Goal: Task Accomplishment & Management: Use online tool/utility

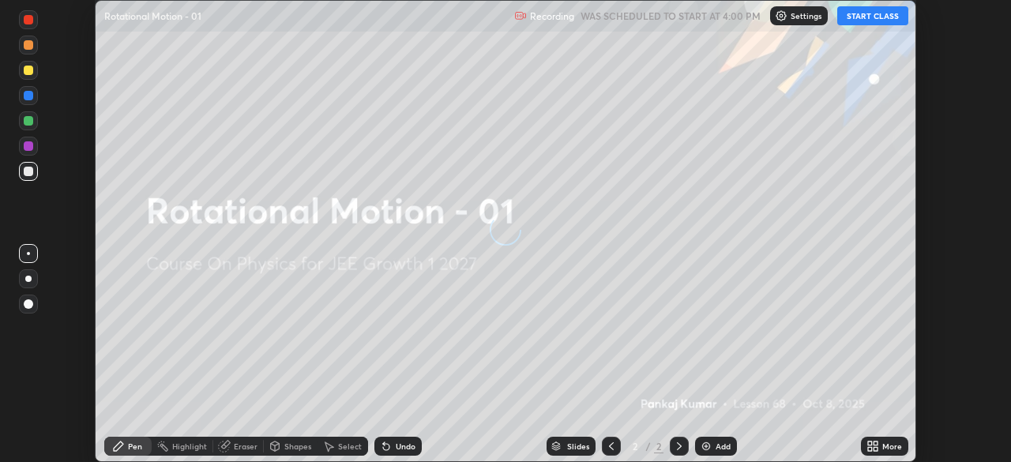
scroll to position [462, 1010]
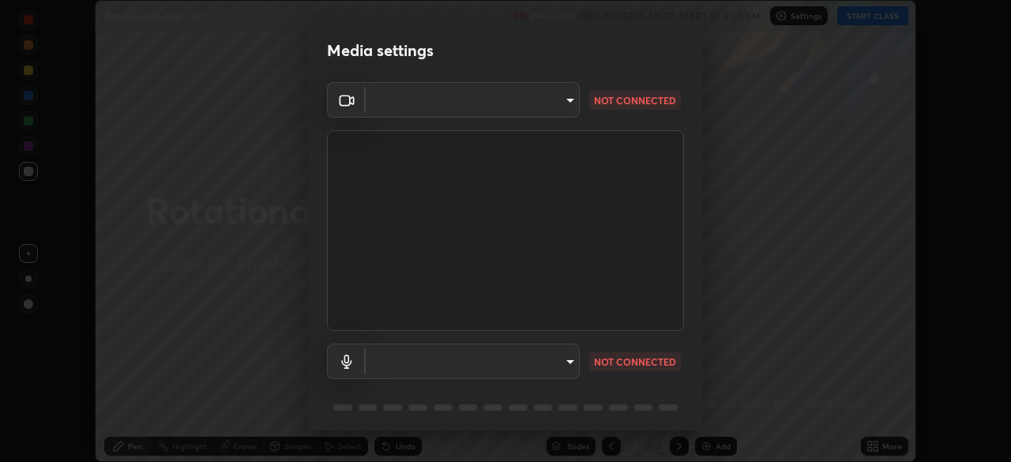
type input "1c1fc7f170fe0fb63c593947f71fbe7b7276dd803ac4132beb317857cbf647bf"
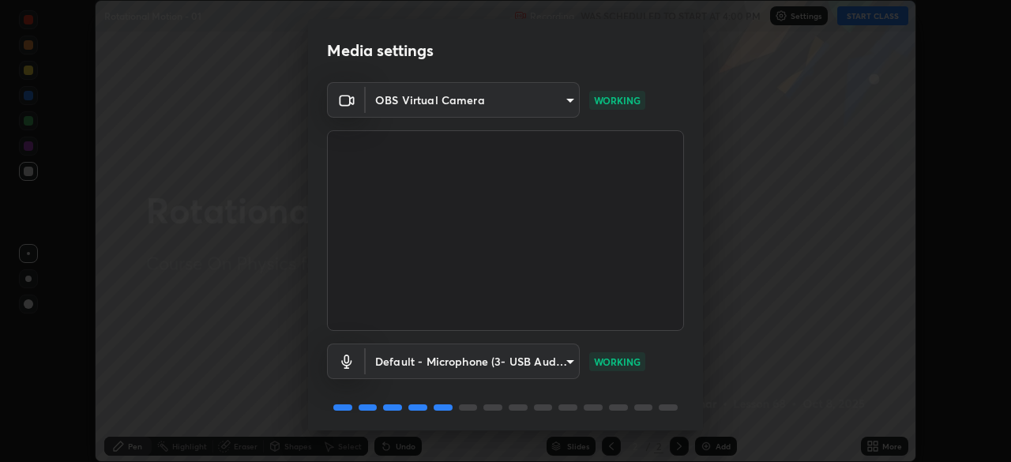
click at [554, 362] on body "Erase all Rotational Motion - 01 Recording WAS SCHEDULED TO START AT 4:00 PM Se…" at bounding box center [505, 231] width 1011 height 462
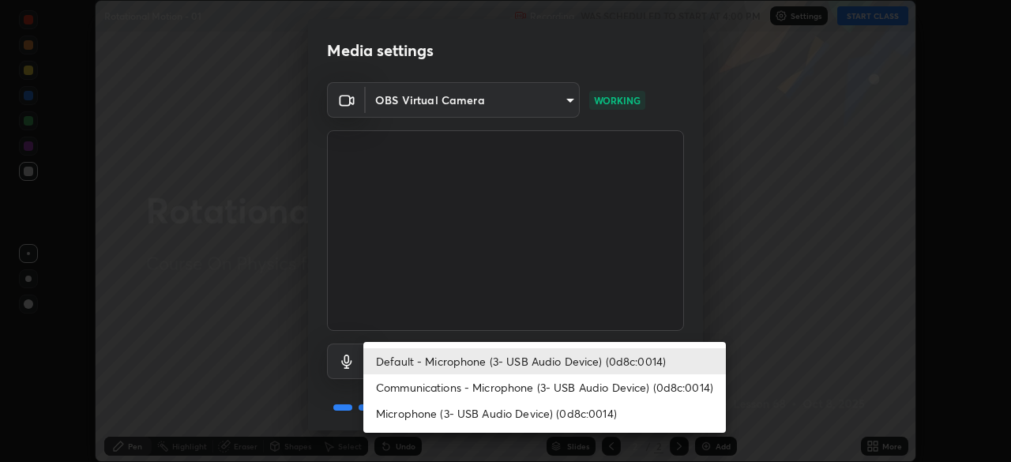
click at [595, 393] on li "Communications - Microphone (3- USB Audio Device) (0d8c:0014)" at bounding box center [544, 387] width 362 height 26
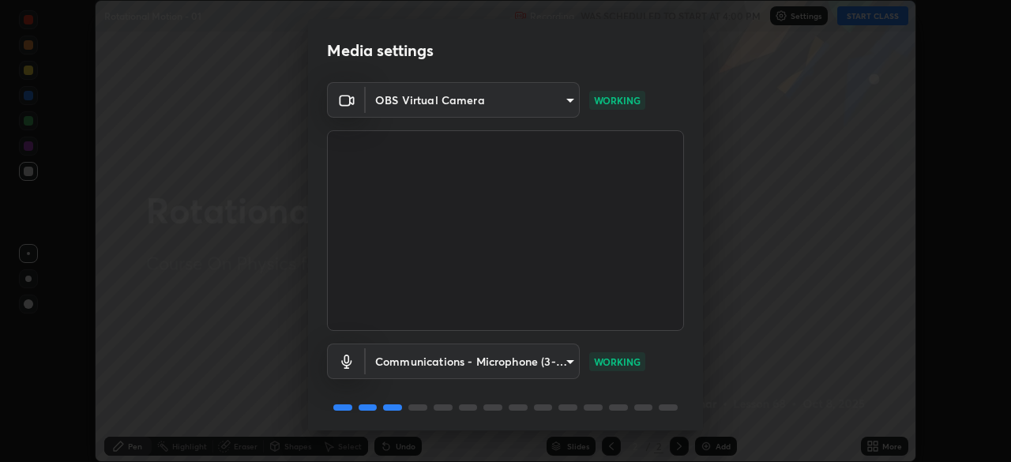
click at [551, 355] on body "Erase all Rotational Motion - 01 Recording WAS SCHEDULED TO START AT 4:00 PM Se…" at bounding box center [505, 231] width 1011 height 462
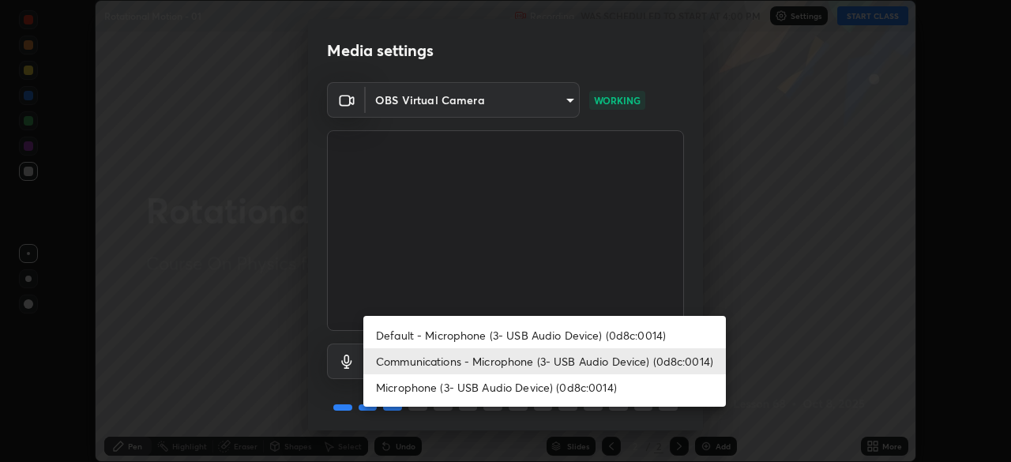
click at [580, 332] on li "Default - Microphone (3- USB Audio Device) (0d8c:0014)" at bounding box center [544, 335] width 362 height 26
type input "default"
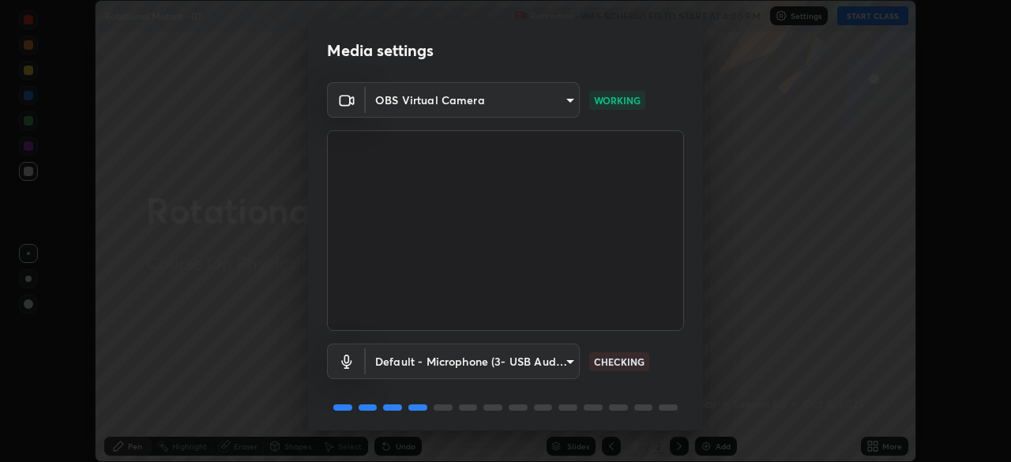
scroll to position [56, 0]
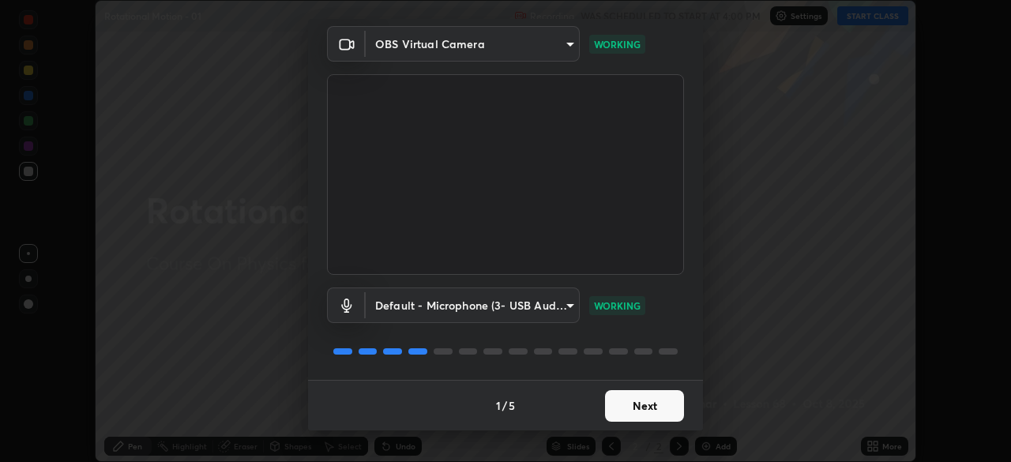
click at [644, 407] on button "Next" at bounding box center [644, 406] width 79 height 32
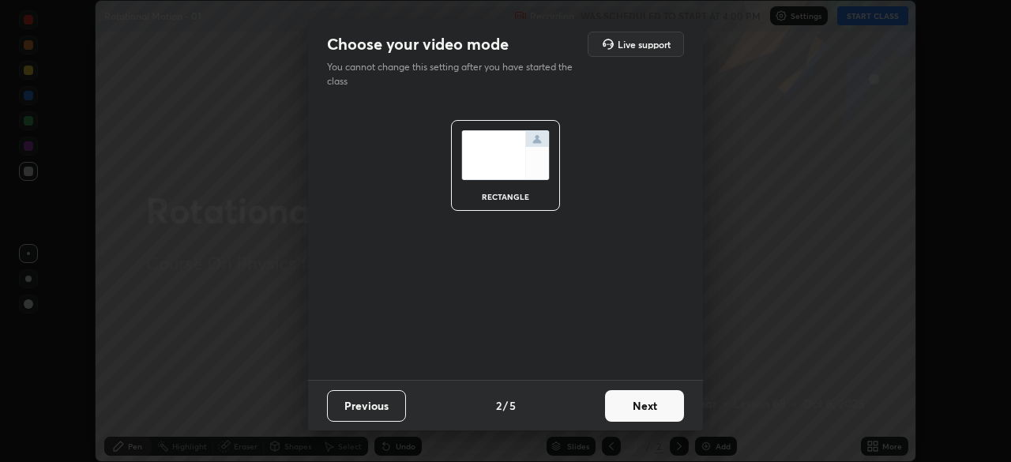
click at [650, 405] on button "Next" at bounding box center [644, 406] width 79 height 32
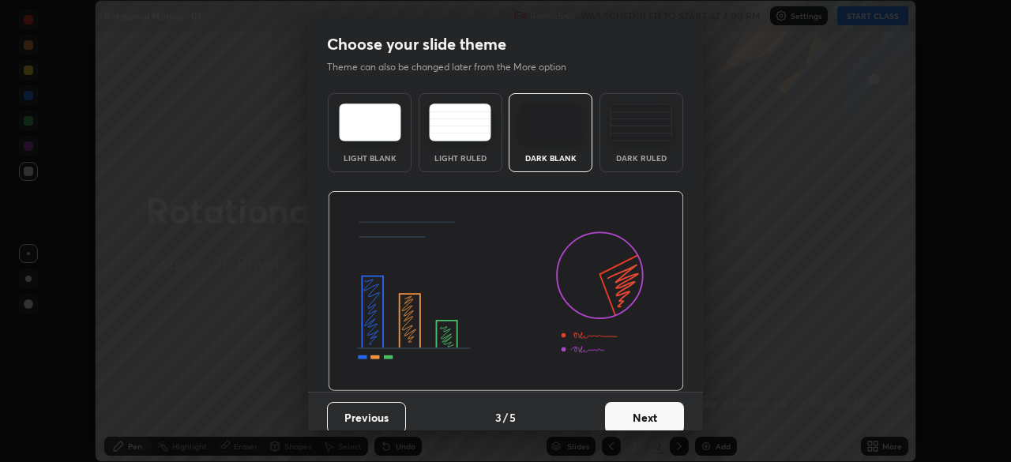
click at [657, 418] on button "Next" at bounding box center [644, 418] width 79 height 32
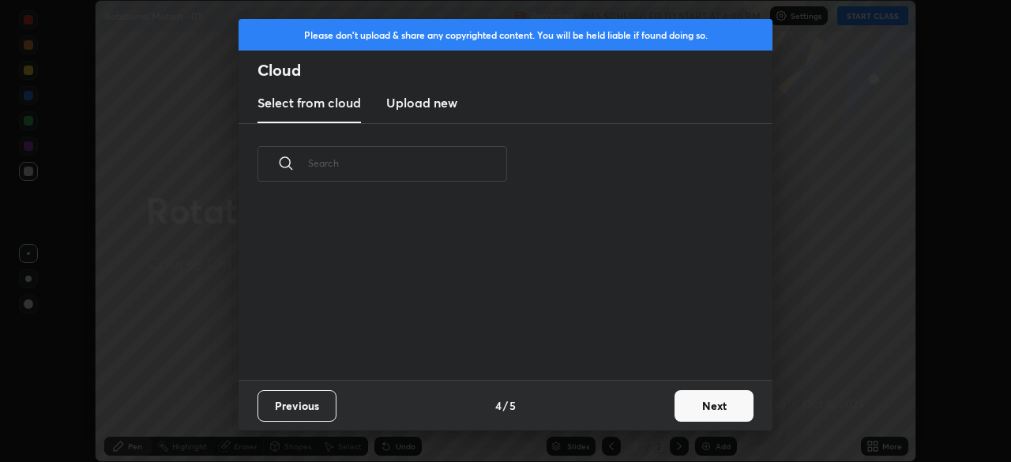
scroll to position [175, 507]
click at [714, 407] on button "Next" at bounding box center [713, 406] width 79 height 32
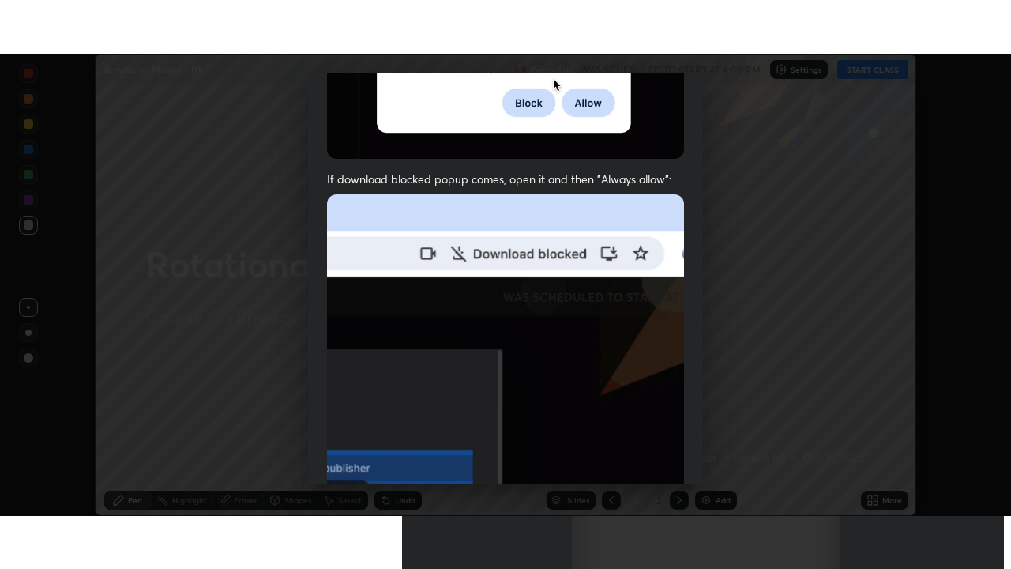
scroll to position [378, 0]
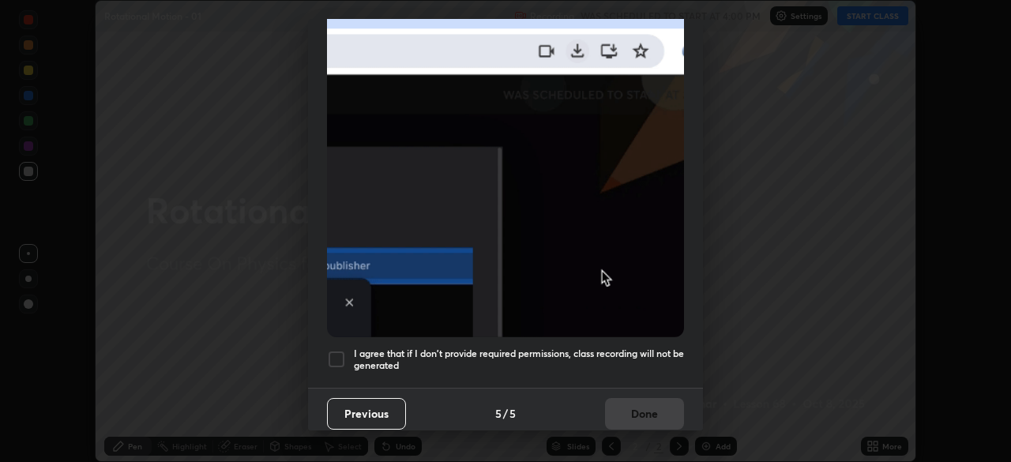
click at [642, 349] on h5 "I agree that if I don't provide required permissions, class recording will not …" at bounding box center [519, 359] width 330 height 24
click at [653, 407] on button "Done" at bounding box center [644, 414] width 79 height 32
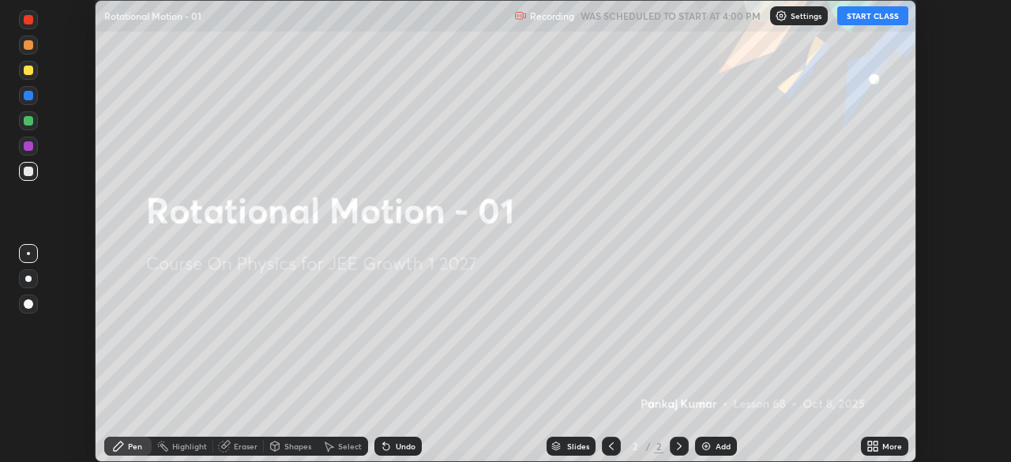
click at [656, 407] on div at bounding box center [505, 231] width 1011 height 462
click at [869, 14] on button "START CLASS" at bounding box center [872, 15] width 71 height 19
click at [869, 437] on div "More" at bounding box center [884, 446] width 47 height 19
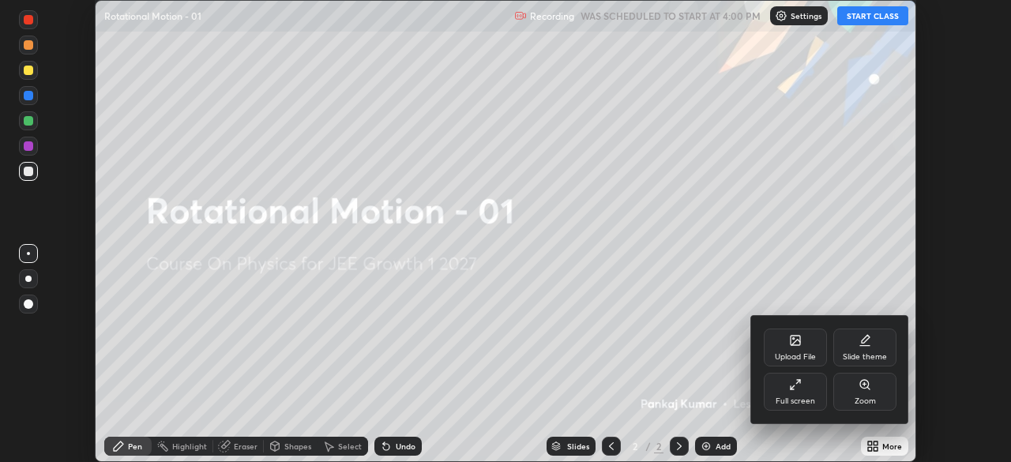
click at [794, 389] on icon at bounding box center [791, 387] width 3 height 3
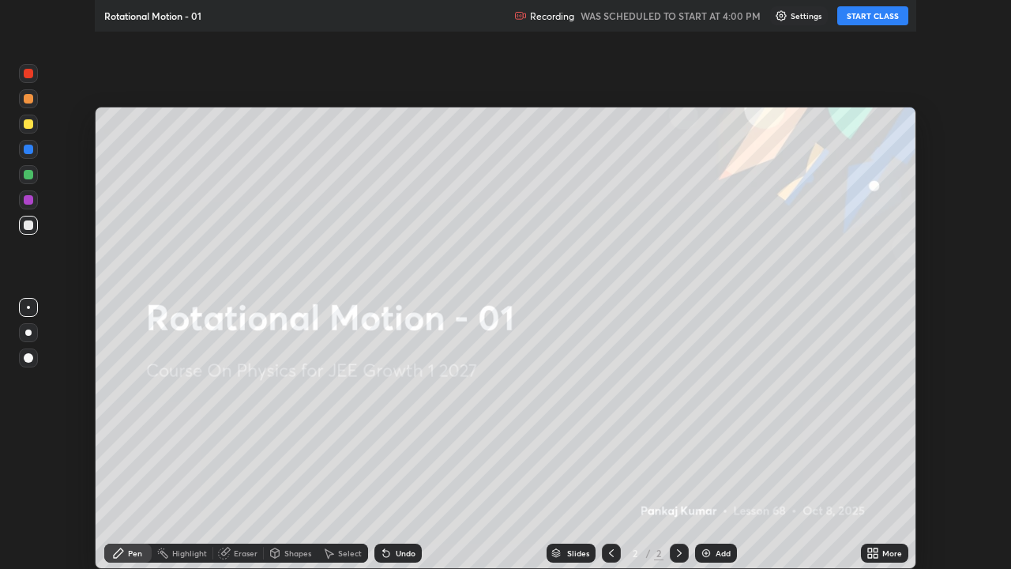
scroll to position [569, 1011]
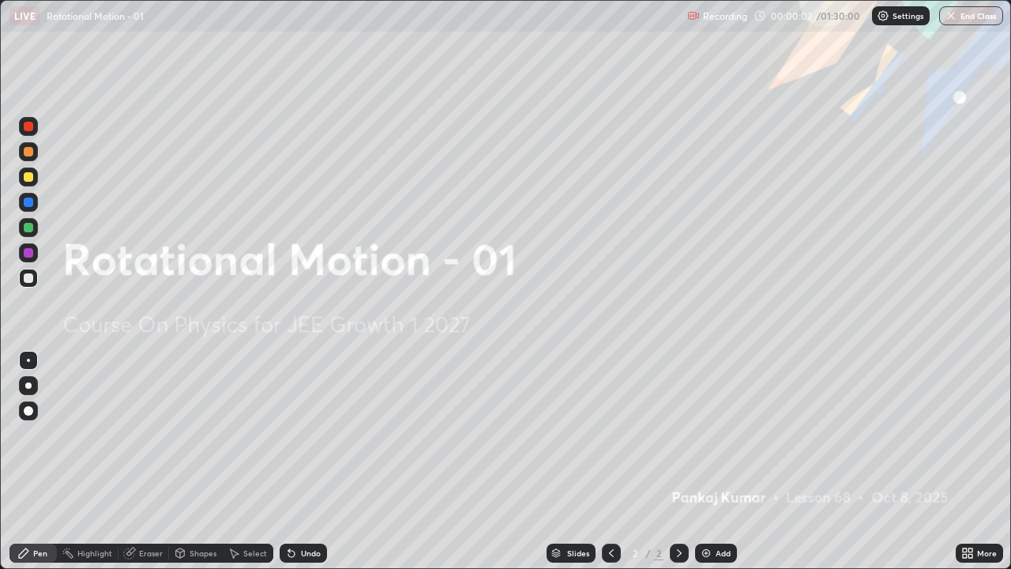
click at [715, 461] on div "Add" at bounding box center [716, 552] width 42 height 19
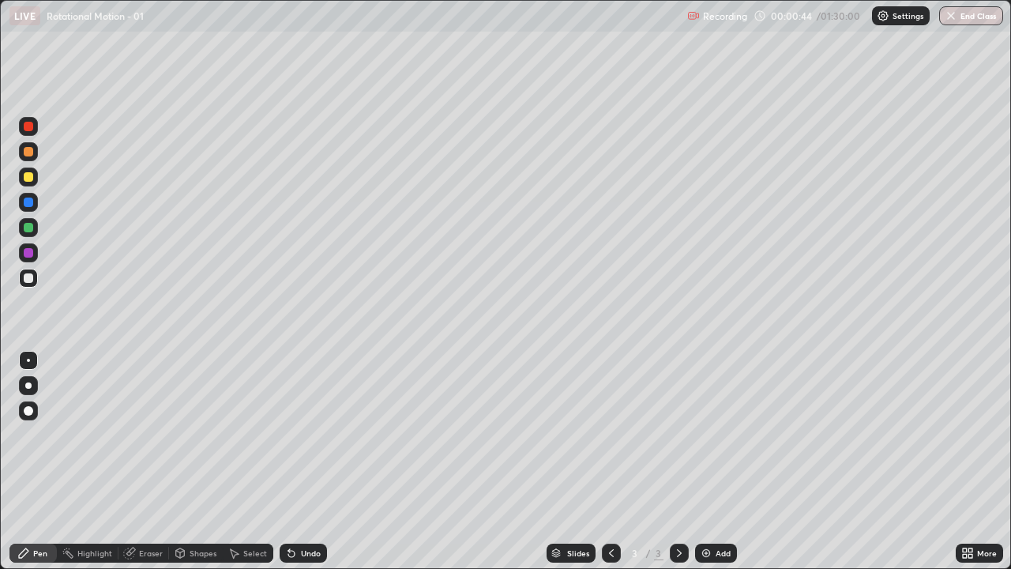
click at [32, 461] on div "Pen" at bounding box center [32, 552] width 47 height 19
click at [32, 174] on div at bounding box center [28, 176] width 9 height 9
click at [199, 461] on div "Shapes" at bounding box center [196, 552] width 54 height 19
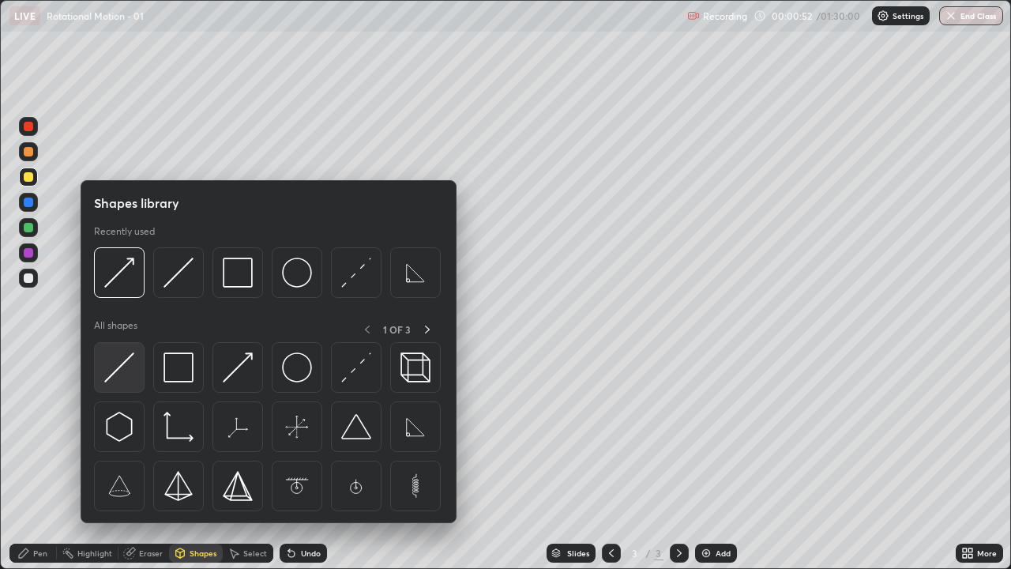
click at [121, 375] on img at bounding box center [119, 367] width 30 height 30
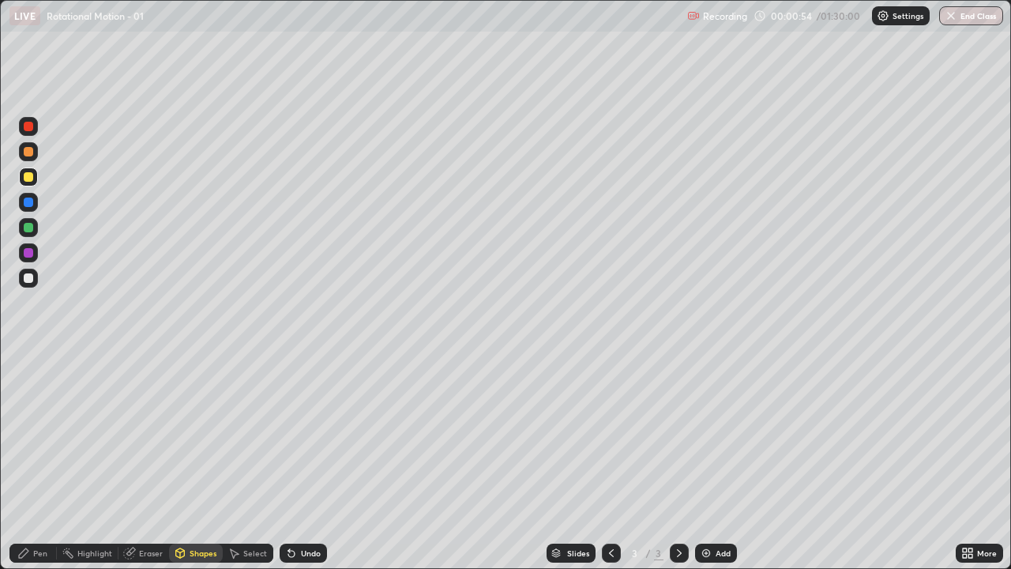
click at [33, 461] on div "Pen" at bounding box center [40, 553] width 14 height 8
click at [29, 177] on div at bounding box center [28, 176] width 9 height 9
click at [187, 461] on div "Shapes" at bounding box center [196, 552] width 54 height 19
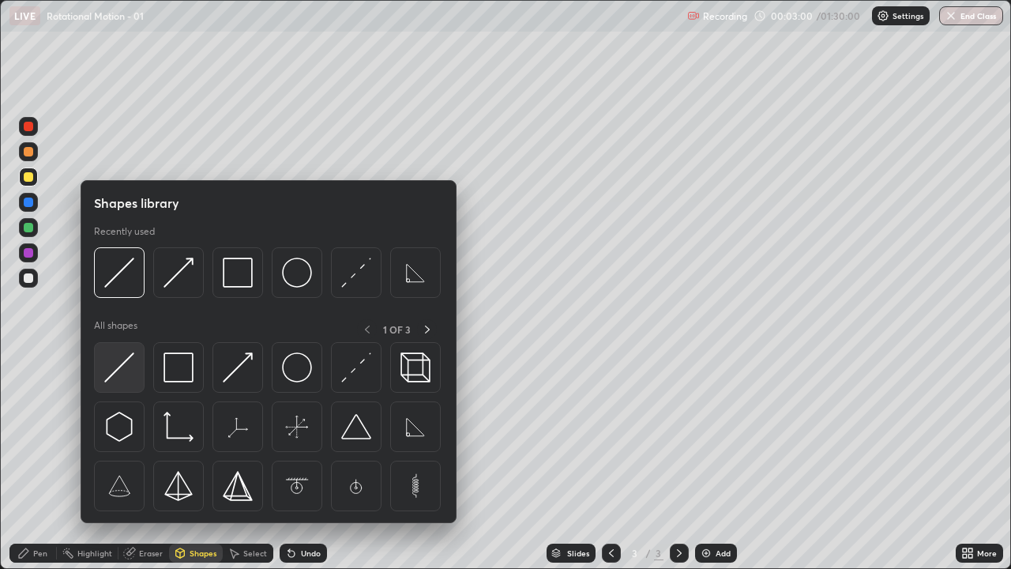
click at [119, 371] on img at bounding box center [119, 367] width 30 height 30
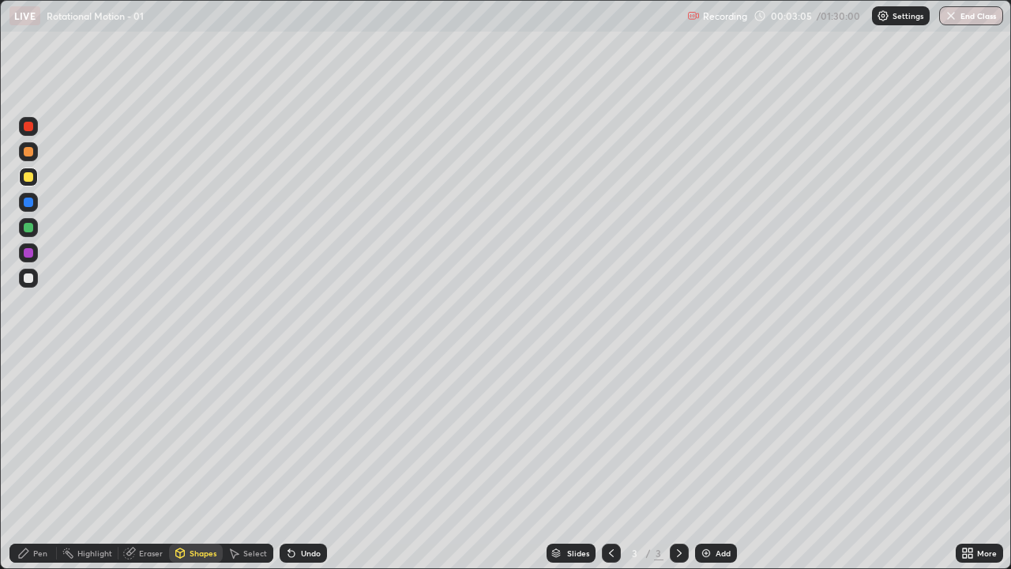
click at [32, 461] on div "Pen" at bounding box center [32, 552] width 47 height 19
click at [196, 461] on div "Shapes" at bounding box center [203, 553] width 27 height 8
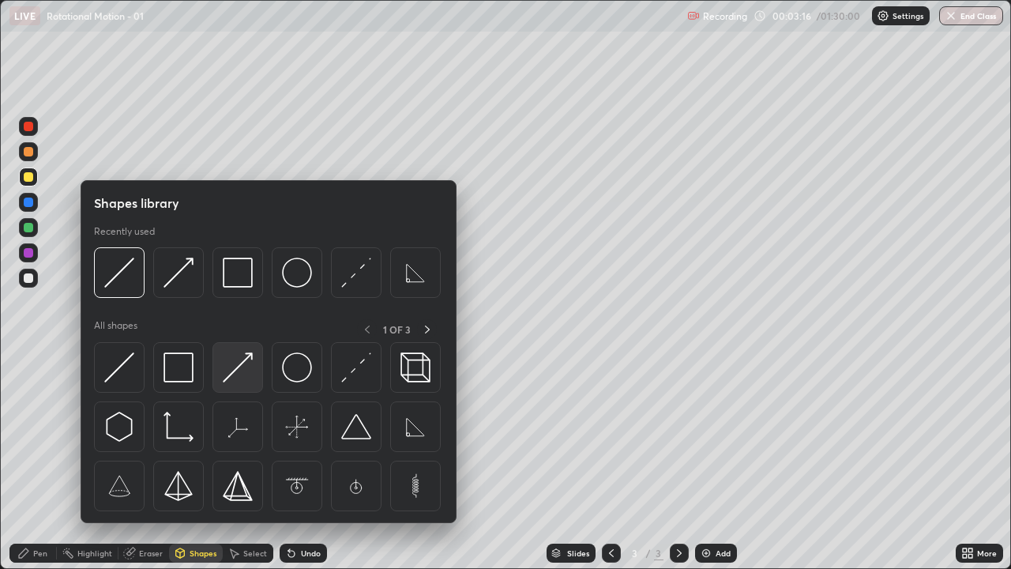
click at [239, 370] on img at bounding box center [238, 367] width 30 height 30
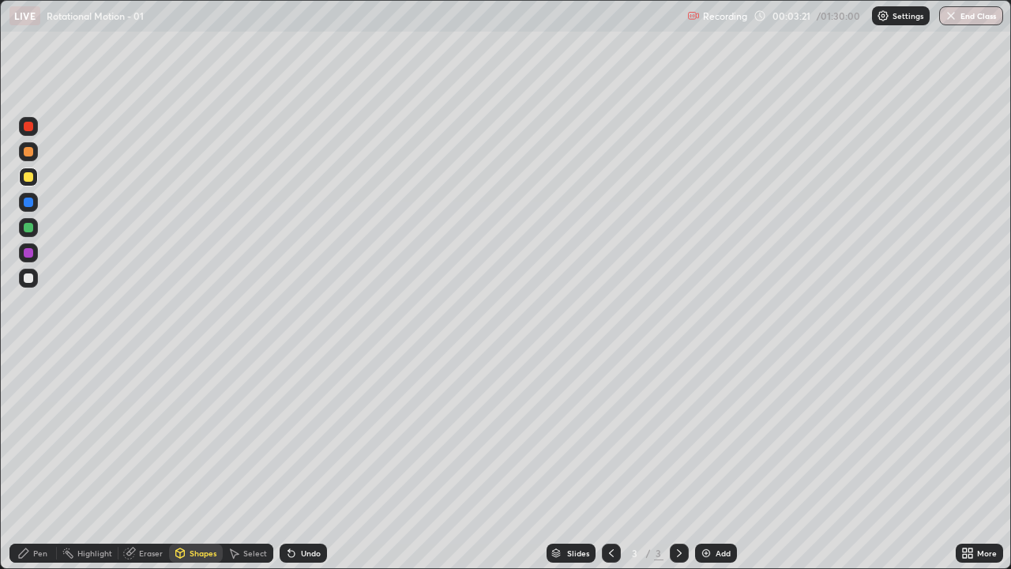
click at [43, 461] on div "Pen" at bounding box center [32, 552] width 47 height 19
click at [197, 461] on div "Shapes" at bounding box center [203, 553] width 27 height 8
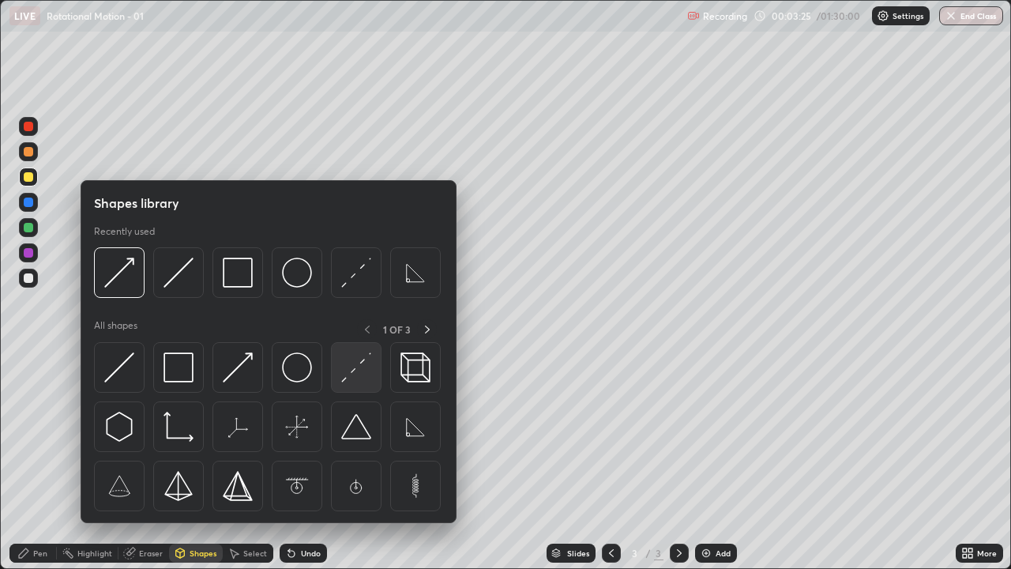
click at [342, 381] on img at bounding box center [356, 367] width 30 height 30
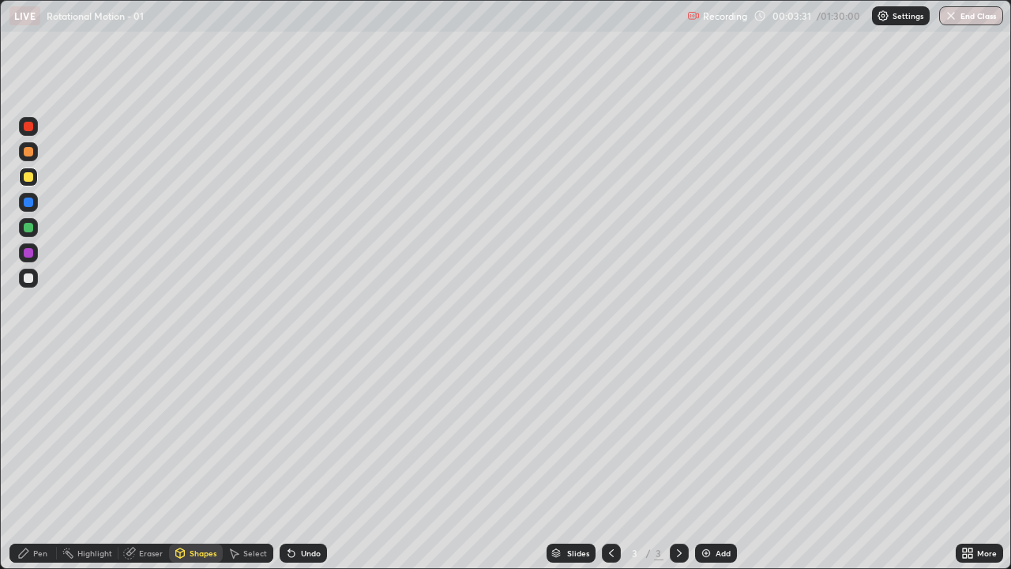
click at [306, 461] on div "Undo" at bounding box center [303, 552] width 47 height 19
click at [29, 461] on icon at bounding box center [23, 552] width 13 height 13
click at [198, 461] on div "Shapes" at bounding box center [203, 553] width 27 height 8
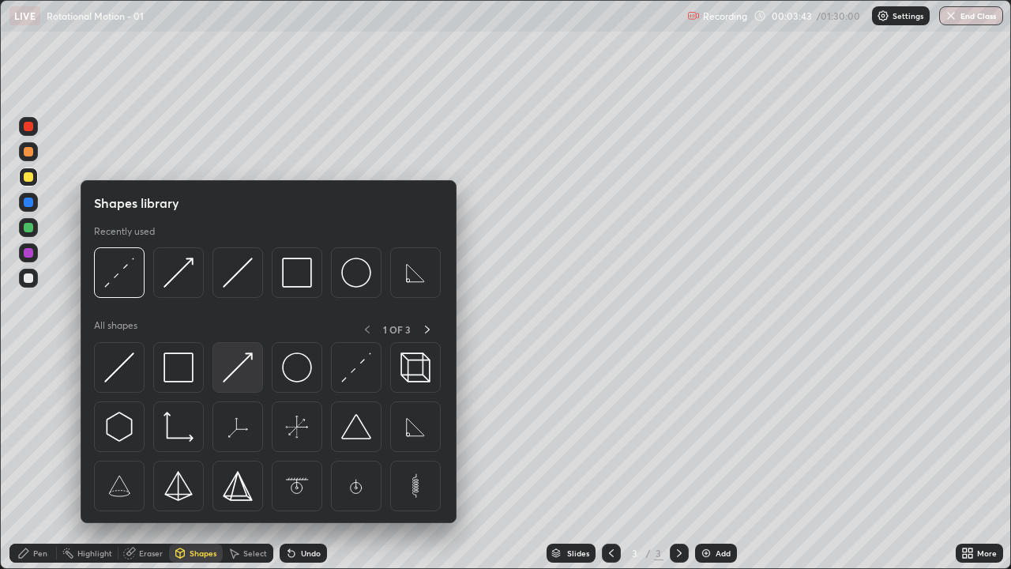
click at [238, 370] on img at bounding box center [238, 367] width 30 height 30
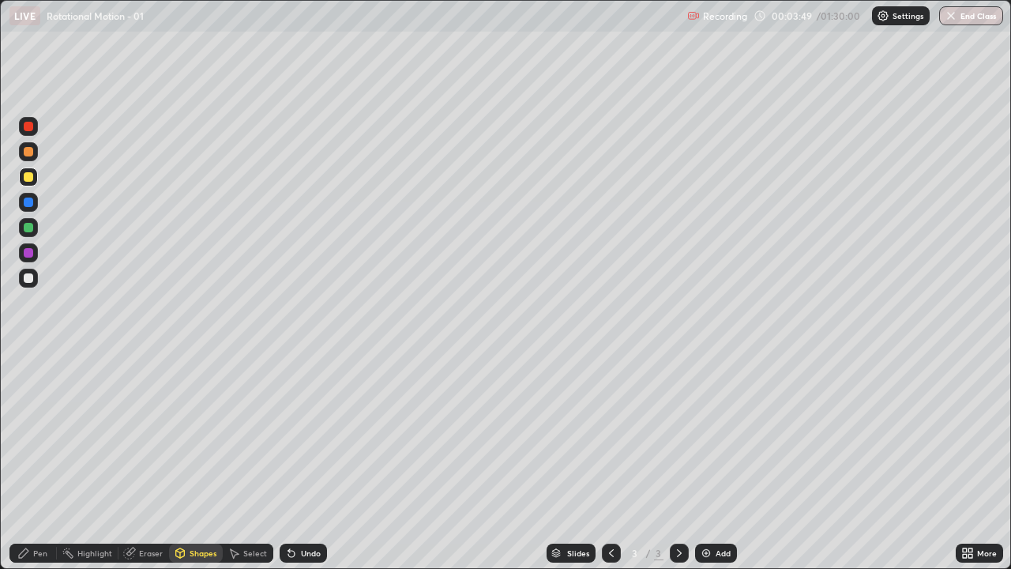
click at [42, 461] on div "Pen" at bounding box center [40, 553] width 14 height 8
click at [148, 461] on div "Eraser" at bounding box center [151, 553] width 24 height 8
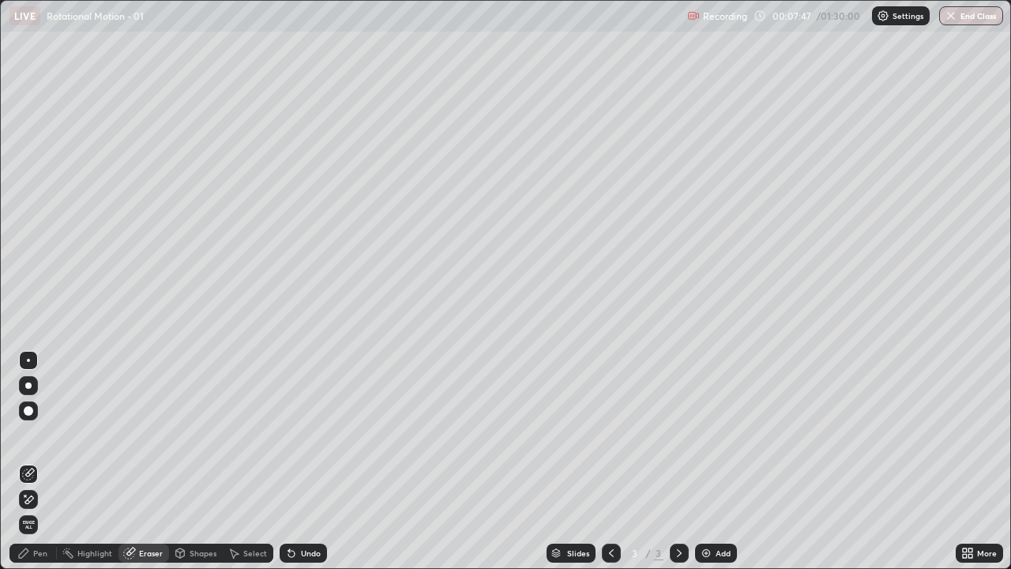
click at [36, 461] on div at bounding box center [28, 499] width 19 height 19
click at [43, 461] on div "Pen" at bounding box center [40, 553] width 14 height 8
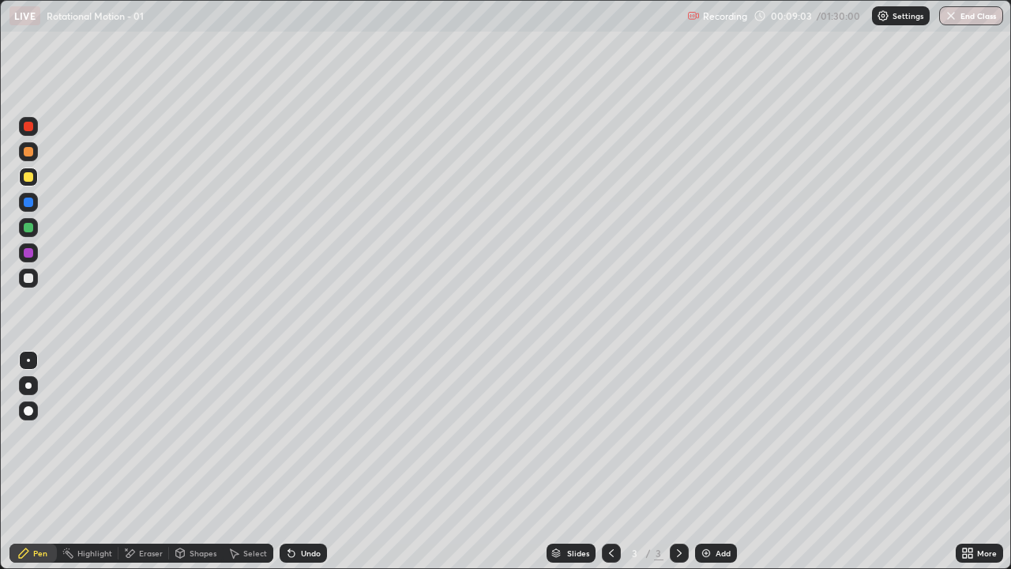
click at [207, 461] on div "Shapes" at bounding box center [203, 553] width 27 height 8
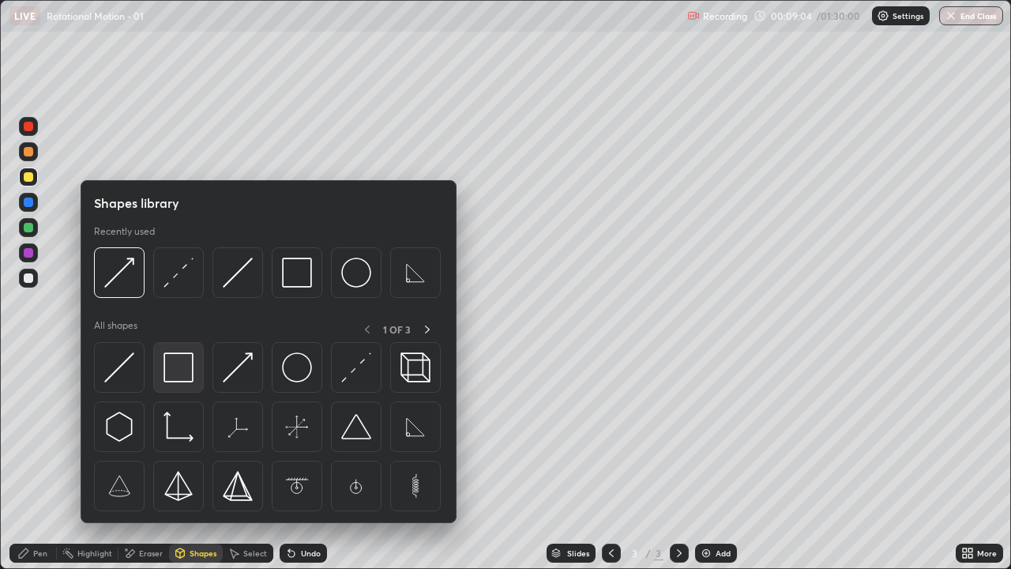
click at [184, 364] on img at bounding box center [178, 367] width 30 height 30
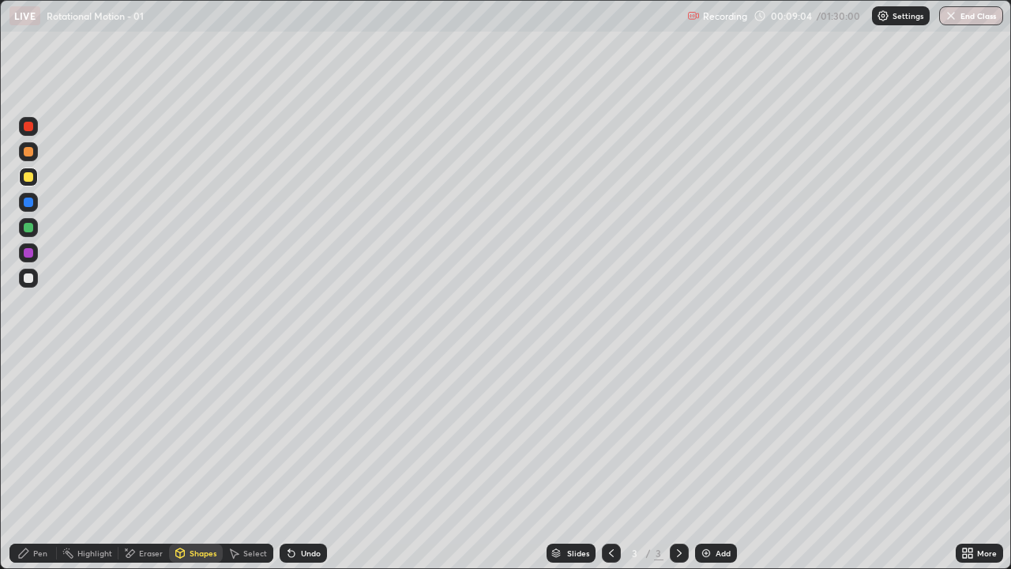
click at [29, 223] on div at bounding box center [28, 227] width 9 height 9
click at [197, 461] on div "Shapes" at bounding box center [196, 552] width 54 height 19
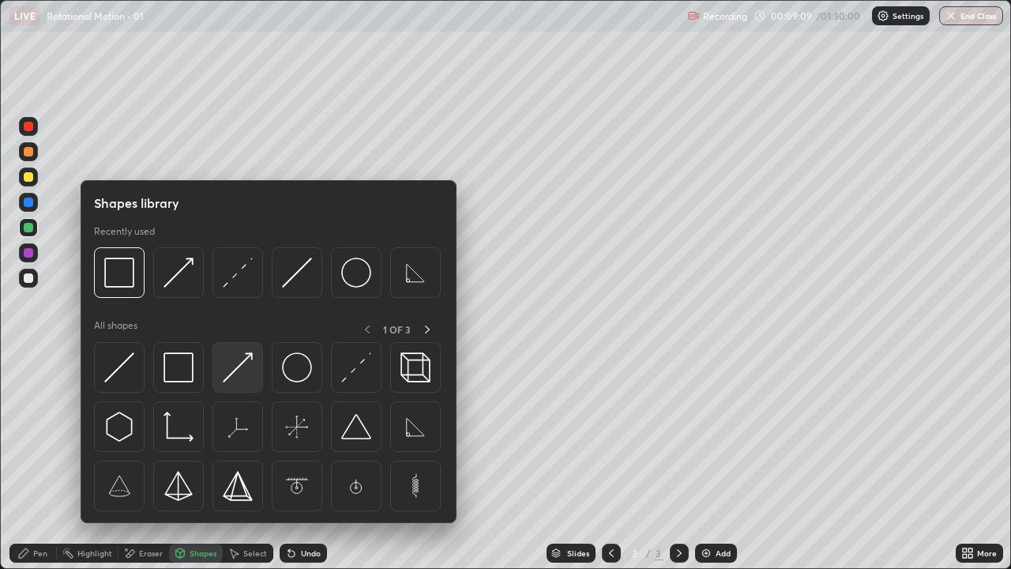
click at [232, 365] on img at bounding box center [238, 367] width 30 height 30
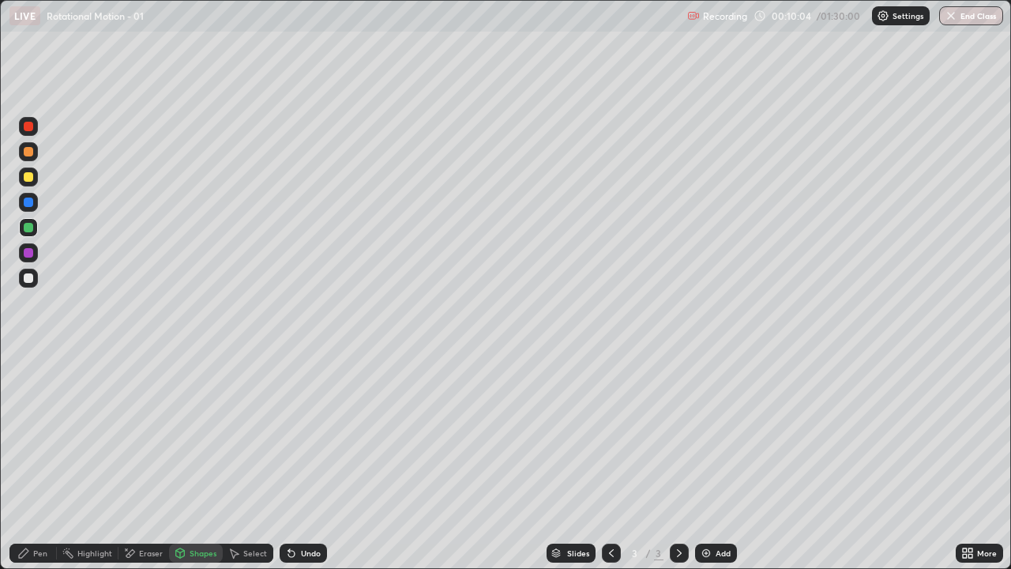
click at [301, 461] on div "Undo" at bounding box center [311, 553] width 20 height 8
click at [21, 461] on icon at bounding box center [23, 552] width 9 height 9
click at [730, 461] on div "Add" at bounding box center [716, 552] width 42 height 19
click at [205, 461] on div "Shapes" at bounding box center [196, 552] width 54 height 19
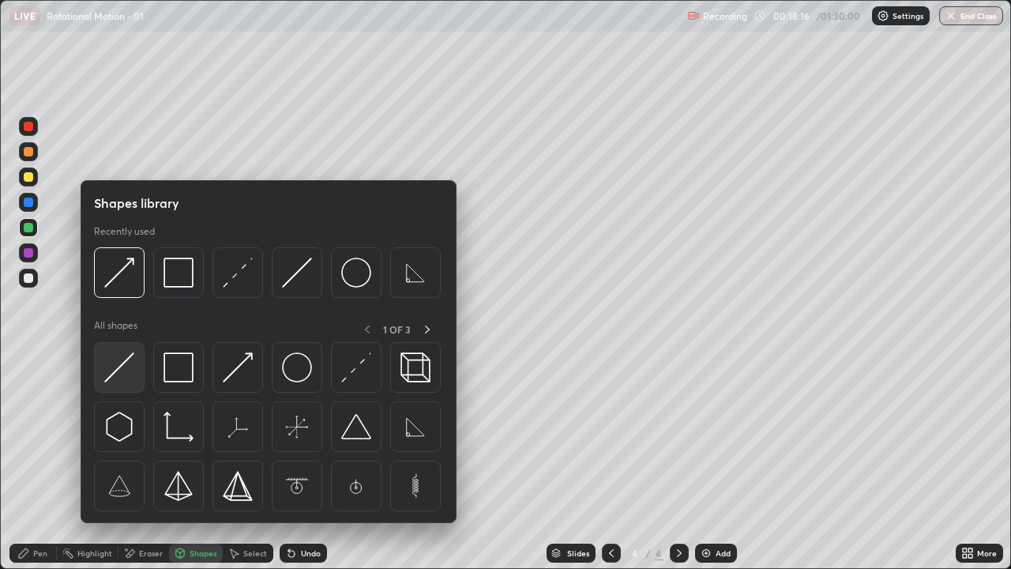
click at [125, 366] on img at bounding box center [119, 367] width 30 height 30
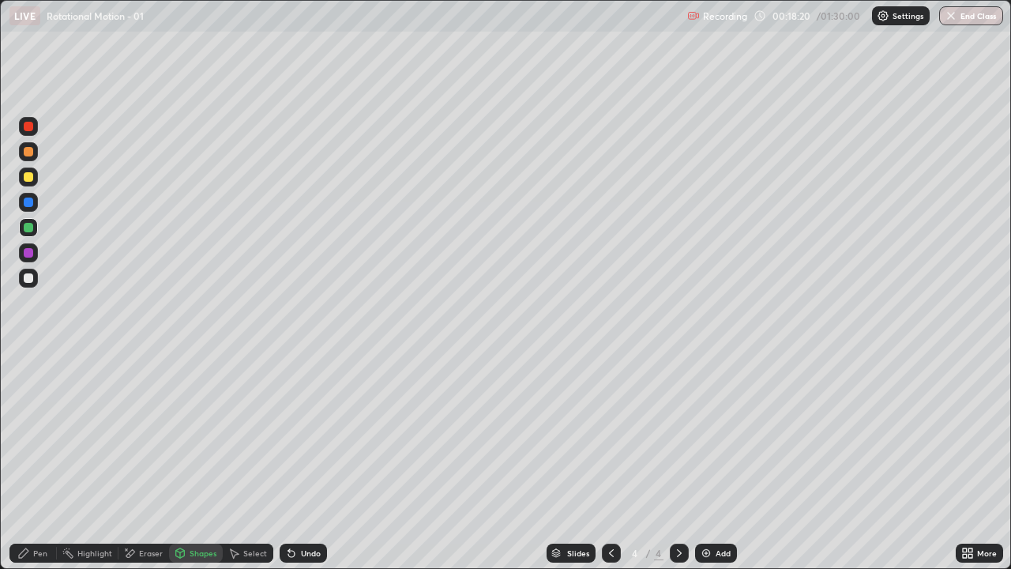
click at [195, 461] on div "Shapes" at bounding box center [196, 552] width 54 height 19
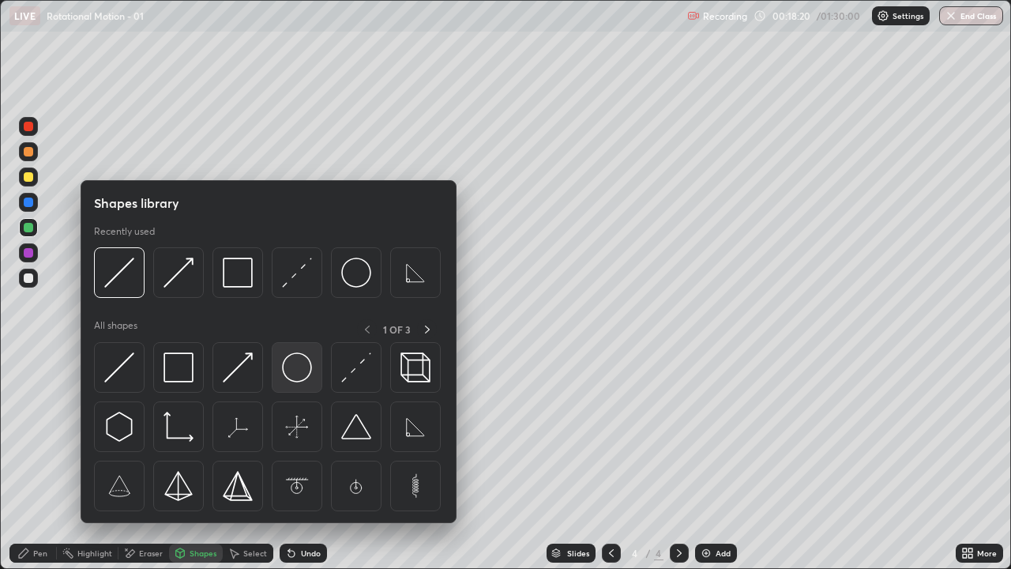
click at [299, 360] on img at bounding box center [297, 367] width 30 height 30
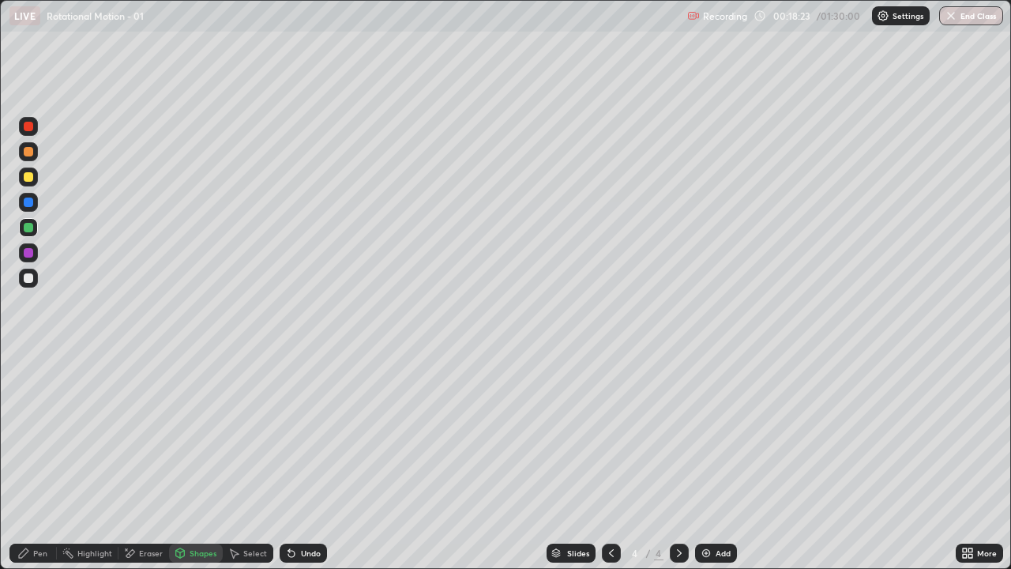
click at [25, 461] on icon at bounding box center [23, 552] width 13 height 13
click at [30, 461] on div "Pen" at bounding box center [32, 552] width 47 height 19
click at [29, 278] on div at bounding box center [28, 277] width 9 height 9
click at [197, 461] on div "Shapes" at bounding box center [196, 552] width 54 height 19
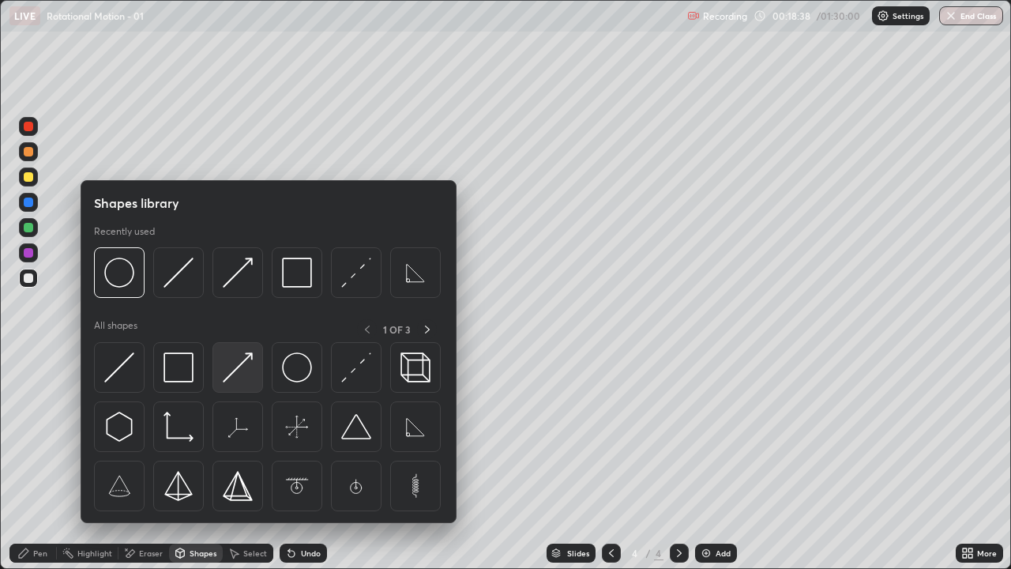
click at [240, 358] on img at bounding box center [238, 367] width 30 height 30
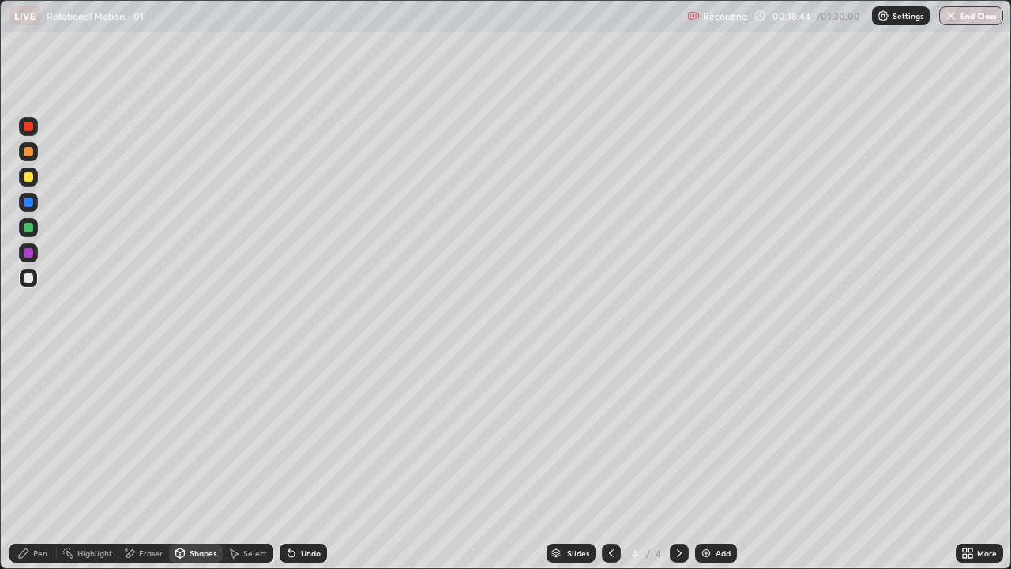
click at [26, 461] on div "Pen" at bounding box center [32, 552] width 47 height 19
click at [199, 461] on div "Shapes" at bounding box center [196, 552] width 54 height 19
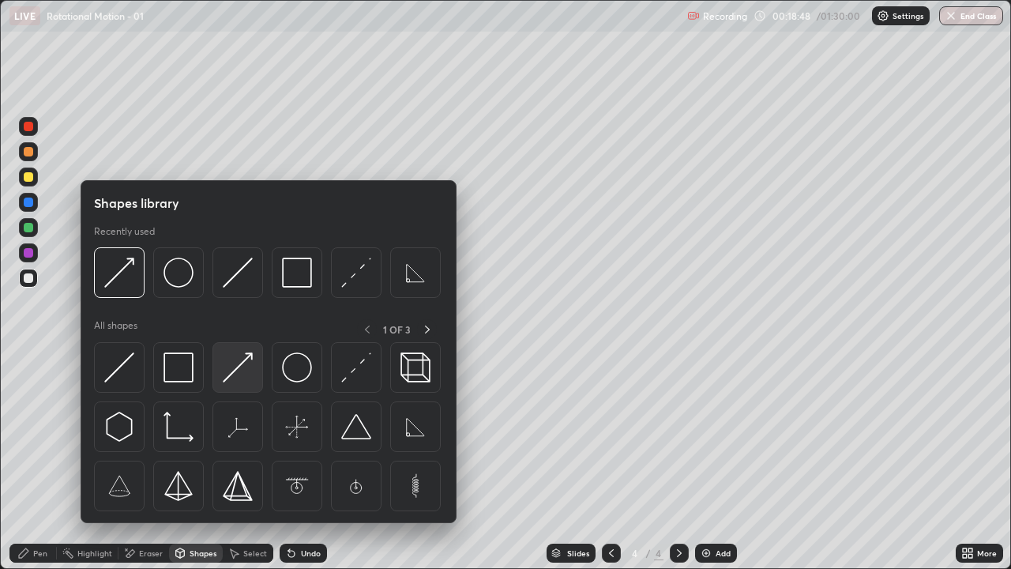
click at [241, 360] on img at bounding box center [238, 367] width 30 height 30
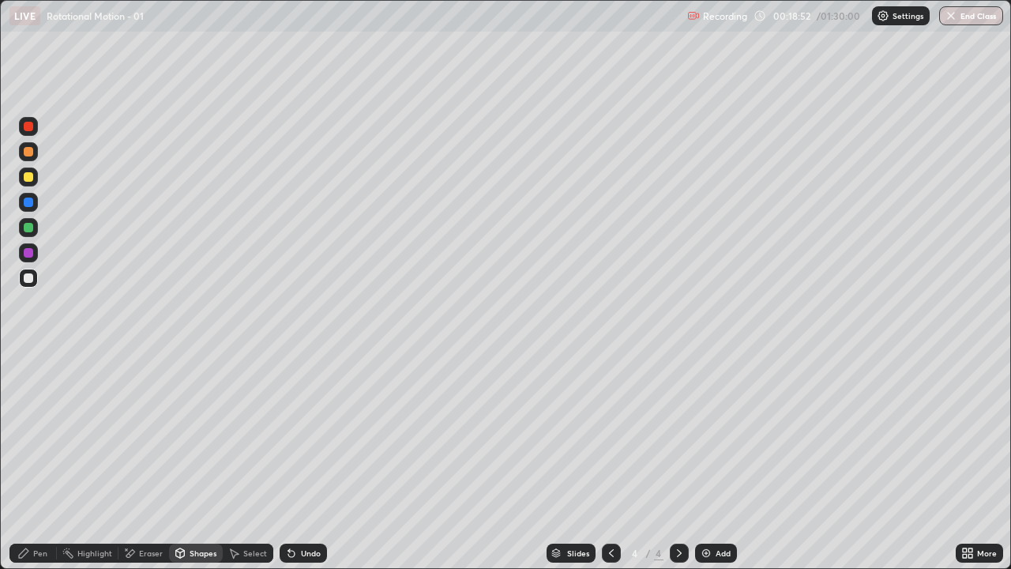
click at [199, 461] on div "Shapes" at bounding box center [196, 552] width 54 height 19
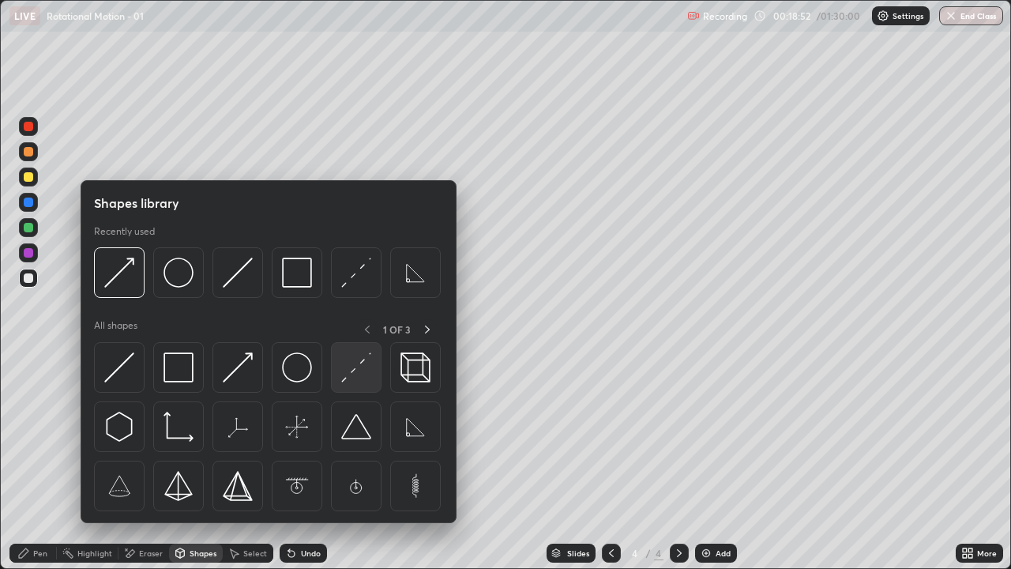
click at [351, 370] on img at bounding box center [356, 367] width 30 height 30
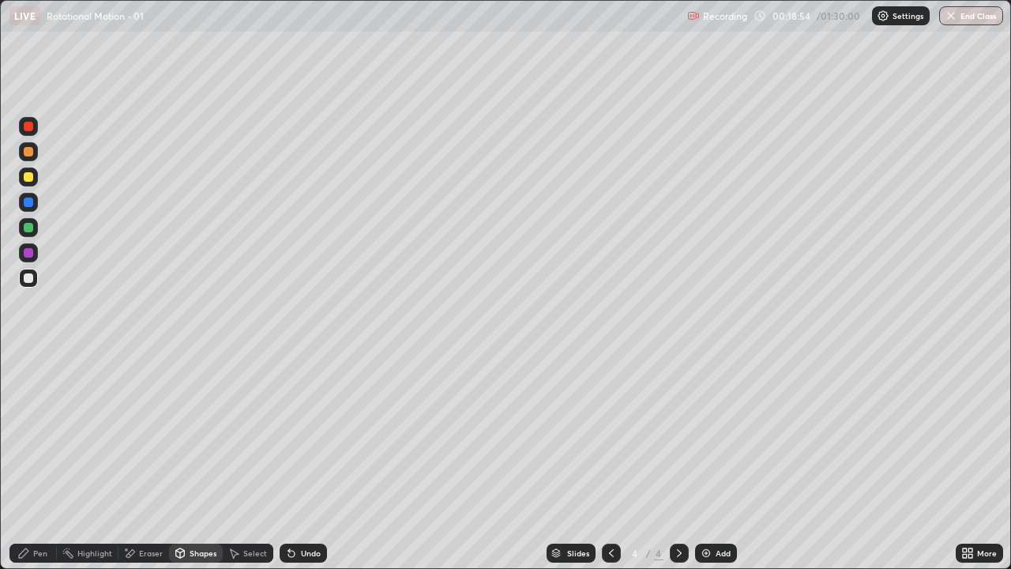
click at [37, 461] on div "Pen" at bounding box center [32, 552] width 47 height 19
click at [305, 461] on div "Undo" at bounding box center [303, 552] width 47 height 19
click at [208, 461] on div "Shapes" at bounding box center [203, 553] width 27 height 8
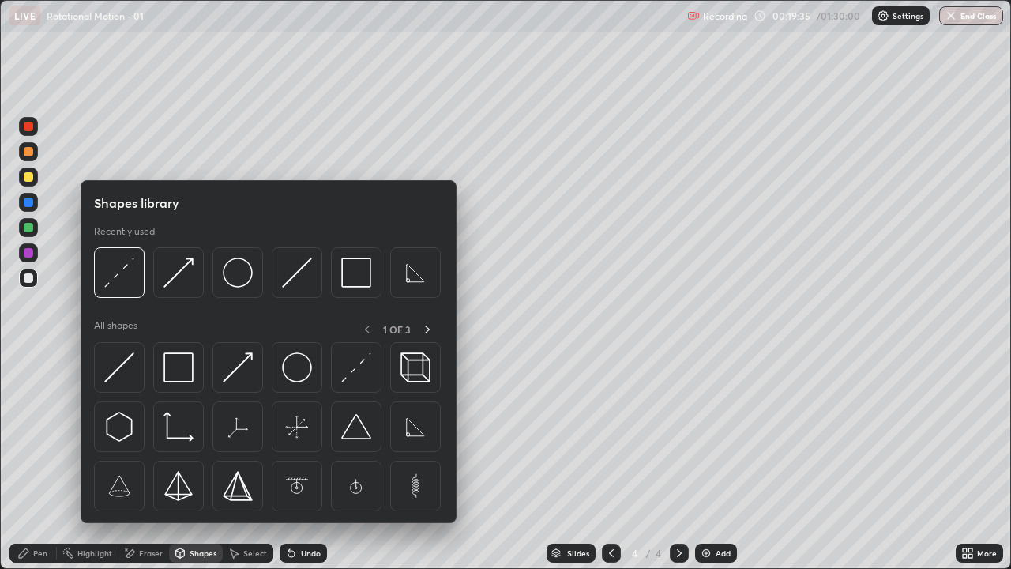
click at [198, 461] on div "Shapes" at bounding box center [196, 552] width 54 height 19
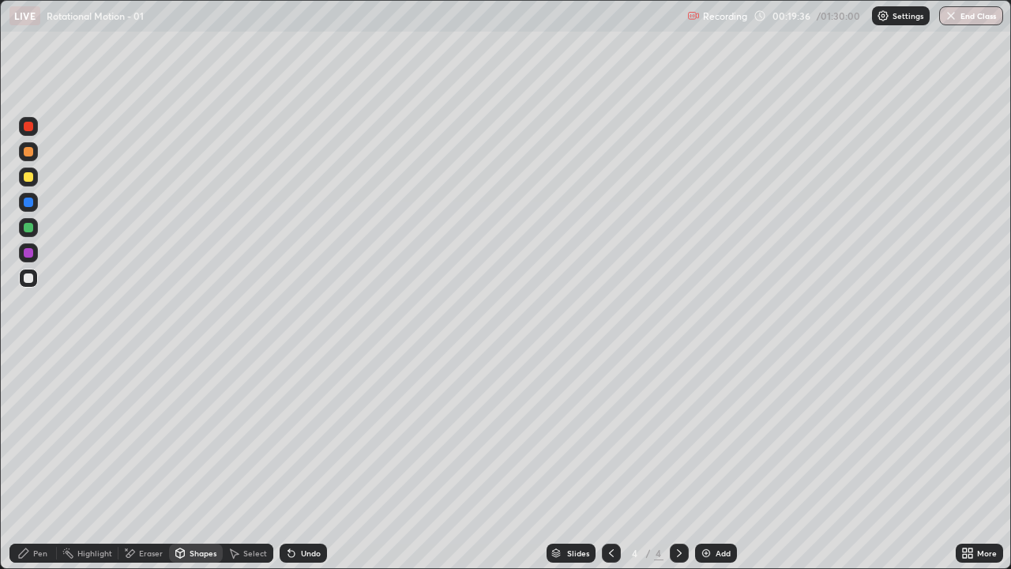
click at [198, 461] on div "Shapes" at bounding box center [196, 552] width 54 height 19
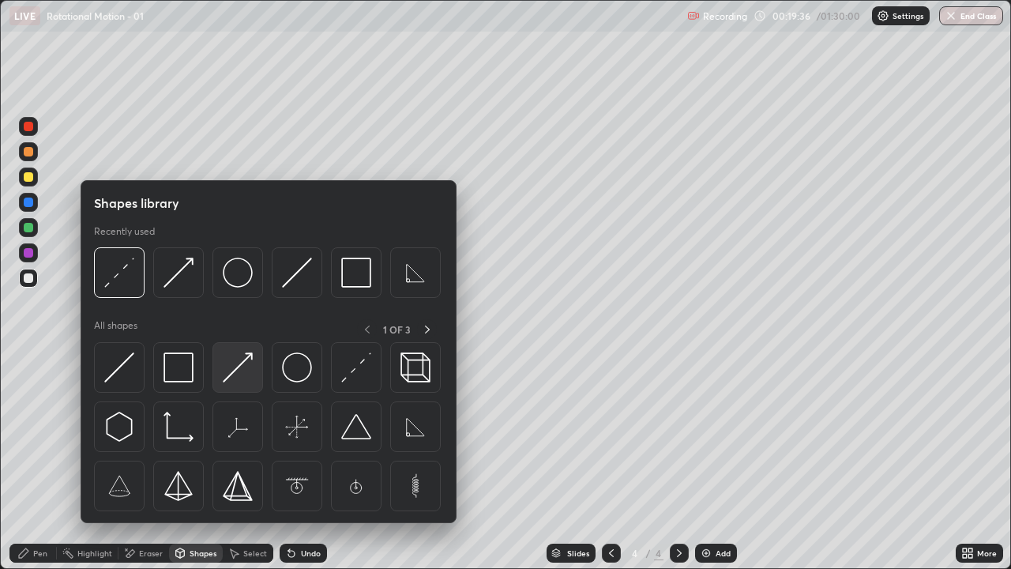
click at [235, 375] on img at bounding box center [238, 367] width 30 height 30
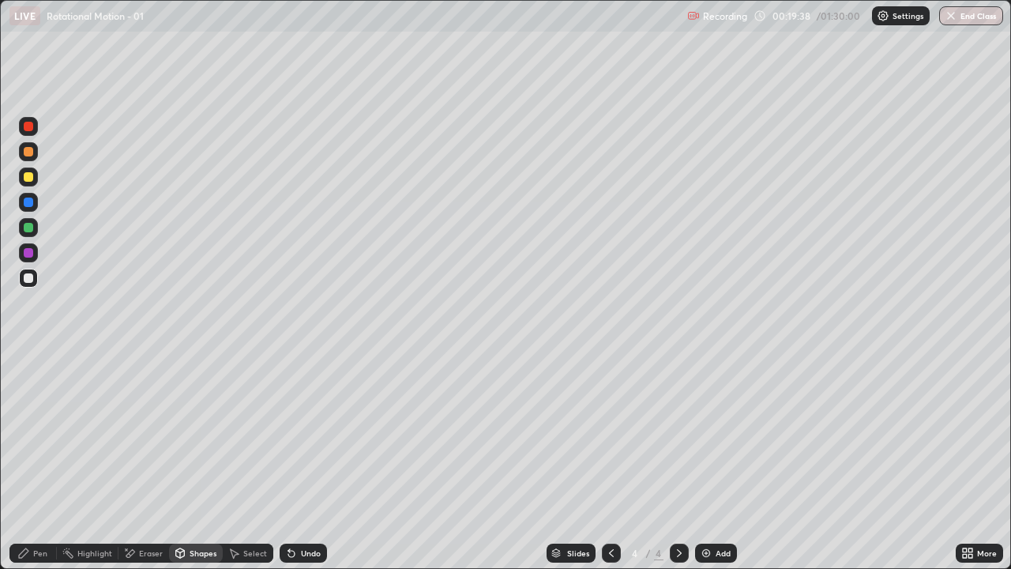
click at [190, 461] on div "Shapes" at bounding box center [196, 552] width 54 height 19
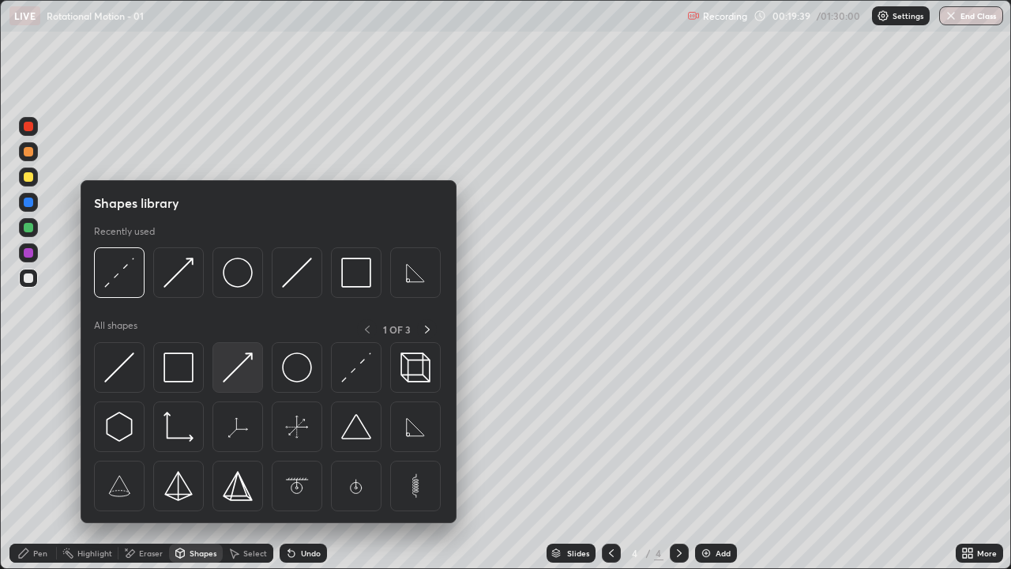
click at [235, 373] on img at bounding box center [238, 367] width 30 height 30
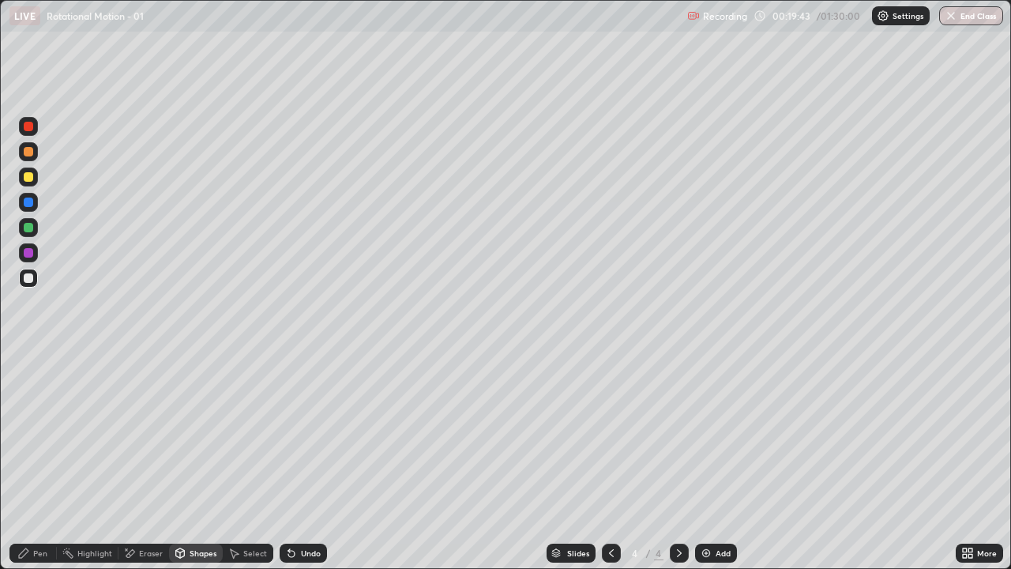
click at [32, 461] on div "Pen" at bounding box center [32, 552] width 47 height 19
click at [141, 461] on div "Eraser" at bounding box center [143, 552] width 51 height 19
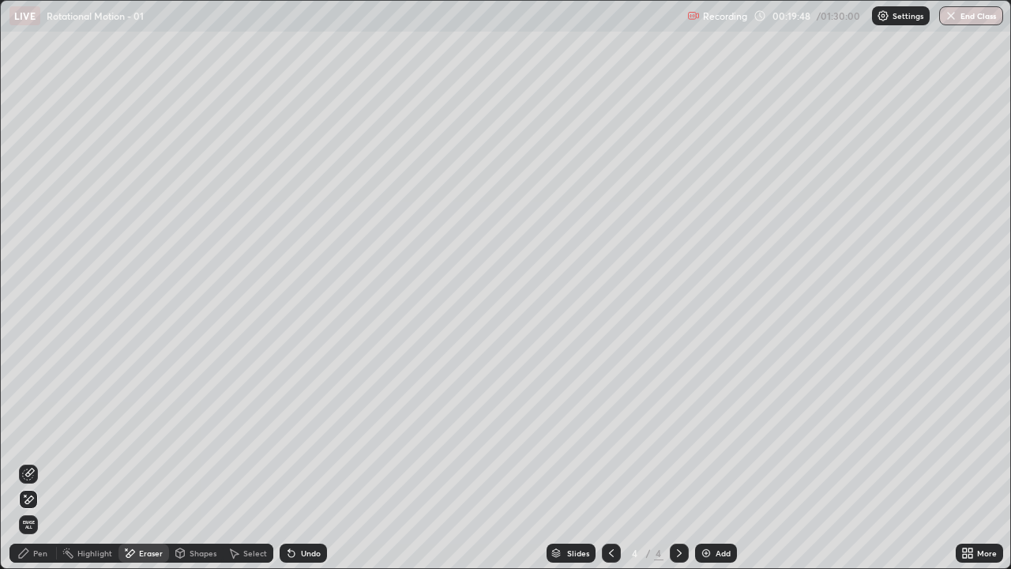
click at [17, 461] on div "Pen" at bounding box center [32, 552] width 47 height 19
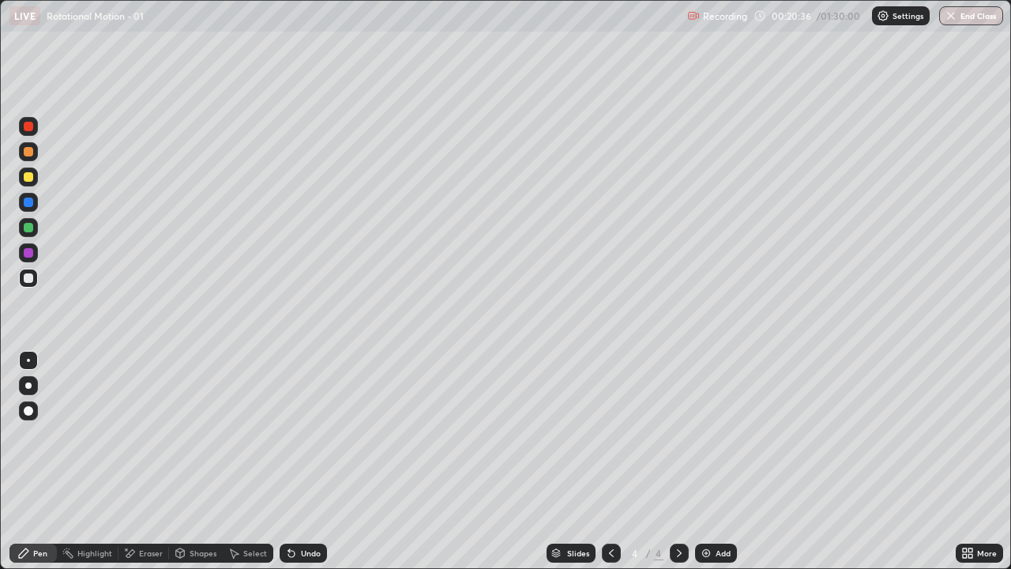
click at [186, 461] on div "Shapes" at bounding box center [196, 552] width 54 height 19
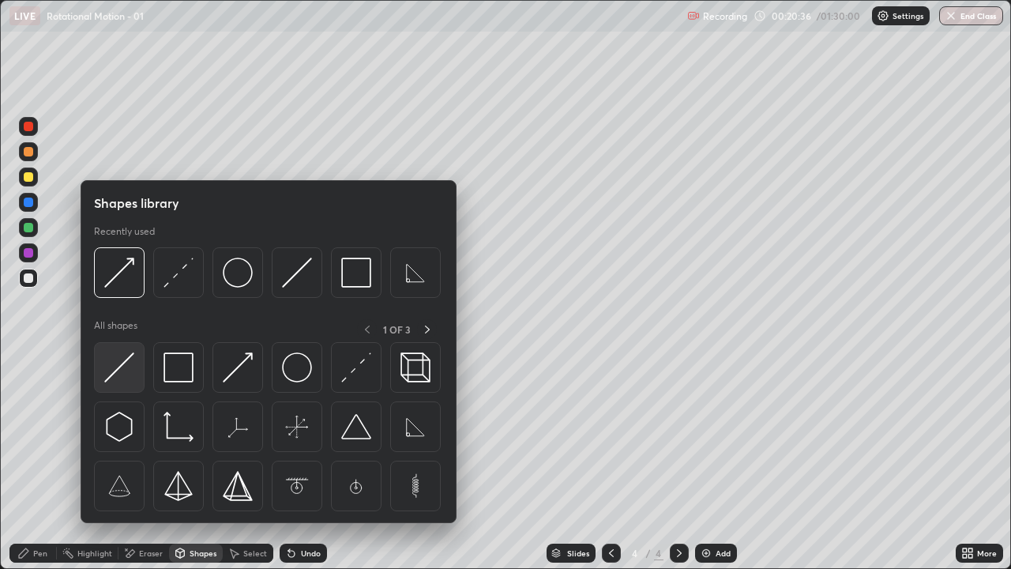
click at [113, 355] on img at bounding box center [119, 367] width 30 height 30
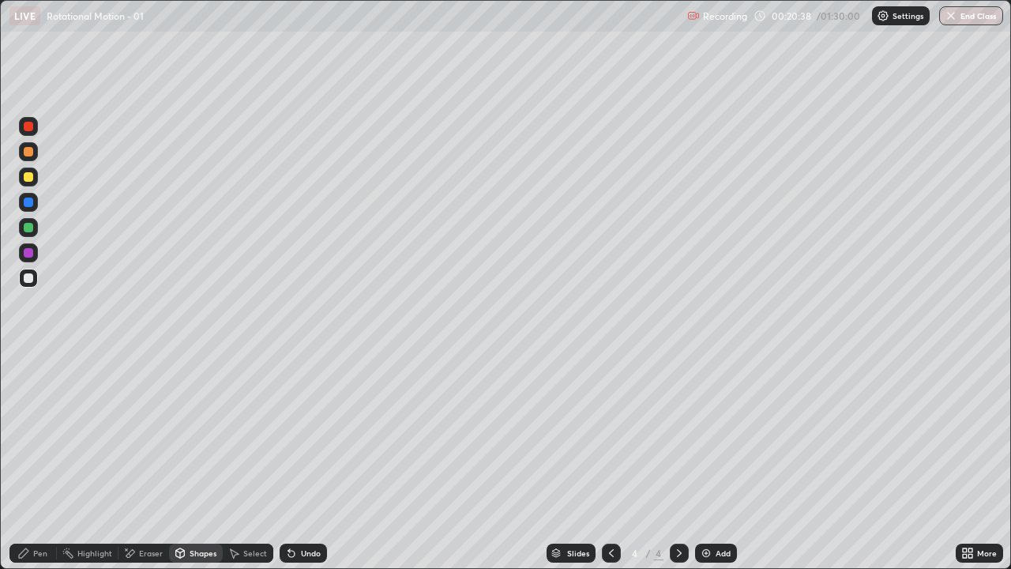
click at [195, 461] on div "Shapes" at bounding box center [196, 552] width 54 height 19
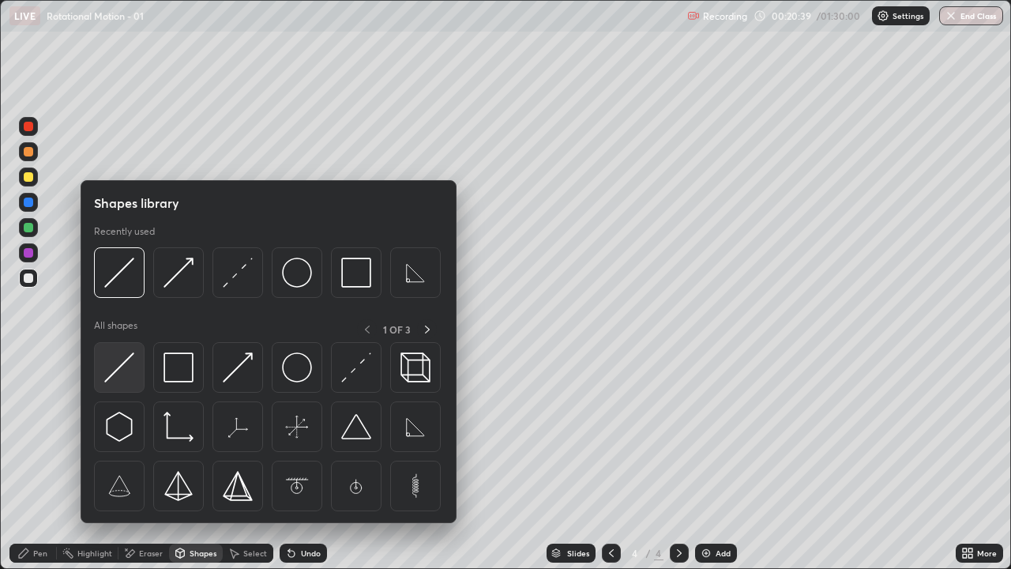
click at [123, 364] on img at bounding box center [119, 367] width 30 height 30
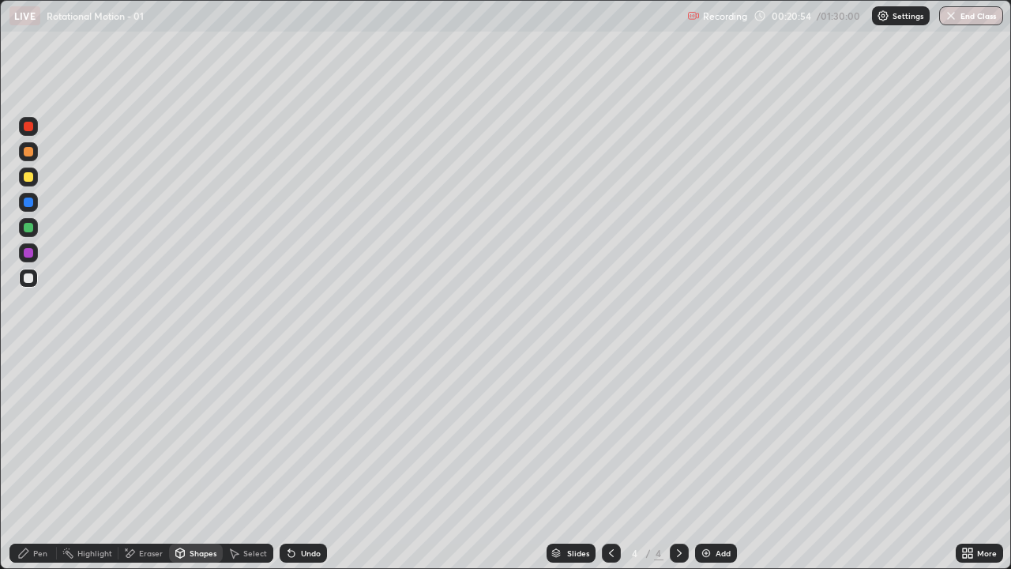
click at [32, 461] on div "Pen" at bounding box center [32, 552] width 47 height 19
click at [193, 461] on div "Shapes" at bounding box center [203, 553] width 27 height 8
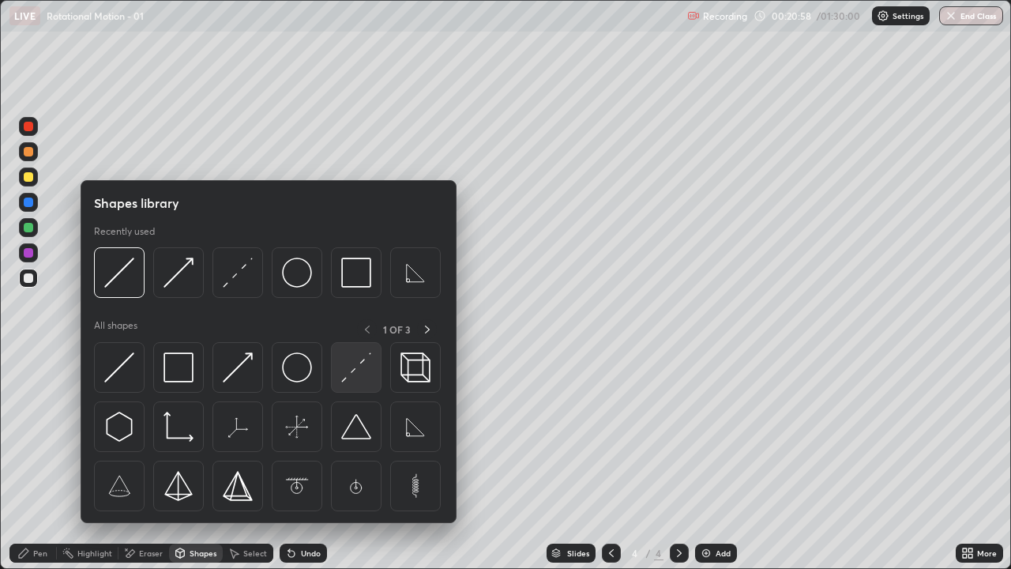
click at [358, 377] on img at bounding box center [356, 367] width 30 height 30
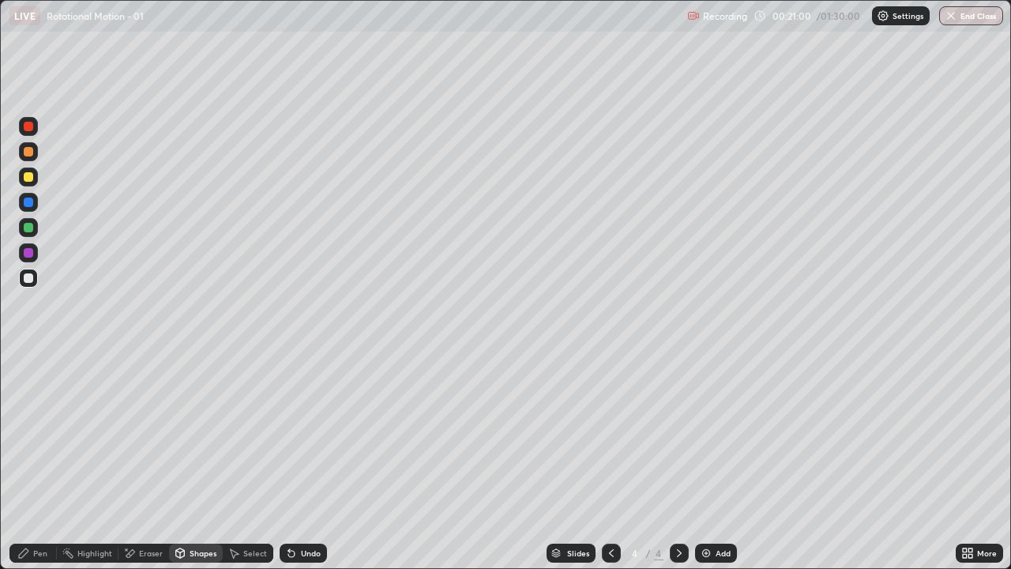
click at [32, 461] on div "Pen" at bounding box center [32, 552] width 47 height 19
click at [715, 461] on div "Add" at bounding box center [722, 553] width 15 height 8
click at [207, 461] on div "Shapes" at bounding box center [203, 553] width 27 height 8
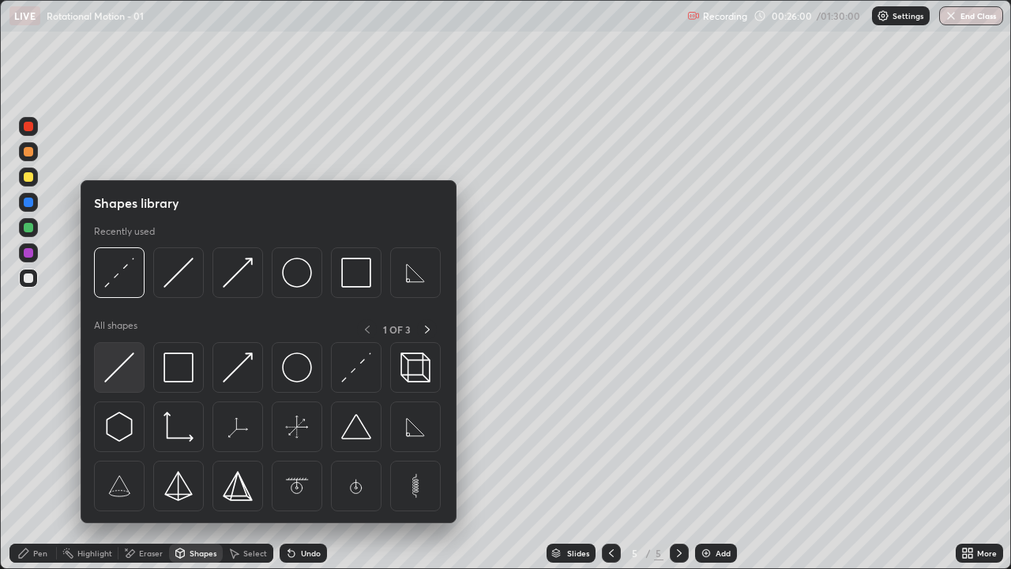
click at [127, 367] on img at bounding box center [119, 367] width 30 height 30
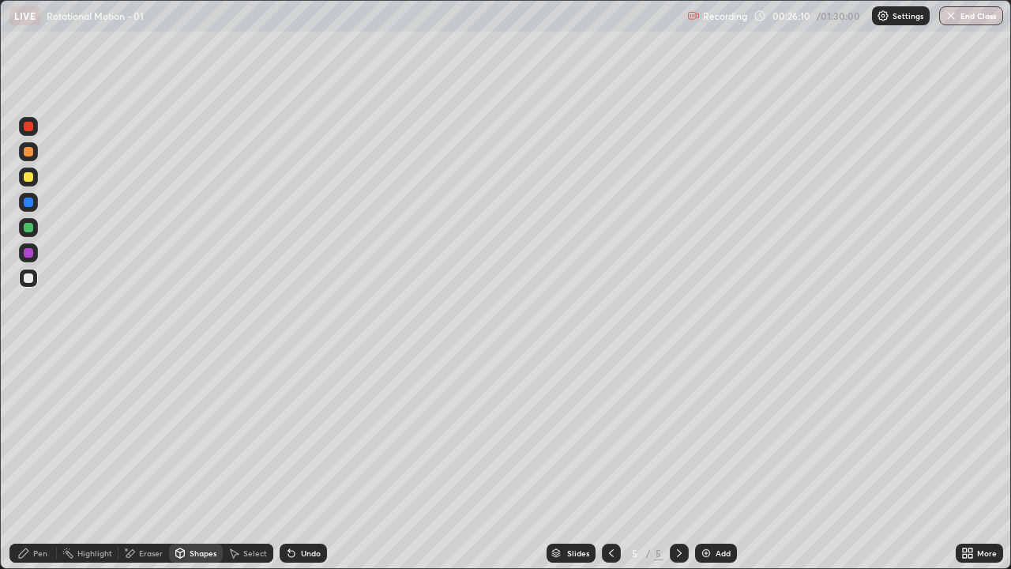
click at [190, 461] on div "Shapes" at bounding box center [196, 552] width 54 height 19
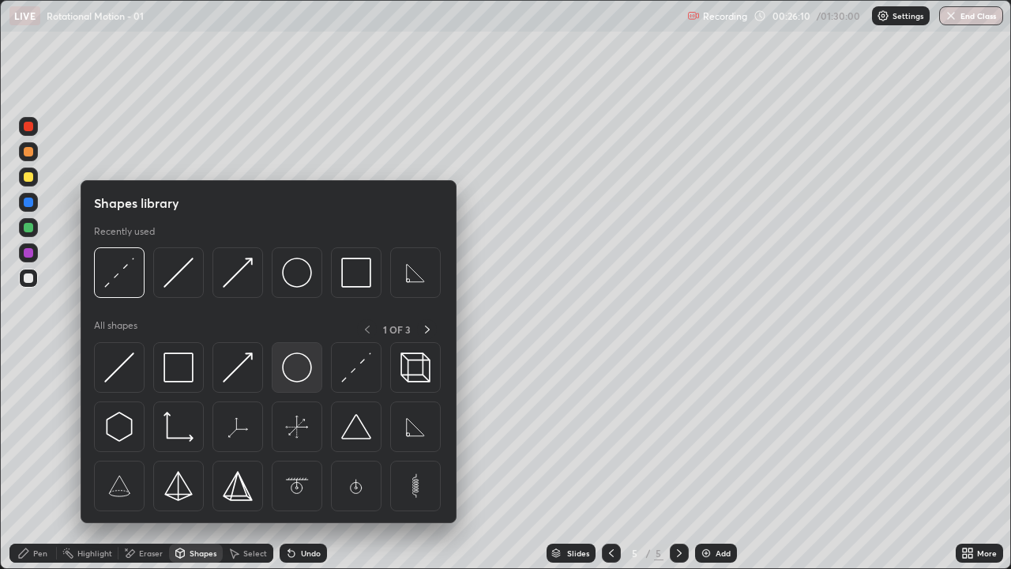
click at [299, 369] on img at bounding box center [297, 367] width 30 height 30
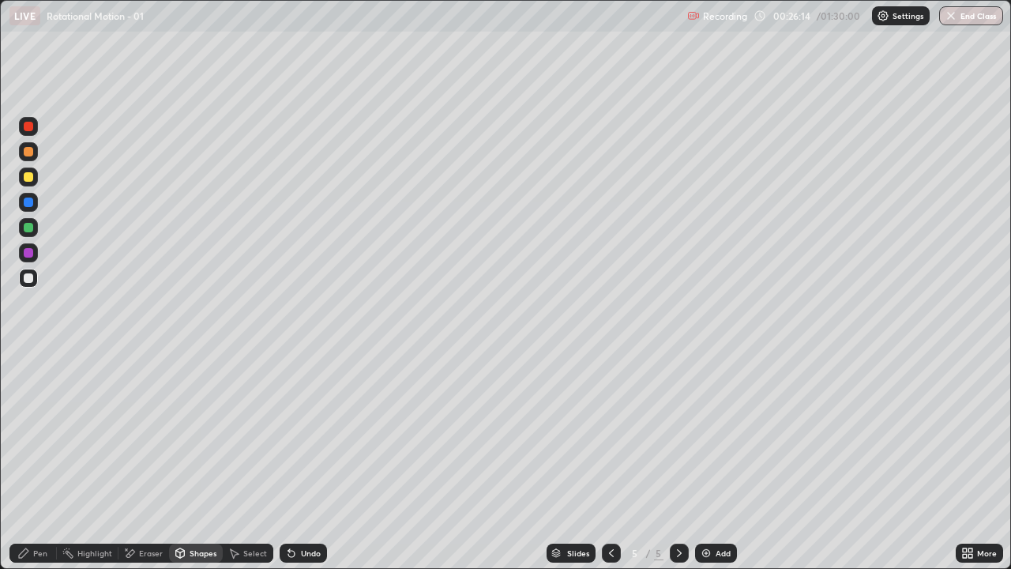
click at [199, 461] on div "Shapes" at bounding box center [196, 552] width 54 height 19
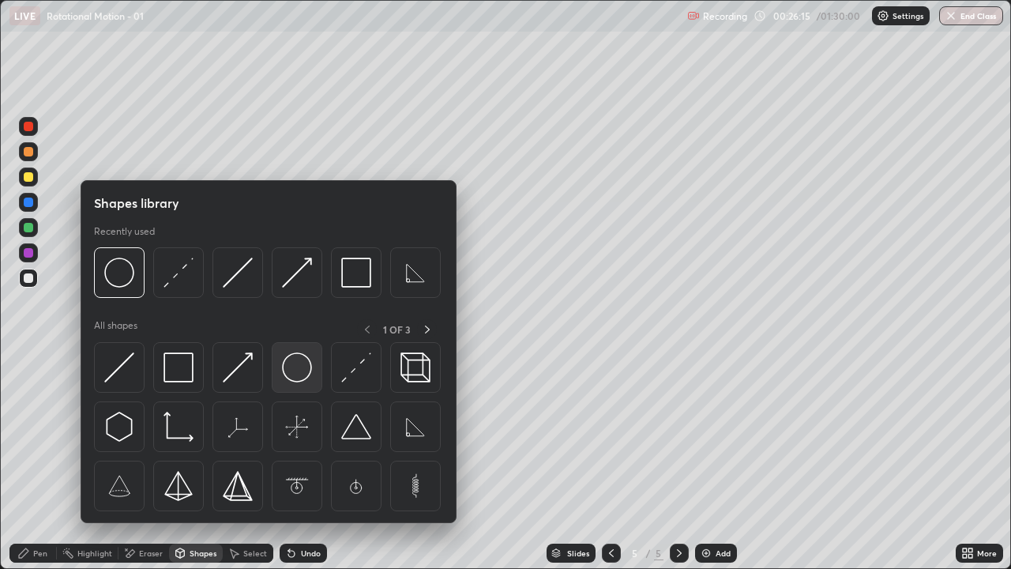
click at [291, 358] on img at bounding box center [297, 367] width 30 height 30
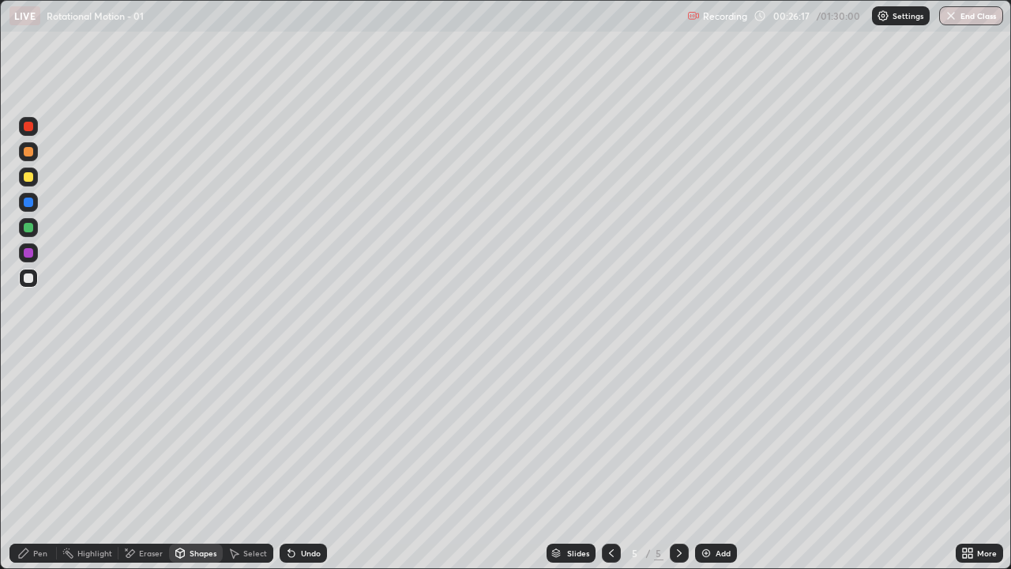
click at [22, 461] on icon at bounding box center [23, 552] width 9 height 9
click at [193, 461] on div "Shapes" at bounding box center [196, 552] width 54 height 19
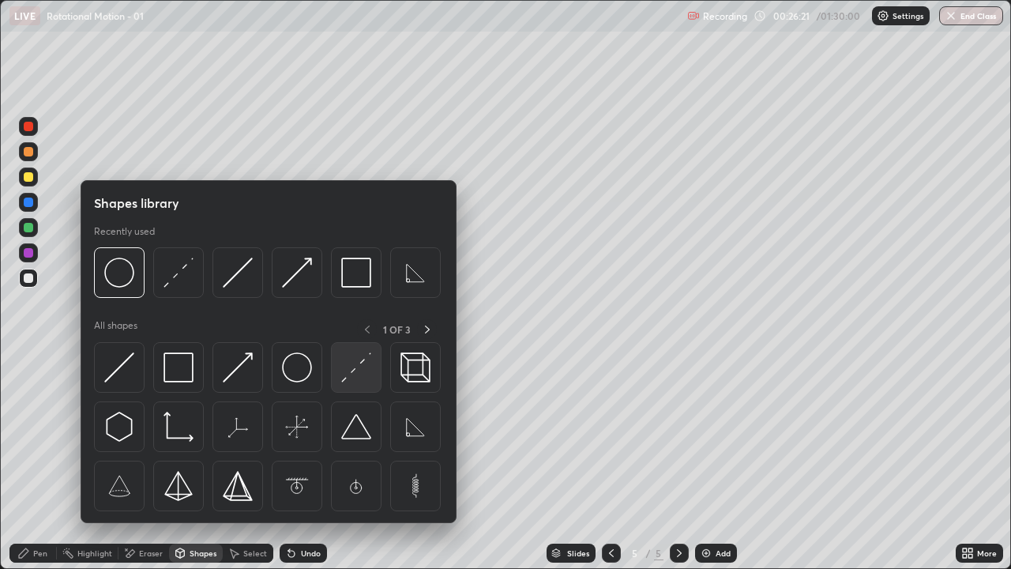
click at [349, 375] on img at bounding box center [356, 367] width 30 height 30
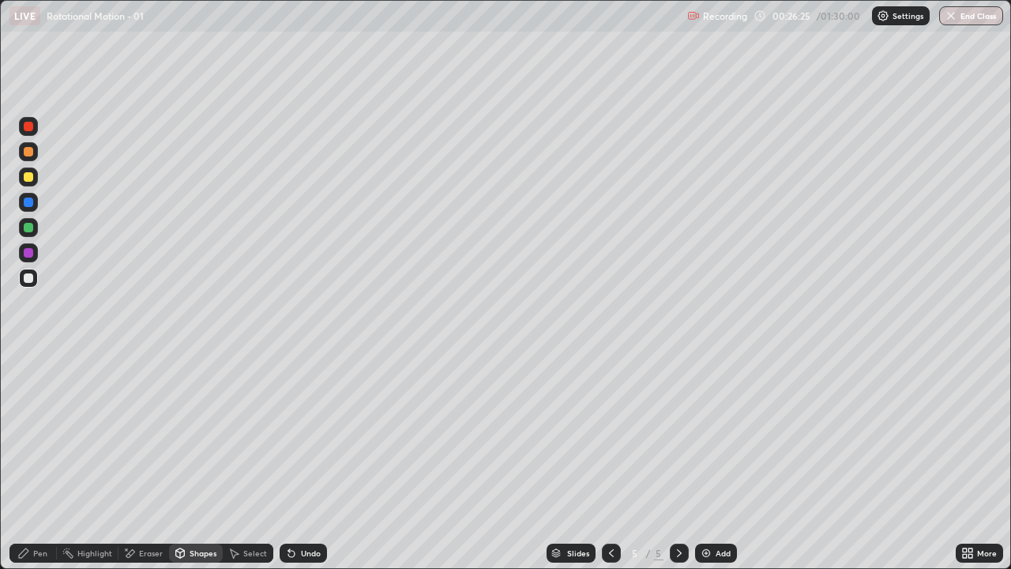
click at [195, 461] on div "Shapes" at bounding box center [203, 553] width 27 height 8
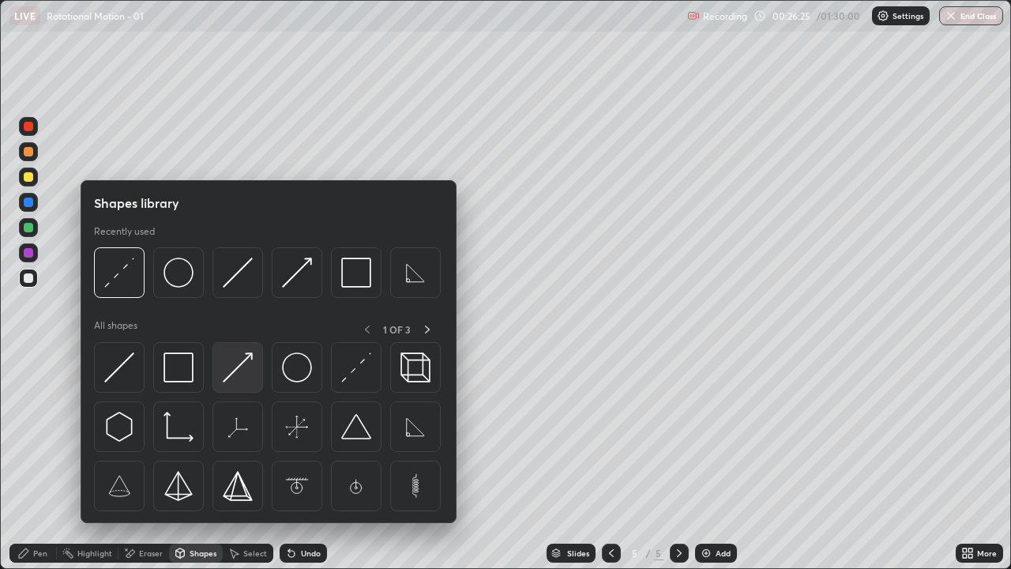
click at [236, 368] on img at bounding box center [238, 367] width 30 height 30
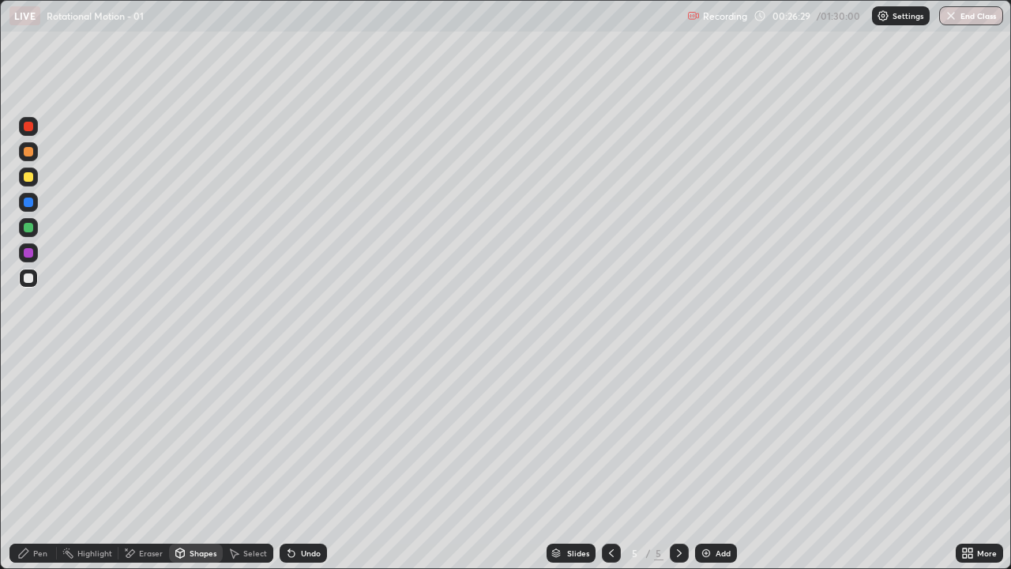
click at [32, 461] on div "Pen" at bounding box center [32, 552] width 47 height 19
click at [194, 461] on div "Shapes" at bounding box center [196, 552] width 54 height 19
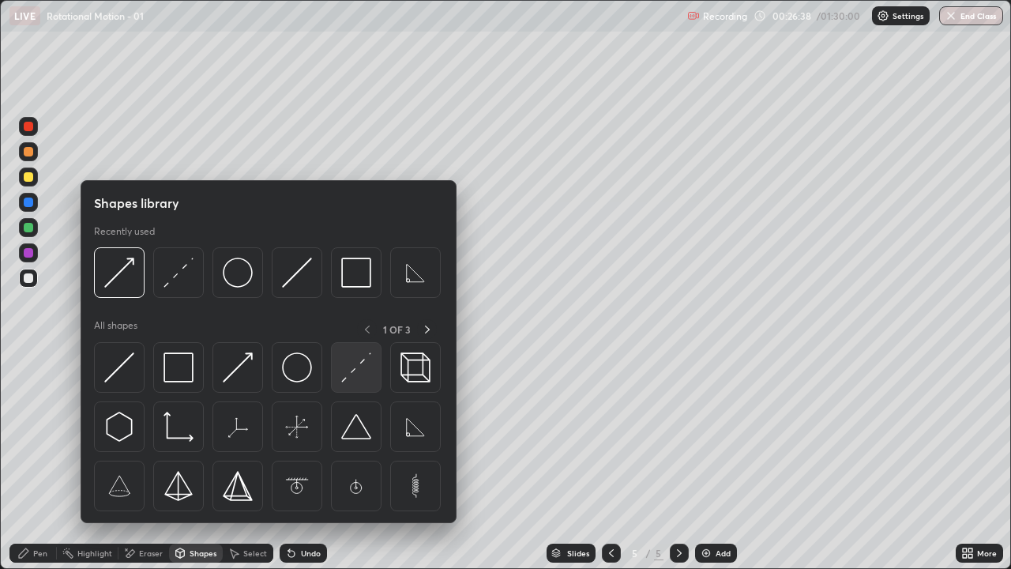
click at [349, 371] on img at bounding box center [356, 367] width 30 height 30
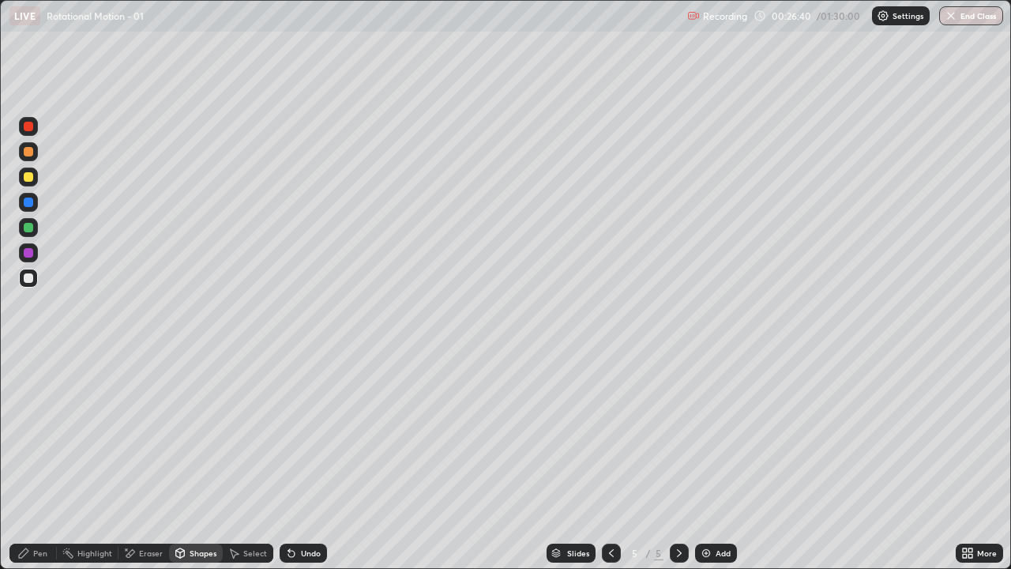
click at [30, 461] on div "Pen" at bounding box center [32, 552] width 47 height 19
click at [201, 461] on div "Shapes" at bounding box center [196, 552] width 54 height 19
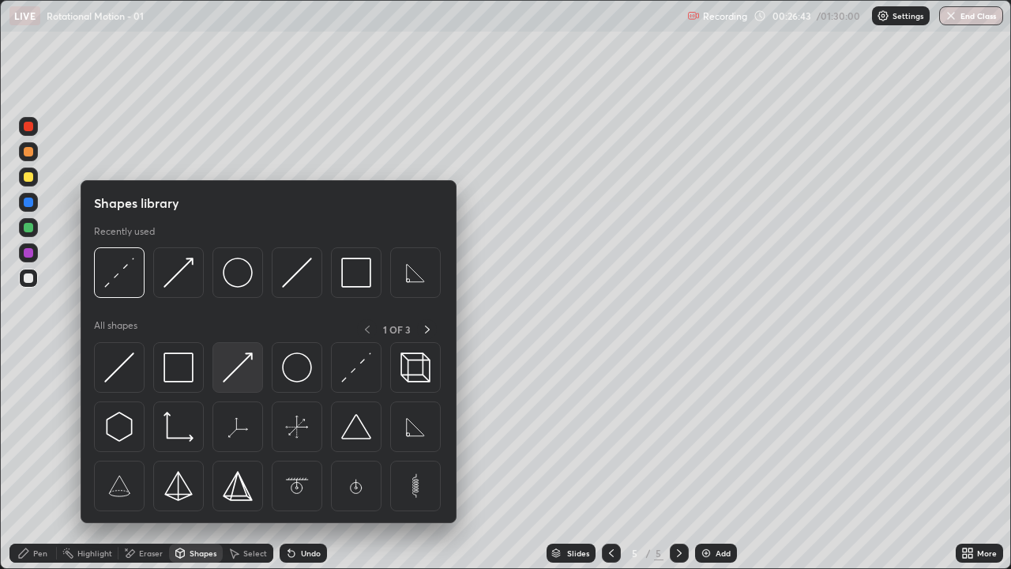
click at [241, 364] on img at bounding box center [238, 367] width 30 height 30
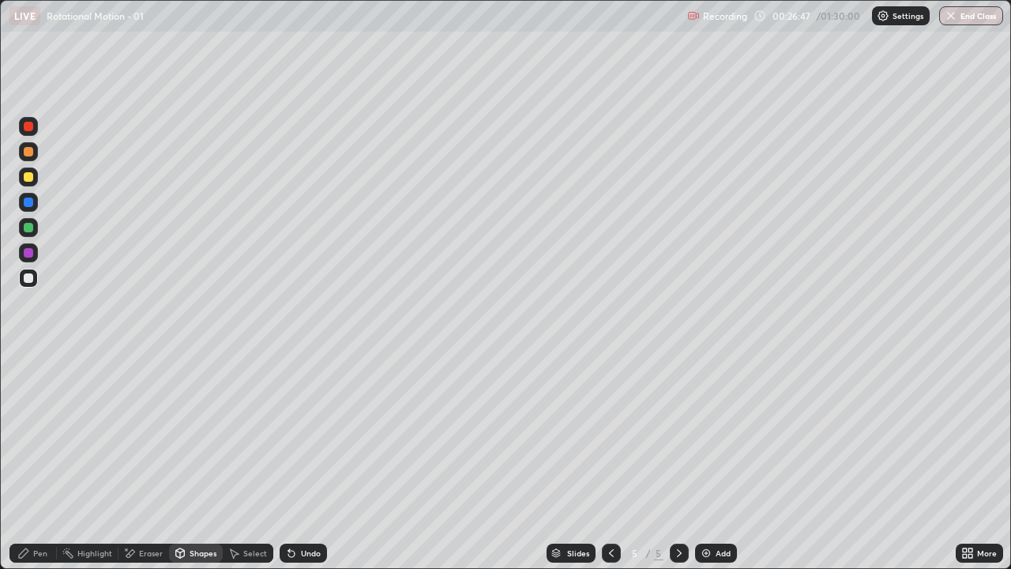
click at [39, 461] on div "Pen" at bounding box center [32, 552] width 47 height 19
click at [186, 461] on div "Shapes" at bounding box center [196, 552] width 54 height 19
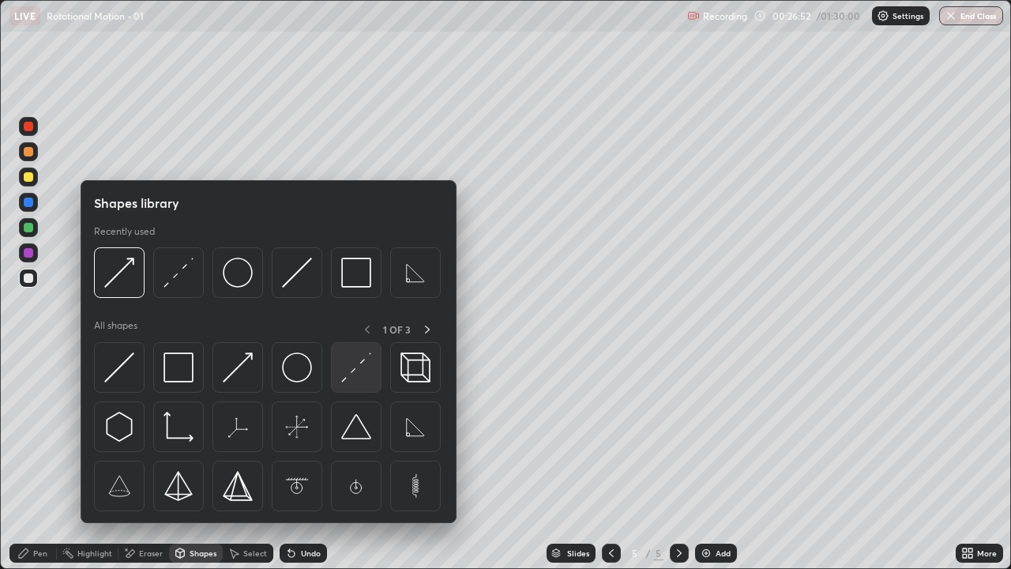
click at [355, 378] on img at bounding box center [356, 367] width 30 height 30
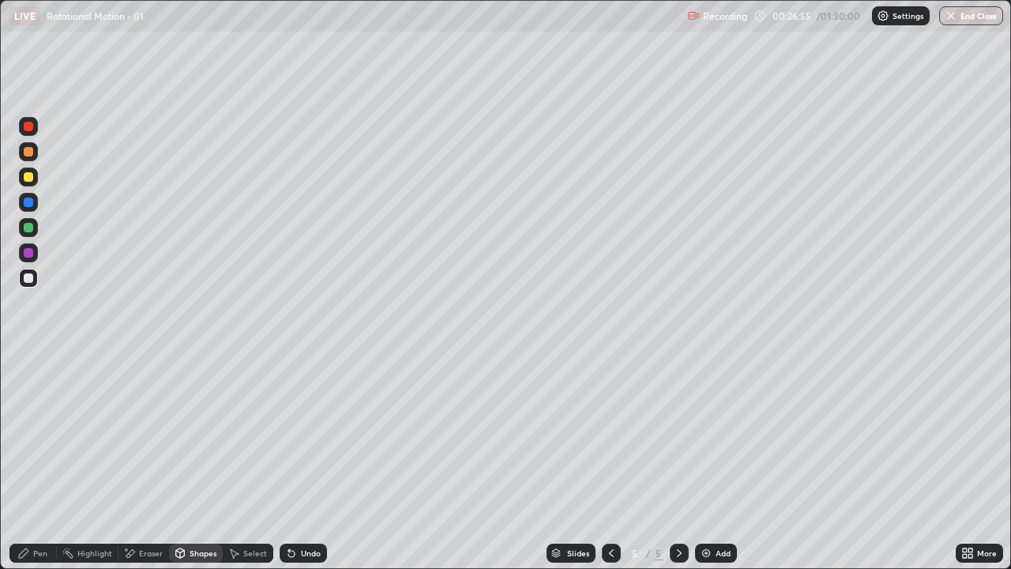
click at [205, 461] on div "Shapes" at bounding box center [196, 552] width 54 height 19
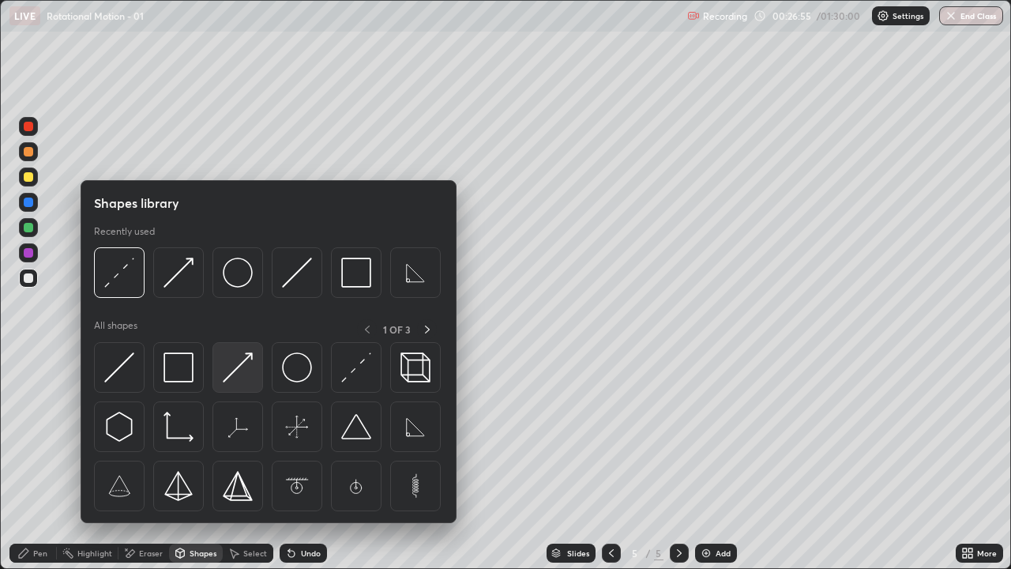
click at [239, 370] on img at bounding box center [238, 367] width 30 height 30
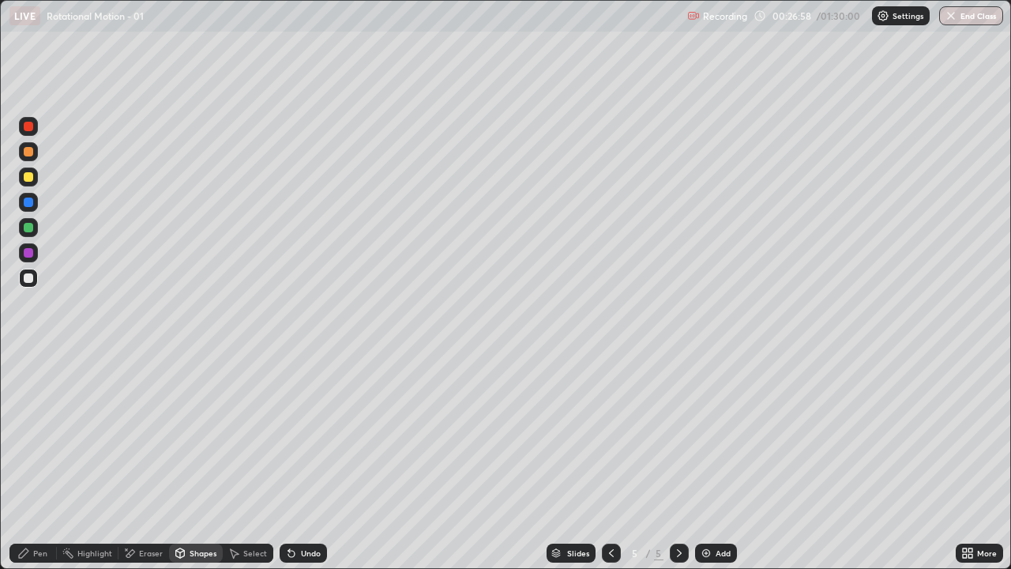
click at [17, 461] on div "Pen" at bounding box center [32, 552] width 47 height 19
click at [188, 461] on div "Shapes" at bounding box center [196, 552] width 54 height 19
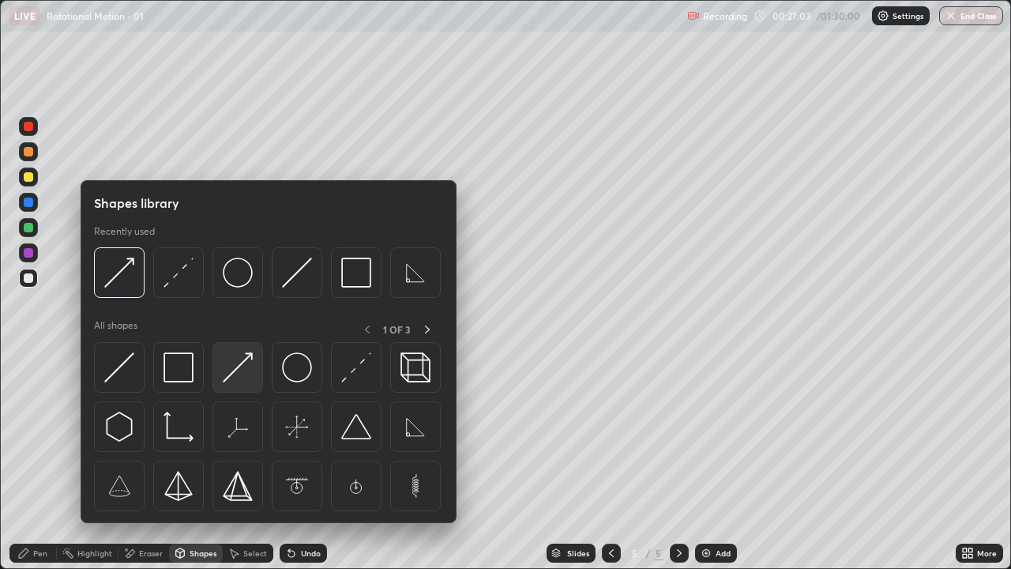
click at [238, 372] on img at bounding box center [238, 367] width 30 height 30
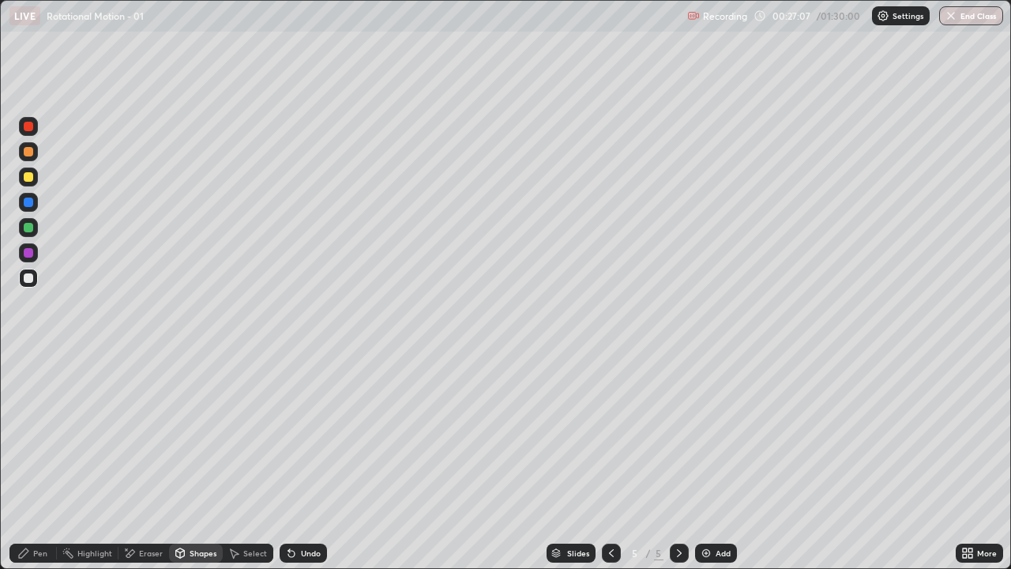
click at [193, 461] on div "Shapes" at bounding box center [196, 552] width 54 height 19
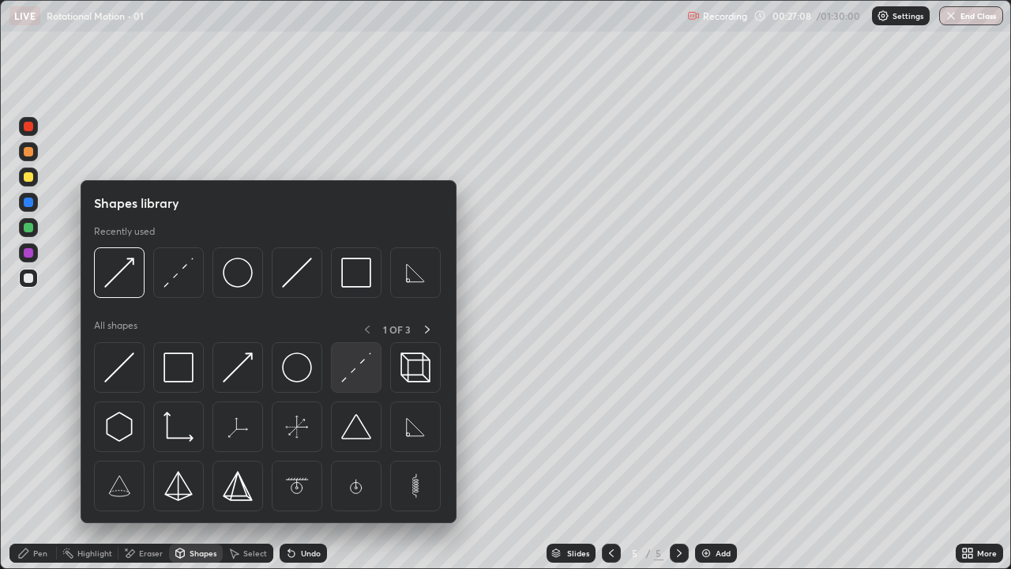
click at [355, 372] on img at bounding box center [356, 367] width 30 height 30
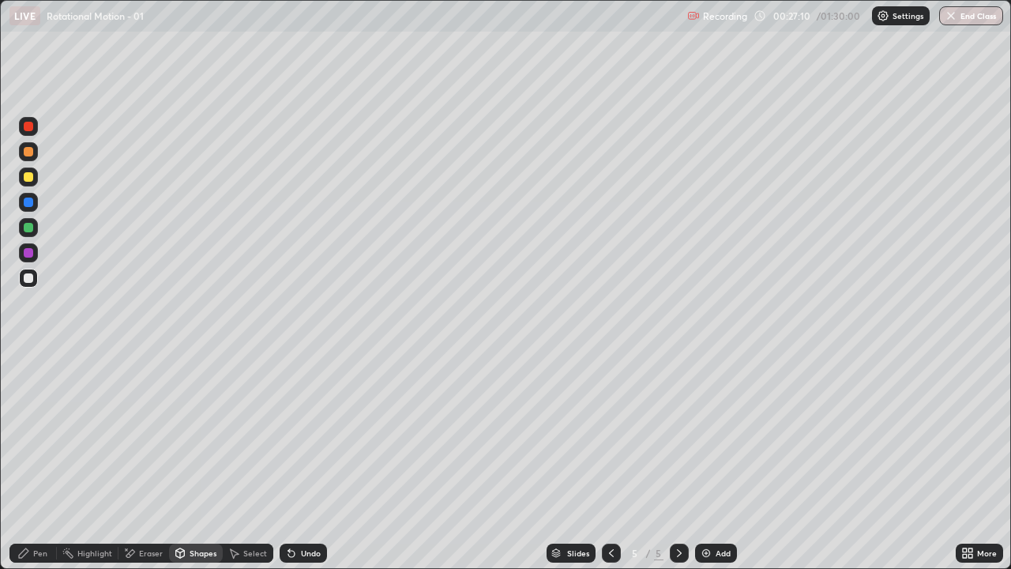
click at [179, 461] on div "Shapes" at bounding box center [196, 552] width 54 height 19
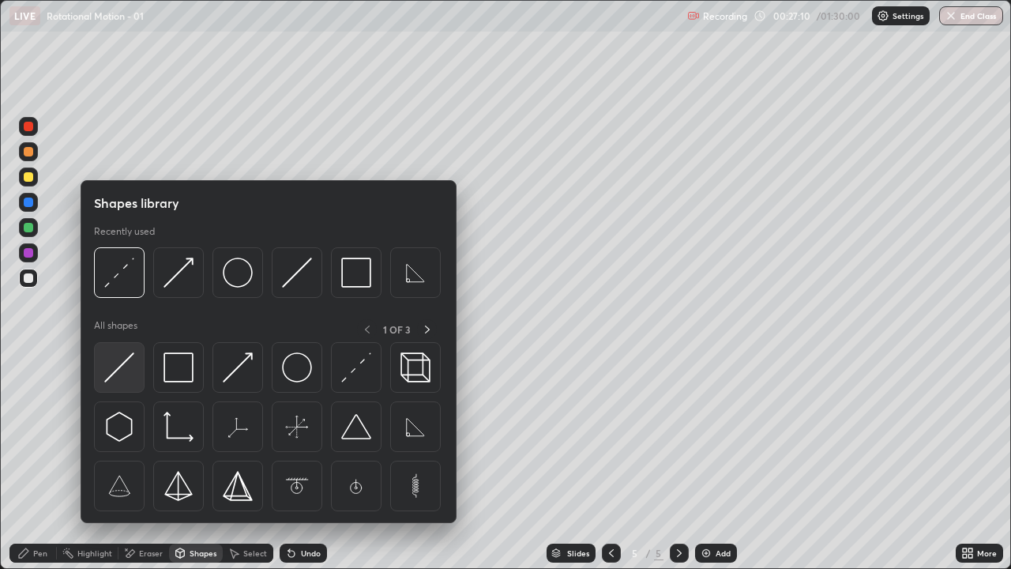
click at [121, 362] on img at bounding box center [119, 367] width 30 height 30
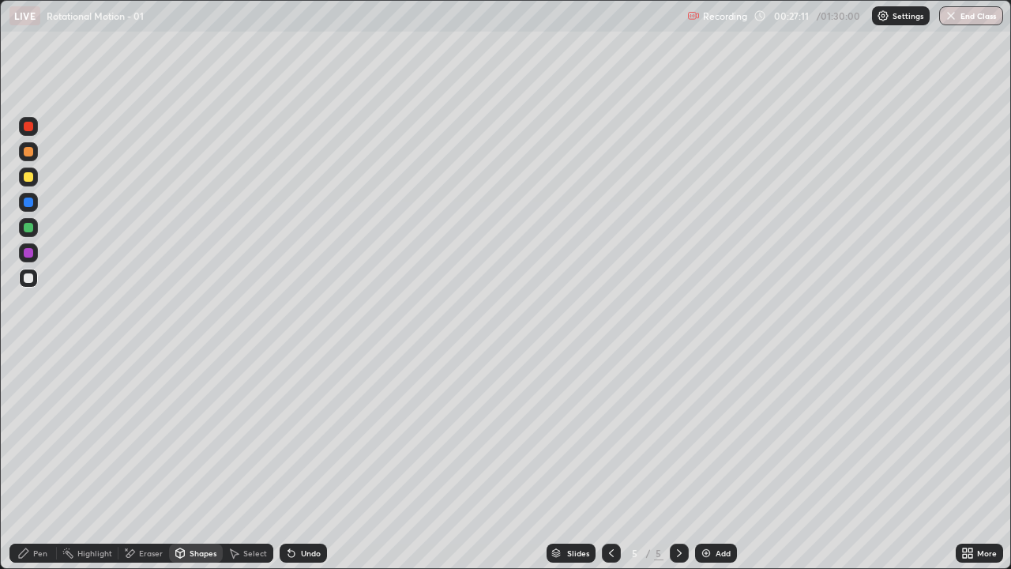
click at [207, 461] on div "Shapes" at bounding box center [196, 552] width 54 height 19
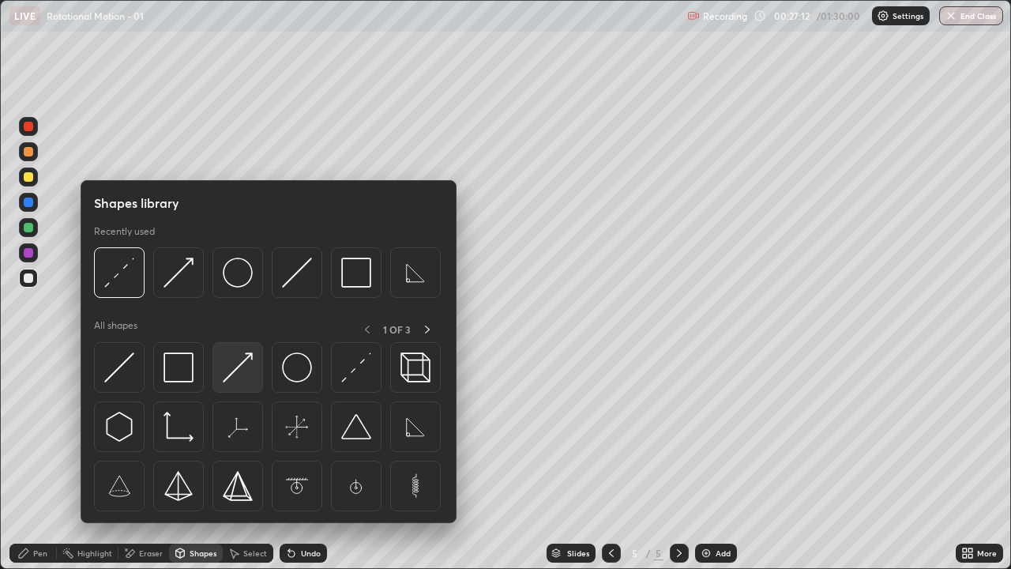
click at [246, 368] on img at bounding box center [238, 367] width 30 height 30
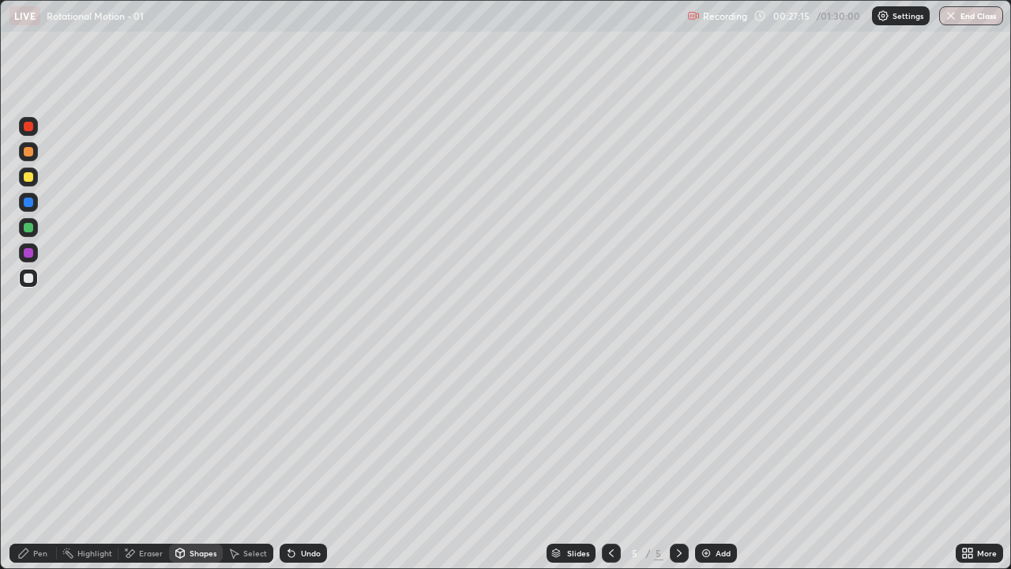
click at [17, 461] on div "Pen" at bounding box center [32, 552] width 47 height 19
click at [202, 461] on div "Shapes" at bounding box center [196, 552] width 54 height 19
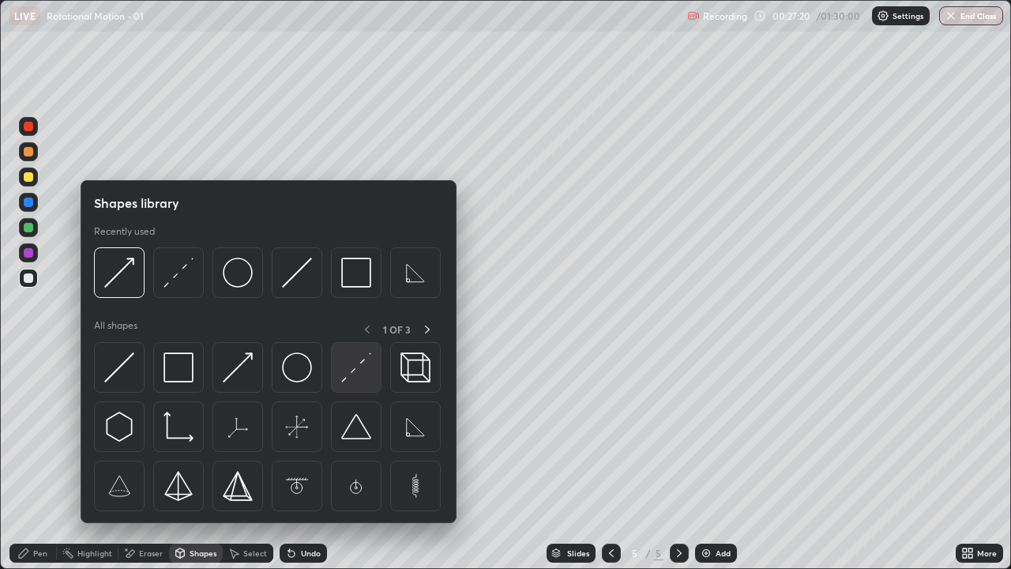
click at [355, 367] on img at bounding box center [356, 367] width 30 height 30
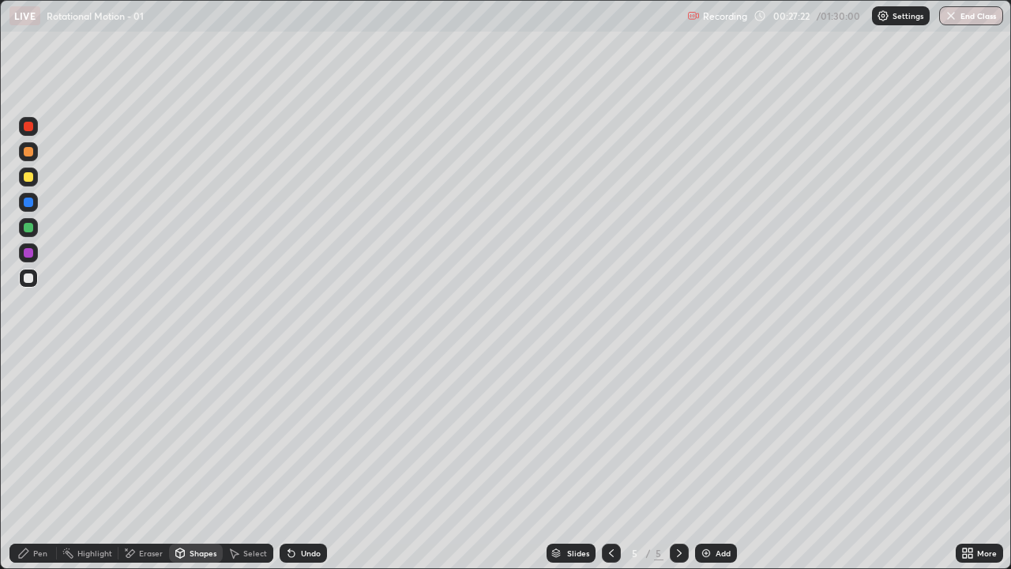
click at [24, 461] on div "Pen" at bounding box center [32, 552] width 47 height 19
click at [33, 461] on div "Pen" at bounding box center [40, 553] width 14 height 8
click at [28, 173] on div at bounding box center [28, 176] width 9 height 9
click at [29, 252] on div at bounding box center [28, 252] width 9 height 9
click at [616, 461] on div at bounding box center [611, 552] width 19 height 19
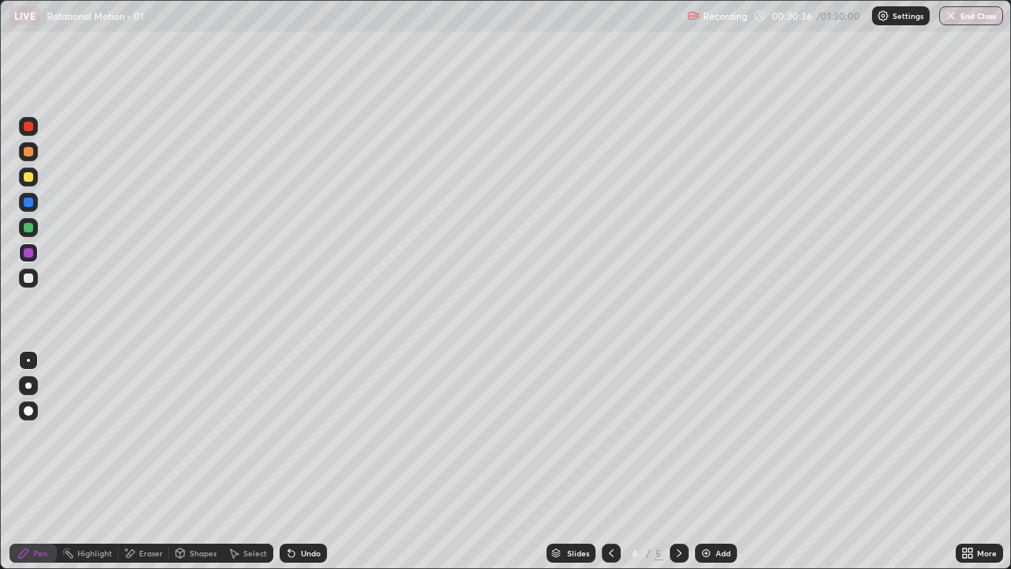
click at [32, 276] on div at bounding box center [28, 277] width 9 height 9
click at [677, 461] on icon at bounding box center [679, 552] width 13 height 13
click at [31, 280] on div at bounding box center [28, 277] width 9 height 9
click at [34, 175] on div at bounding box center [28, 176] width 19 height 19
click at [31, 278] on div at bounding box center [28, 277] width 9 height 9
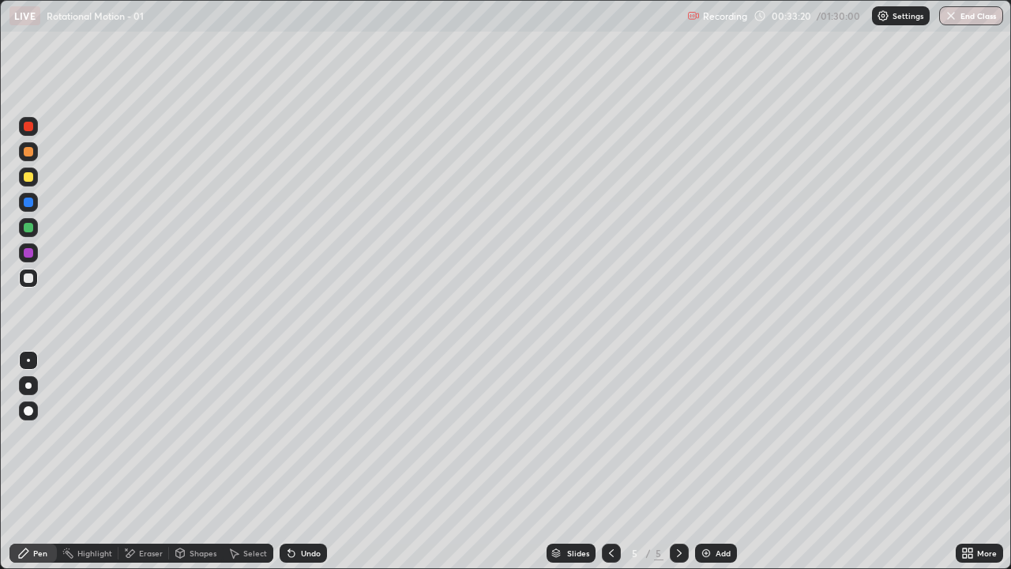
click at [208, 461] on div "Shapes" at bounding box center [203, 553] width 27 height 8
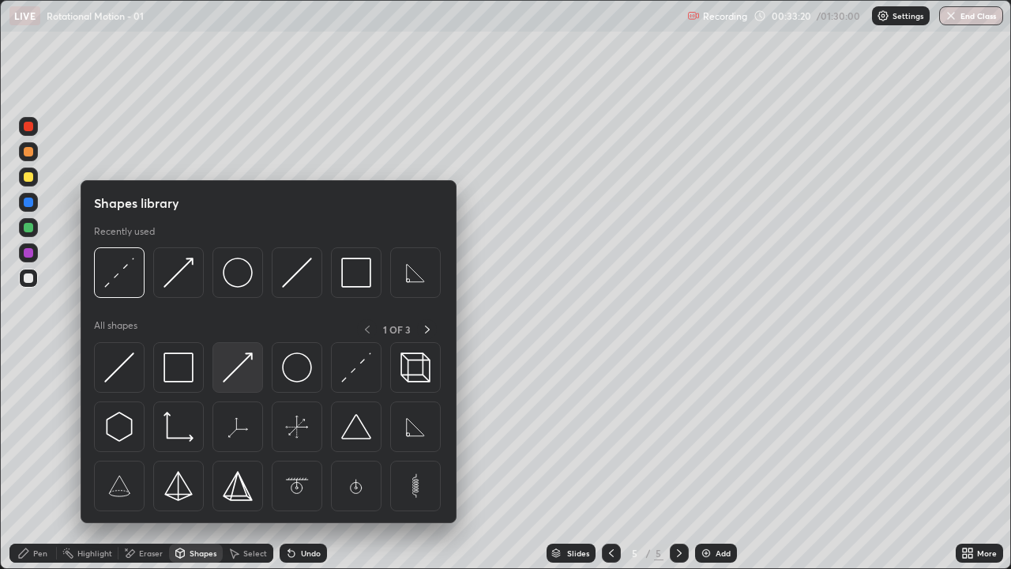
click at [233, 374] on img at bounding box center [238, 367] width 30 height 30
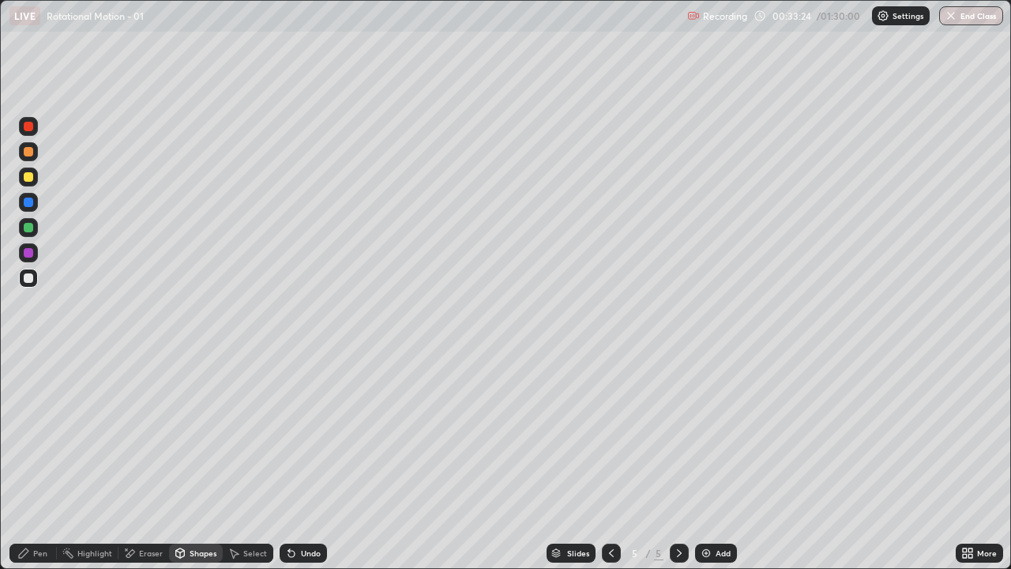
click at [190, 461] on div "Shapes" at bounding box center [196, 552] width 54 height 19
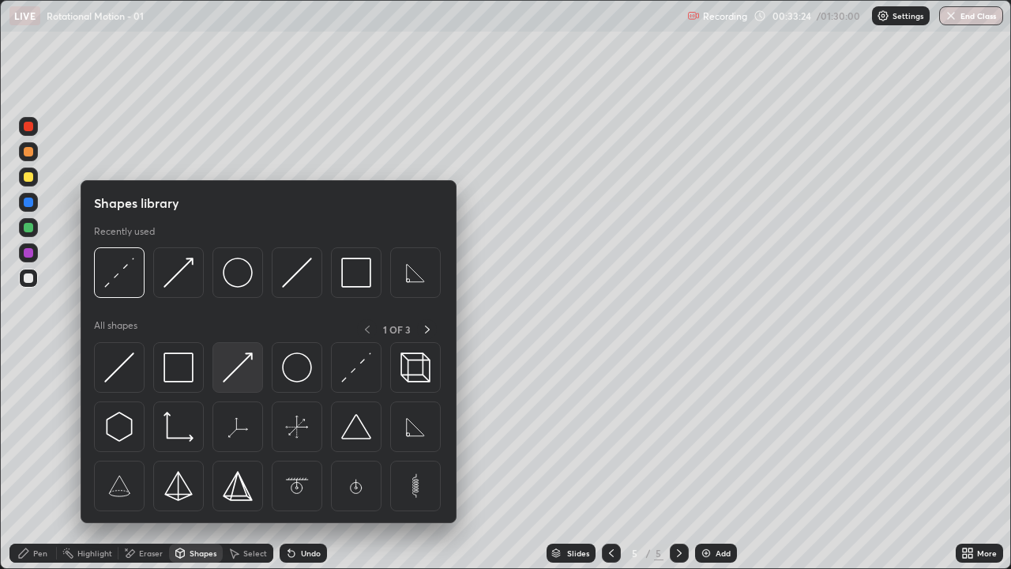
click at [234, 370] on img at bounding box center [238, 367] width 30 height 30
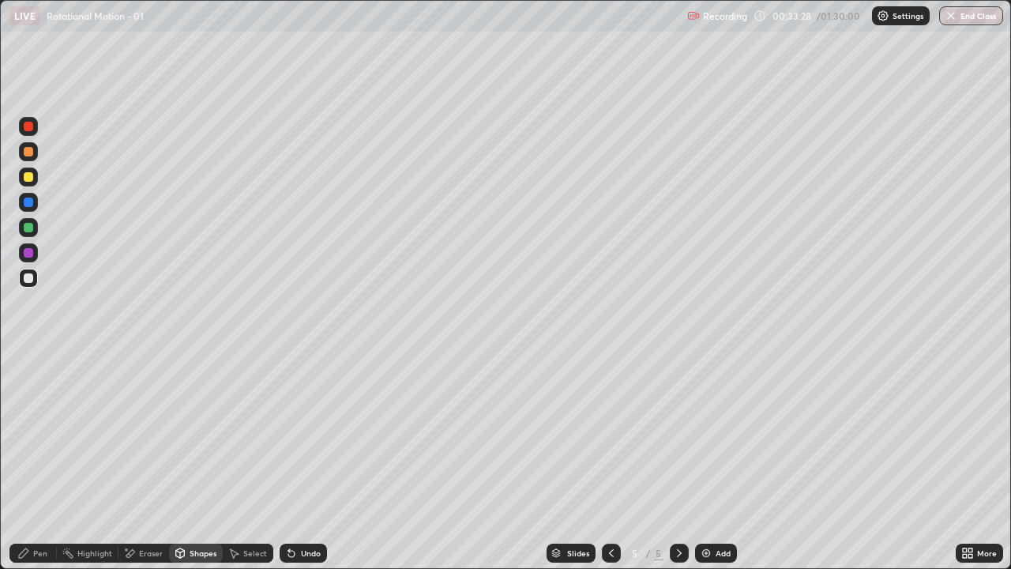
click at [311, 461] on div "Undo" at bounding box center [303, 552] width 47 height 19
click at [35, 171] on div at bounding box center [28, 176] width 19 height 19
click at [198, 461] on div "Shapes" at bounding box center [196, 552] width 54 height 19
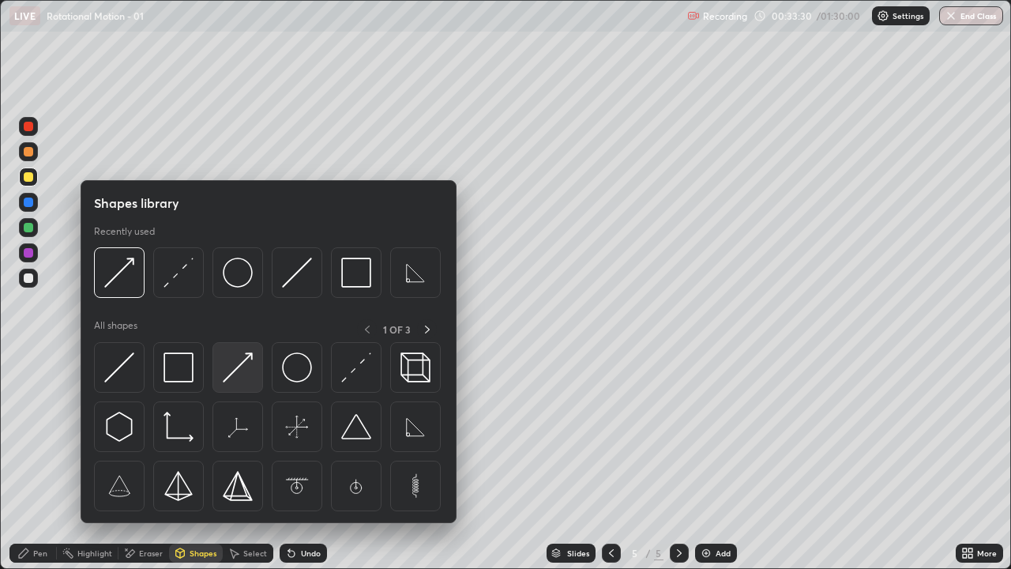
click at [243, 357] on img at bounding box center [238, 367] width 30 height 30
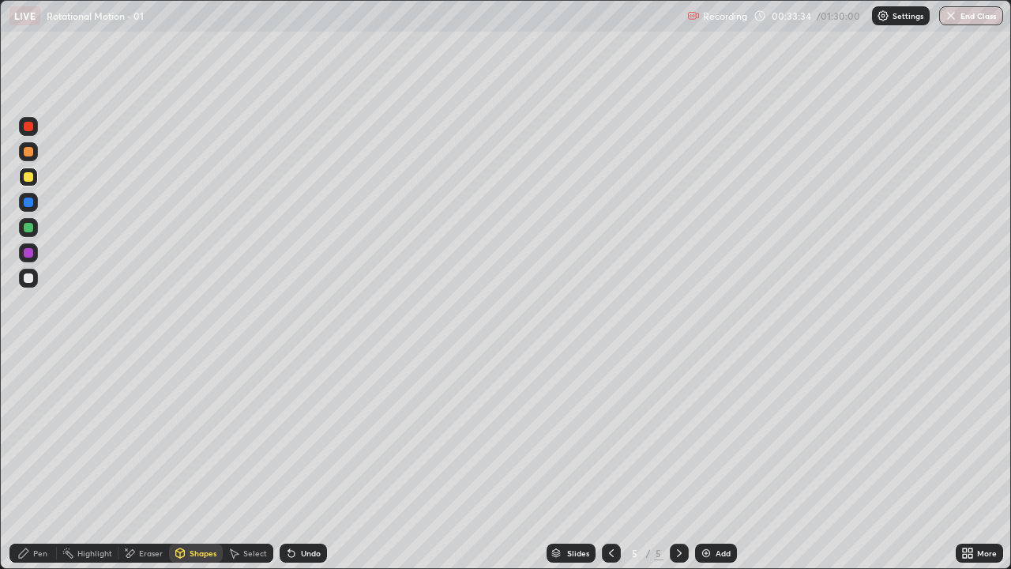
click at [24, 461] on div "Pen" at bounding box center [32, 552] width 47 height 19
click at [200, 461] on div "Shapes" at bounding box center [196, 552] width 54 height 19
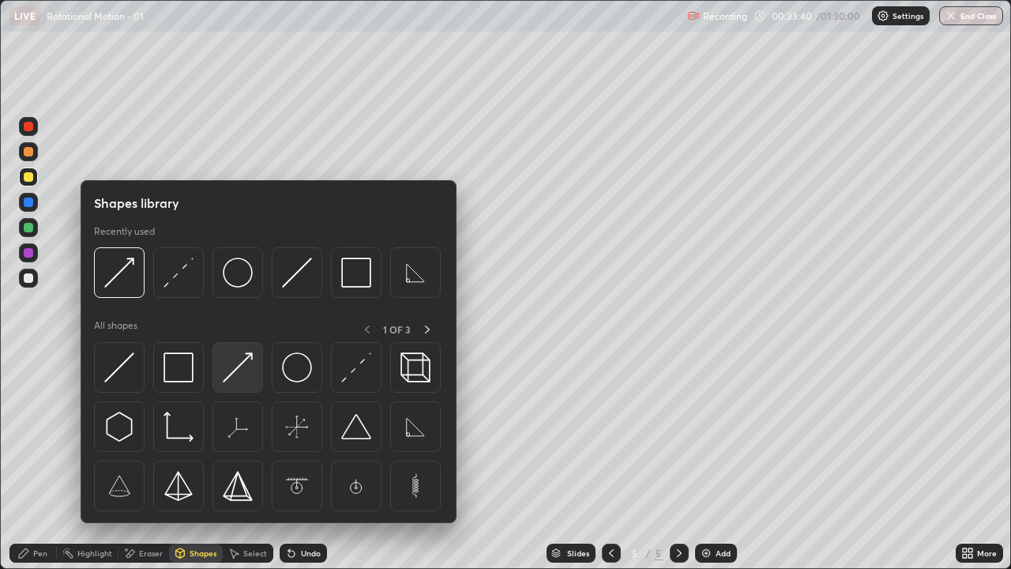
click at [231, 366] on img at bounding box center [238, 367] width 30 height 30
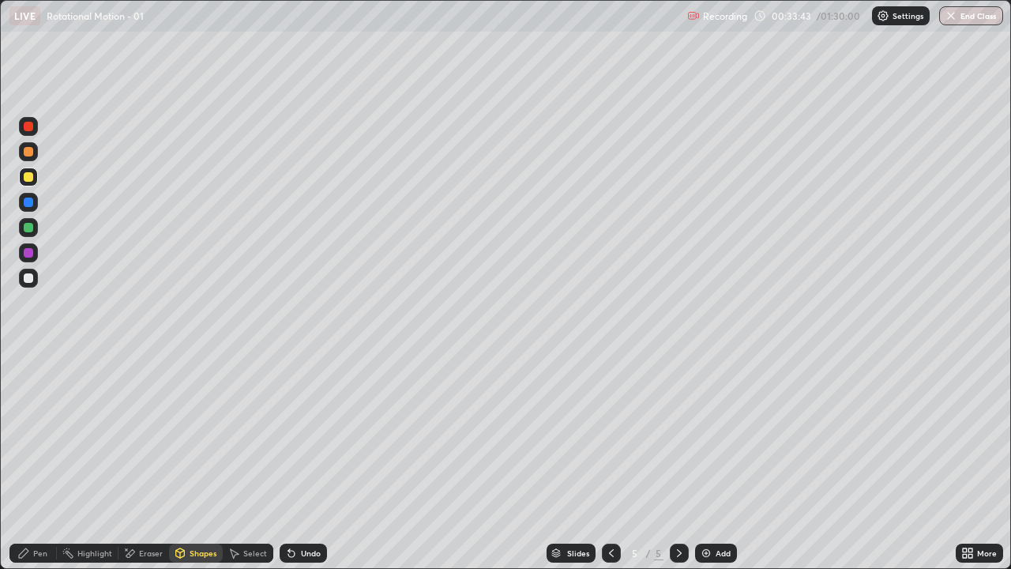
click at [18, 461] on icon at bounding box center [23, 552] width 13 height 13
click at [27, 461] on div "Pen" at bounding box center [32, 552] width 47 height 19
click at [26, 274] on div at bounding box center [28, 277] width 9 height 9
click at [24, 461] on icon at bounding box center [23, 552] width 13 height 13
click at [31, 279] on div at bounding box center [28, 277] width 9 height 9
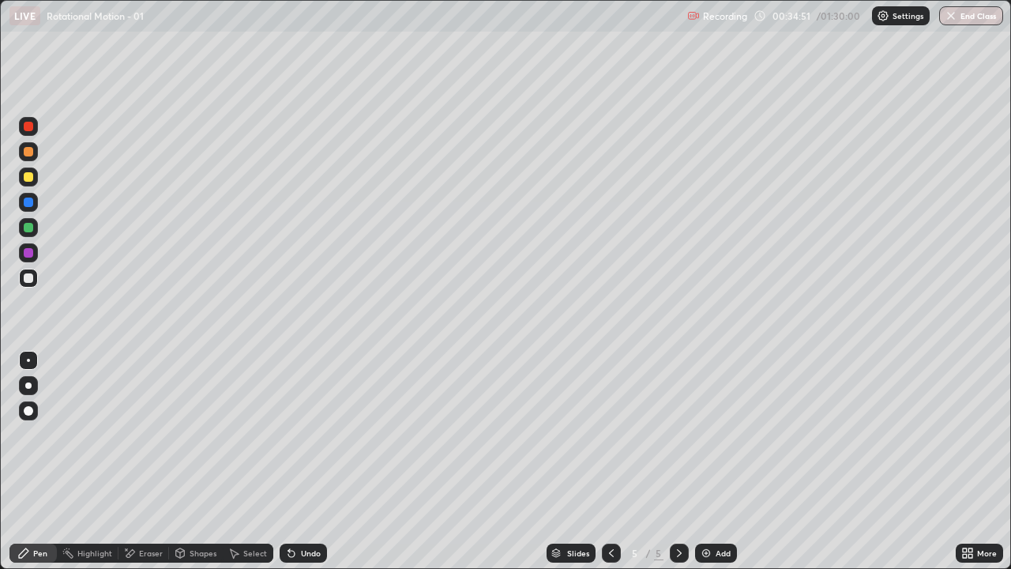
click at [301, 461] on div "Undo" at bounding box center [311, 553] width 20 height 8
click at [731, 461] on div "Add" at bounding box center [716, 552] width 42 height 19
click at [190, 461] on div "Shapes" at bounding box center [196, 552] width 54 height 19
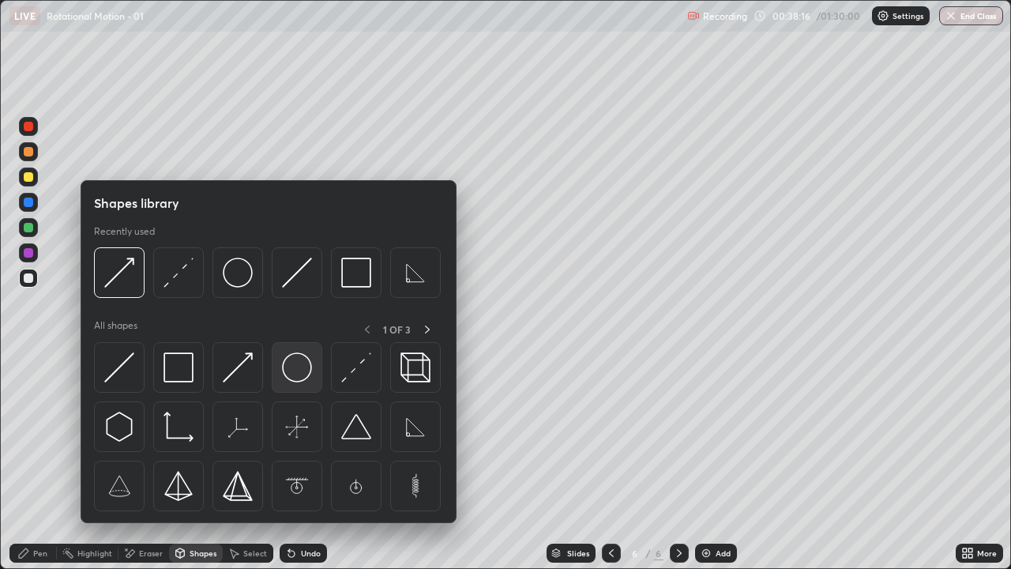
click at [298, 369] on img at bounding box center [297, 367] width 30 height 30
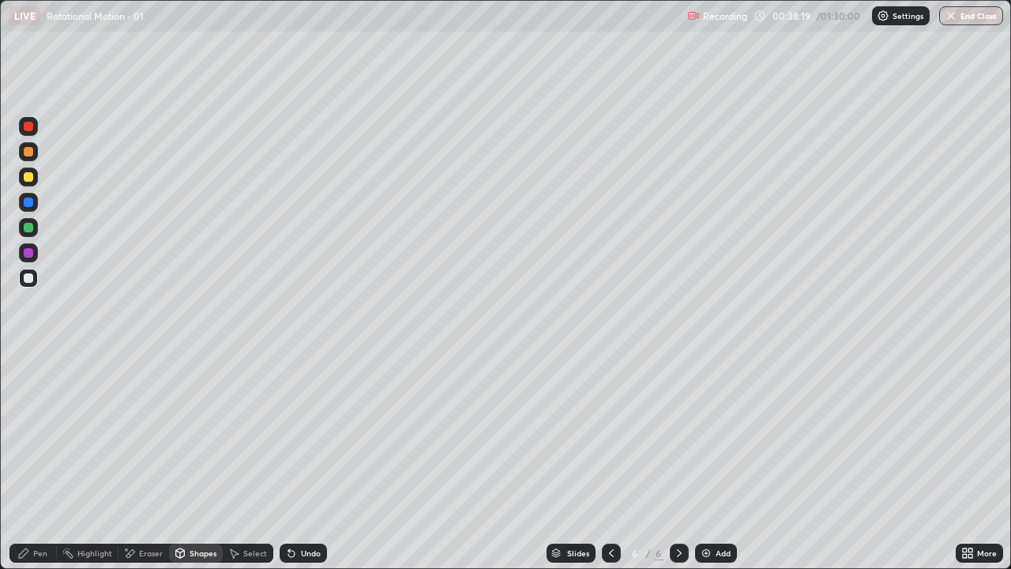
click at [200, 461] on div "Shapes" at bounding box center [196, 552] width 54 height 19
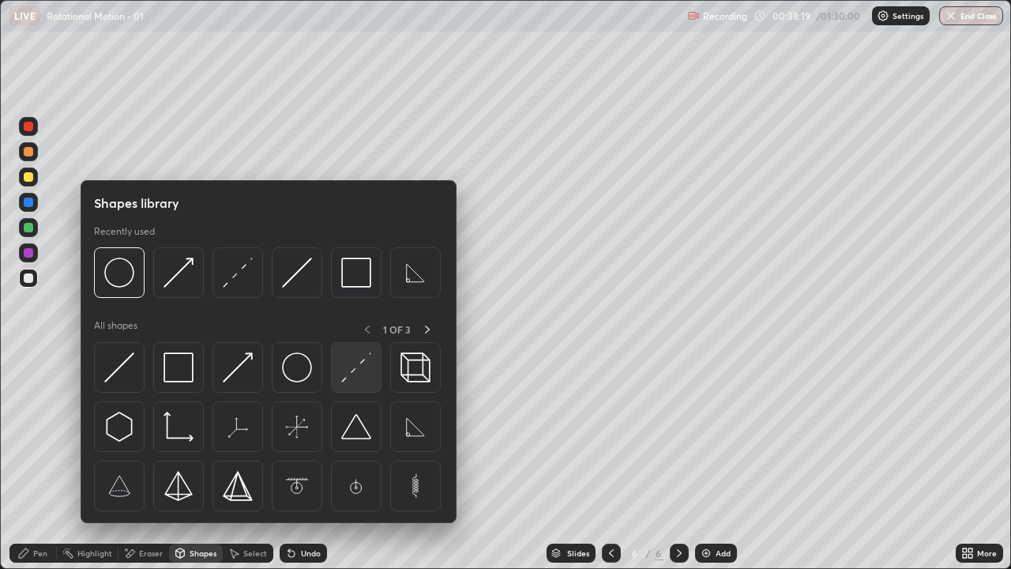
click at [360, 377] on img at bounding box center [356, 367] width 30 height 30
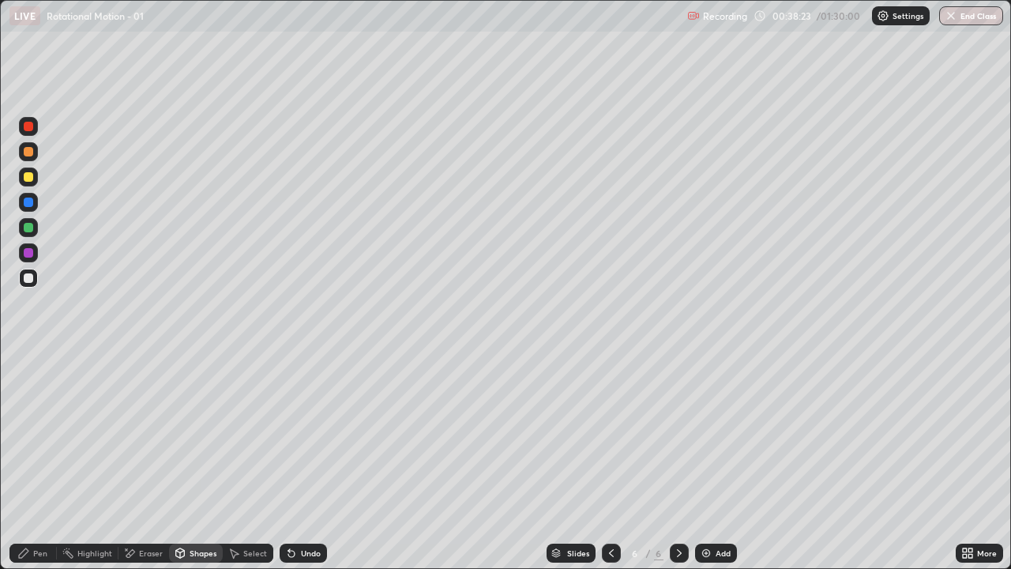
click at [192, 461] on div "Shapes" at bounding box center [196, 552] width 54 height 19
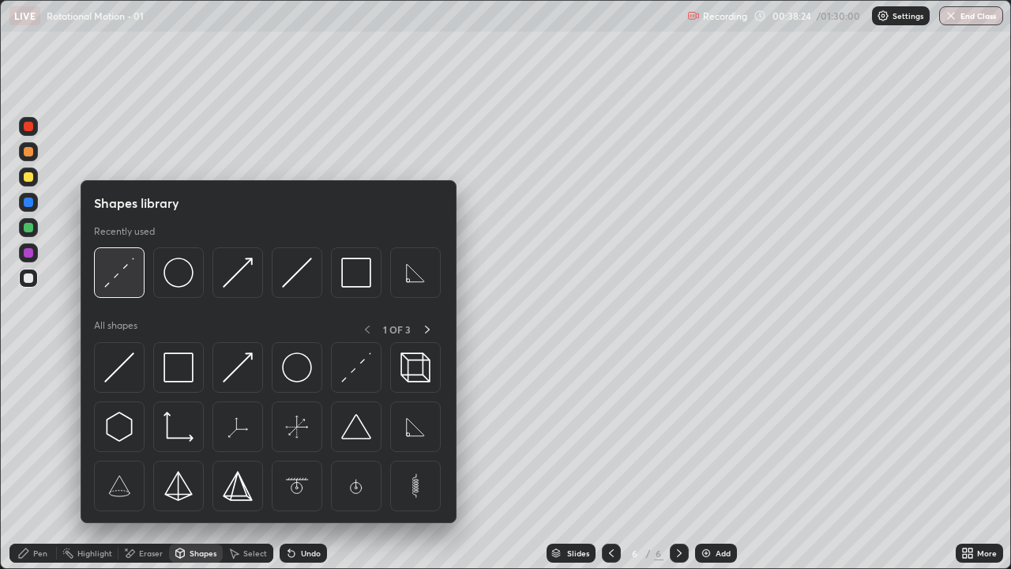
click at [116, 282] on img at bounding box center [119, 272] width 30 height 30
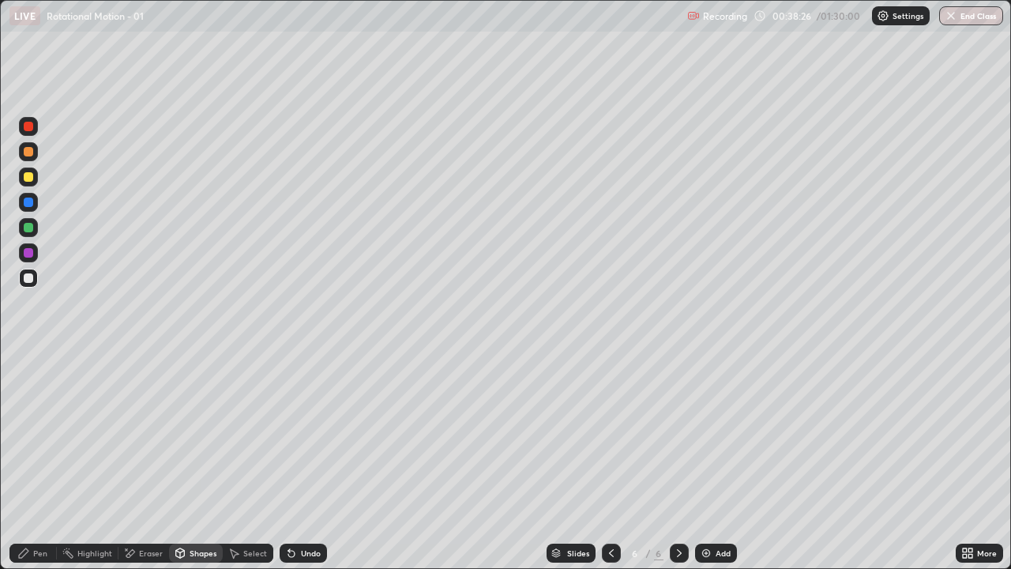
click at [46, 461] on div "Pen" at bounding box center [32, 552] width 47 height 19
click at [188, 461] on div "Shapes" at bounding box center [196, 552] width 54 height 19
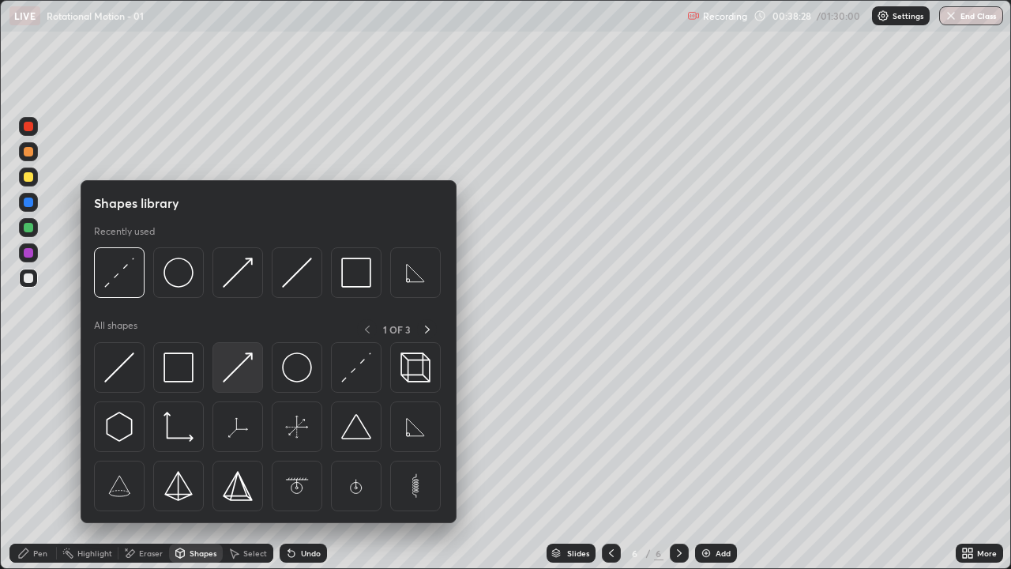
click at [235, 362] on img at bounding box center [238, 367] width 30 height 30
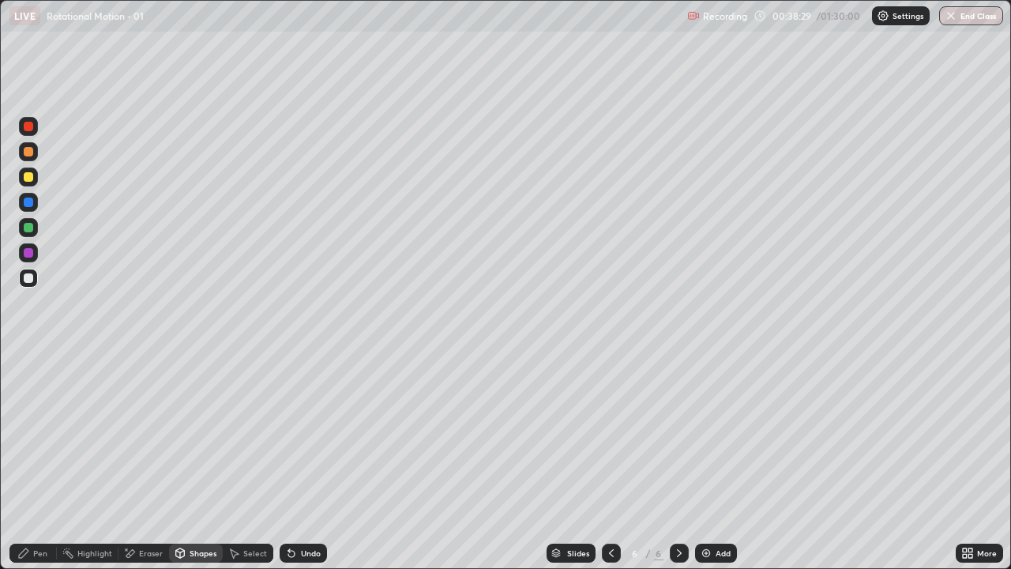
click at [35, 170] on div at bounding box center [28, 176] width 19 height 19
click at [197, 461] on div "Shapes" at bounding box center [203, 553] width 27 height 8
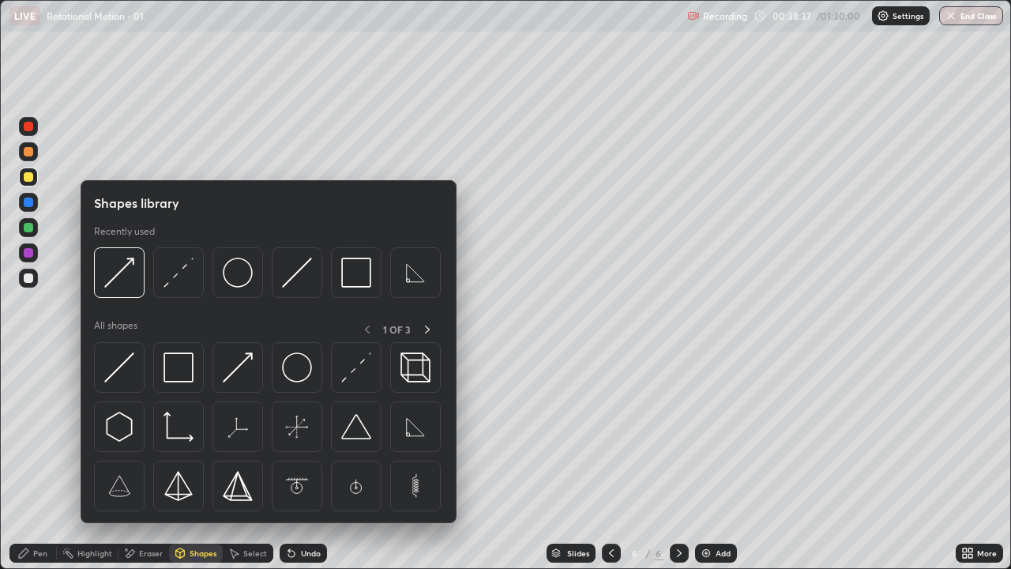
click at [193, 461] on div "Shapes" at bounding box center [196, 552] width 54 height 19
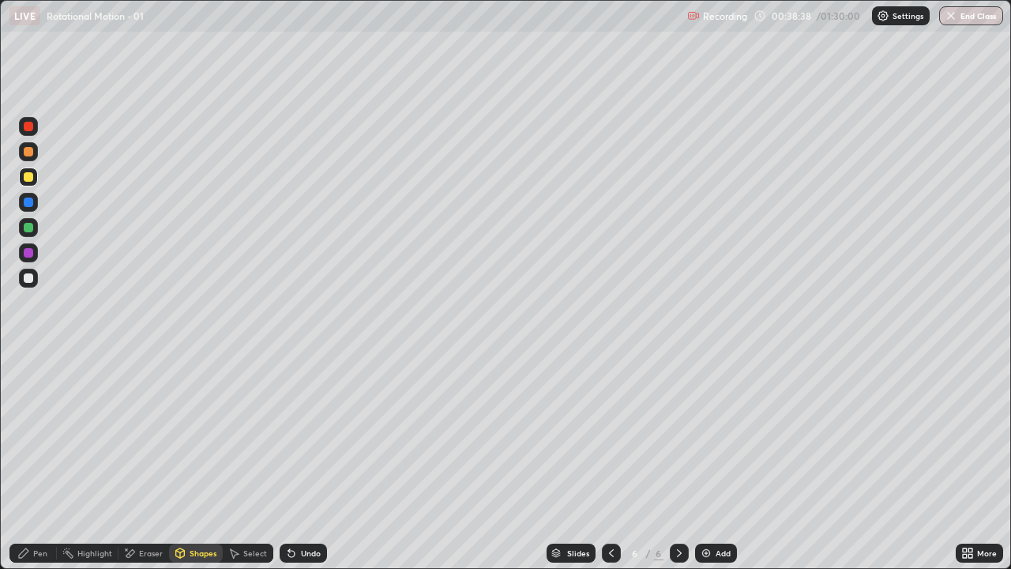
click at [201, 461] on div "Shapes" at bounding box center [203, 553] width 27 height 8
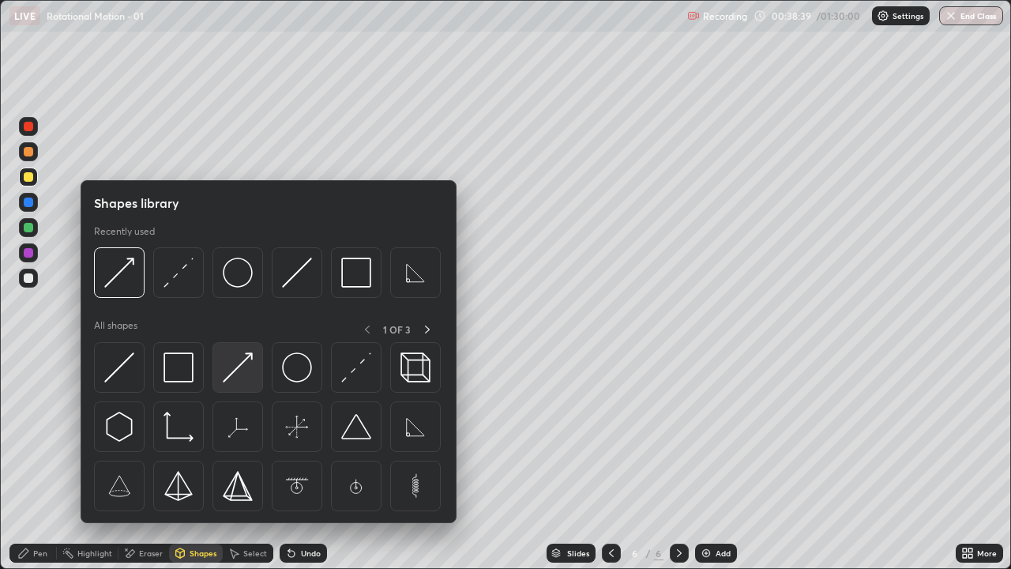
click at [238, 362] on img at bounding box center [238, 367] width 30 height 30
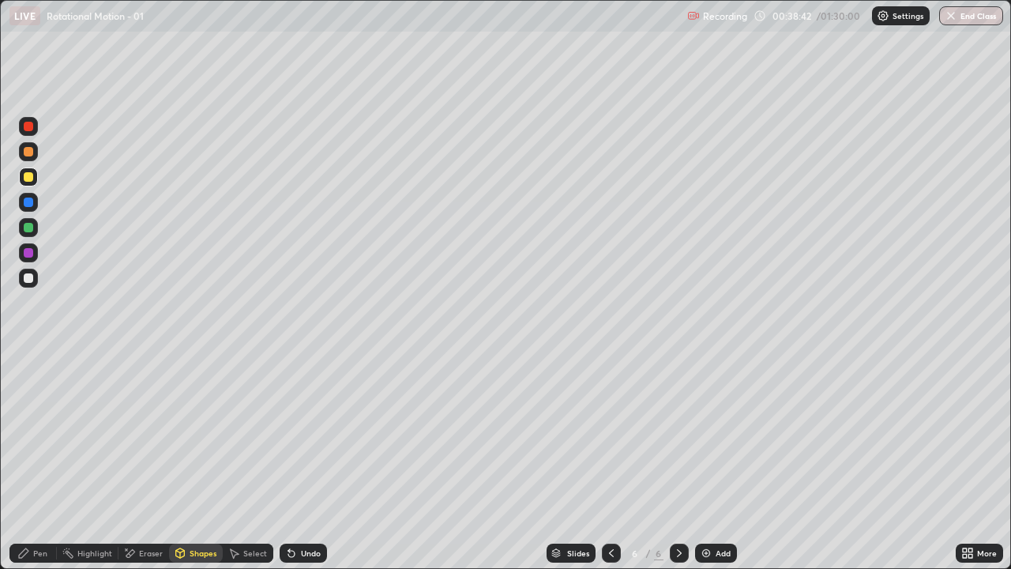
click at [197, 461] on div "Shapes" at bounding box center [203, 553] width 27 height 8
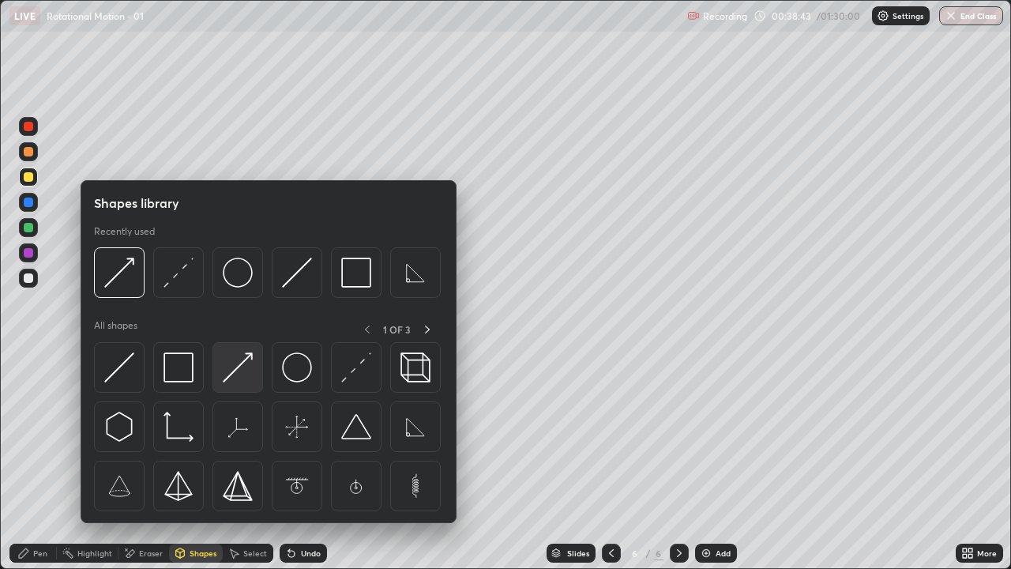
click at [235, 360] on img at bounding box center [238, 367] width 30 height 30
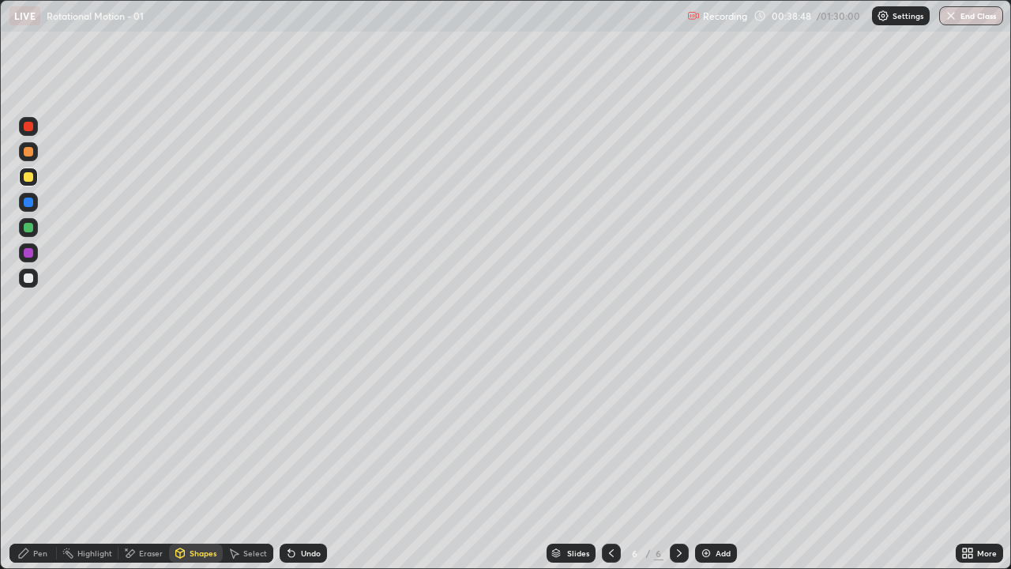
click at [191, 461] on div "Shapes" at bounding box center [203, 553] width 27 height 8
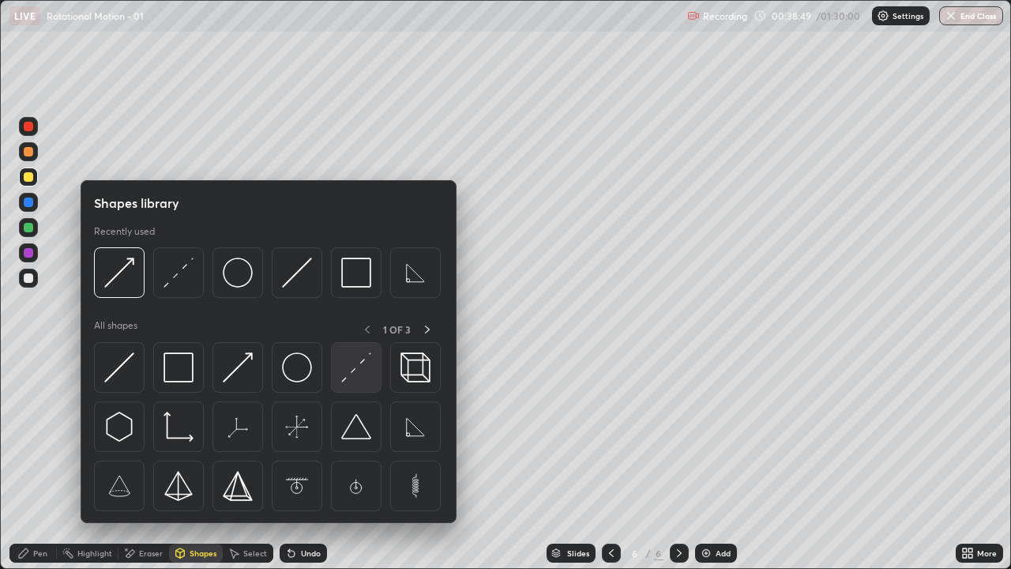
click at [357, 373] on img at bounding box center [356, 367] width 30 height 30
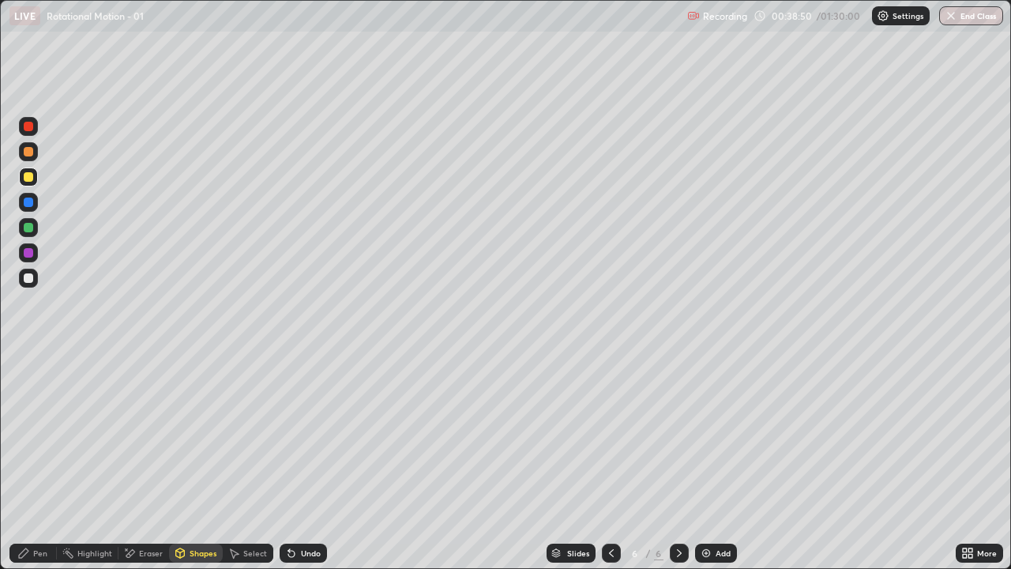
click at [185, 461] on icon at bounding box center [180, 552] width 13 height 13
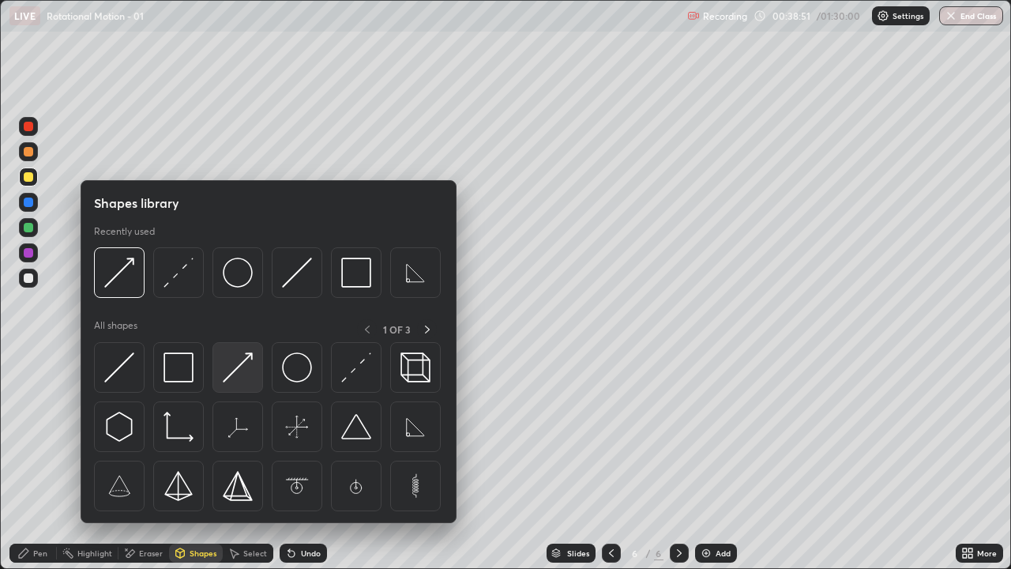
click at [238, 376] on img at bounding box center [238, 367] width 30 height 30
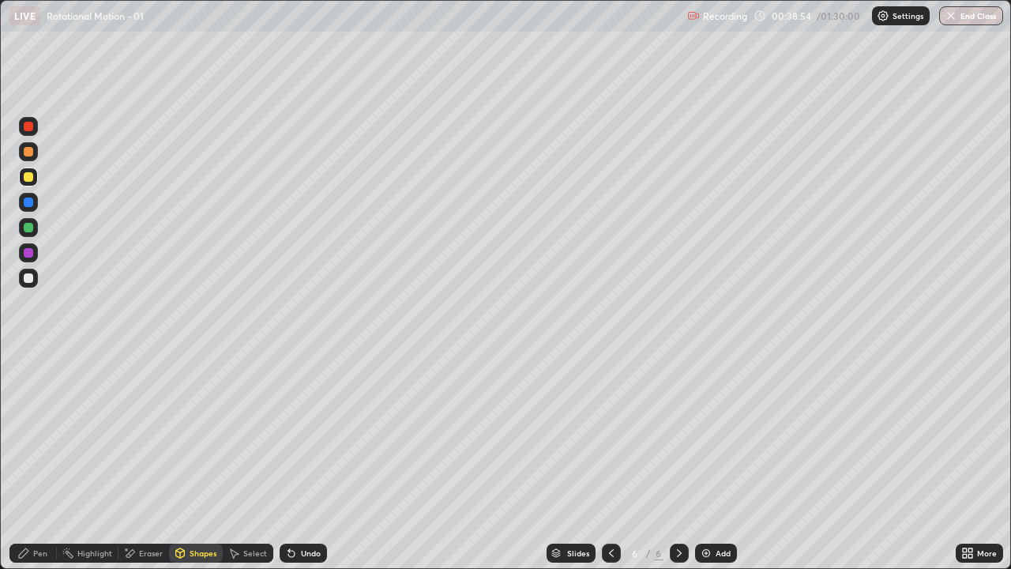
click at [198, 461] on div "Shapes" at bounding box center [203, 553] width 27 height 8
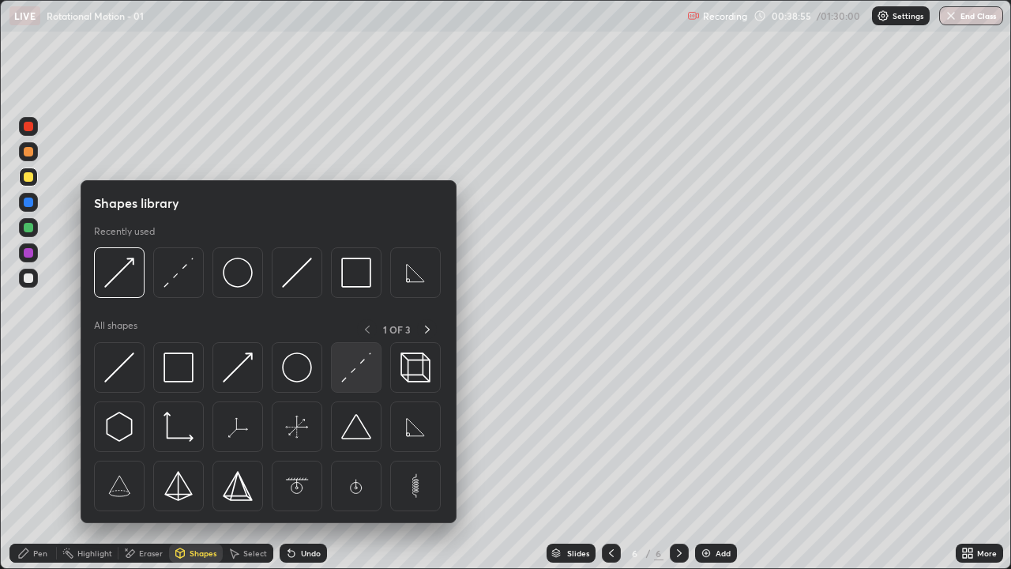
click at [351, 377] on img at bounding box center [356, 367] width 30 height 30
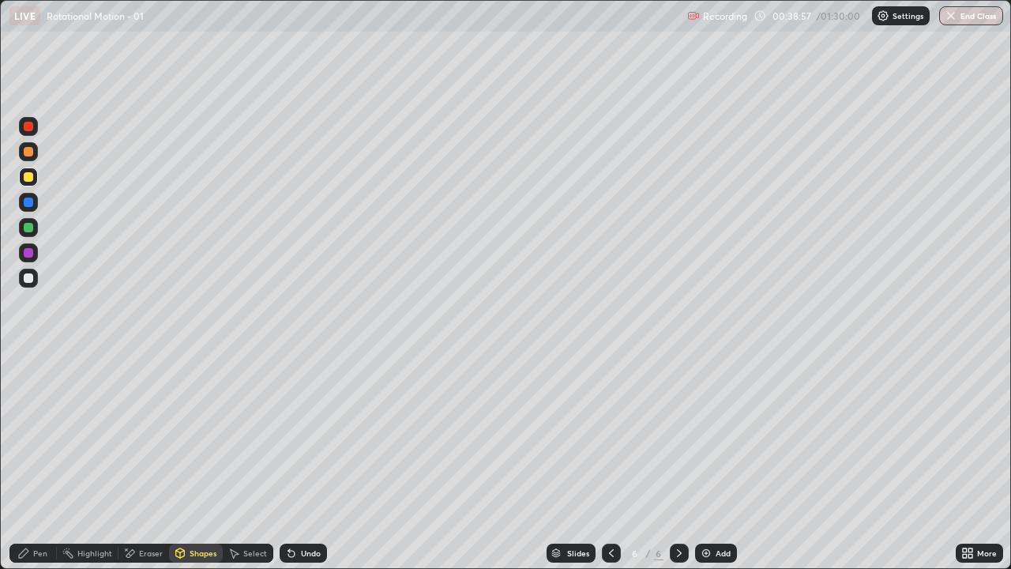
click at [34, 461] on div "Pen" at bounding box center [40, 553] width 14 height 8
click at [24, 259] on div at bounding box center [28, 252] width 19 height 19
click at [190, 461] on div "Shapes" at bounding box center [196, 552] width 54 height 19
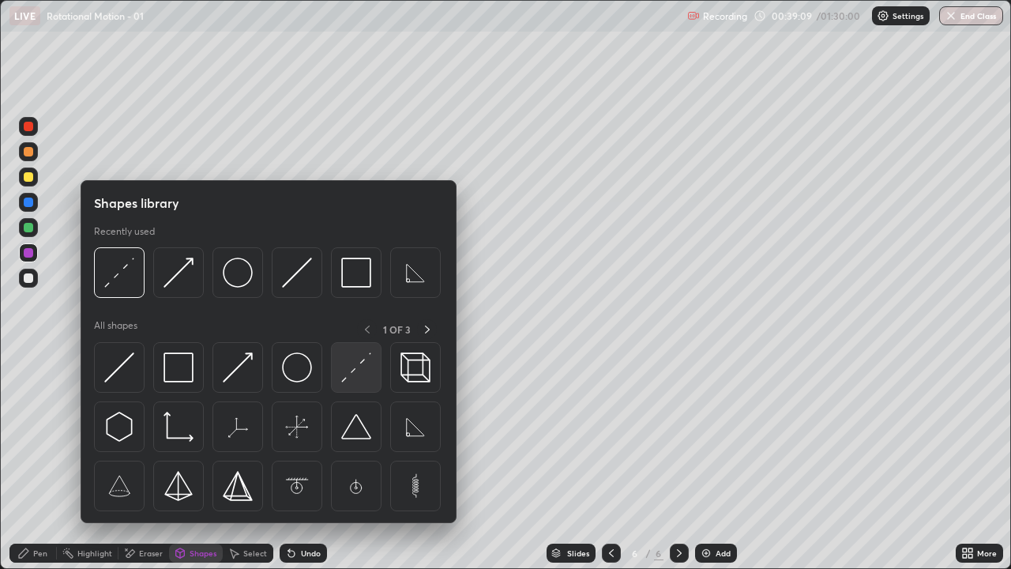
click at [358, 381] on img at bounding box center [356, 367] width 30 height 30
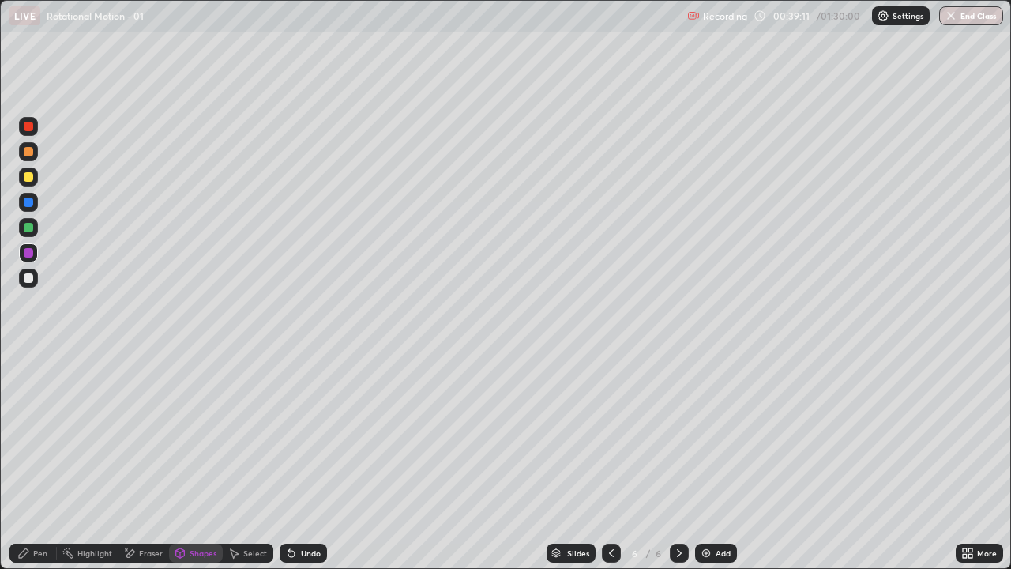
click at [20, 461] on icon at bounding box center [23, 552] width 9 height 9
click at [187, 461] on div "Shapes" at bounding box center [196, 552] width 54 height 19
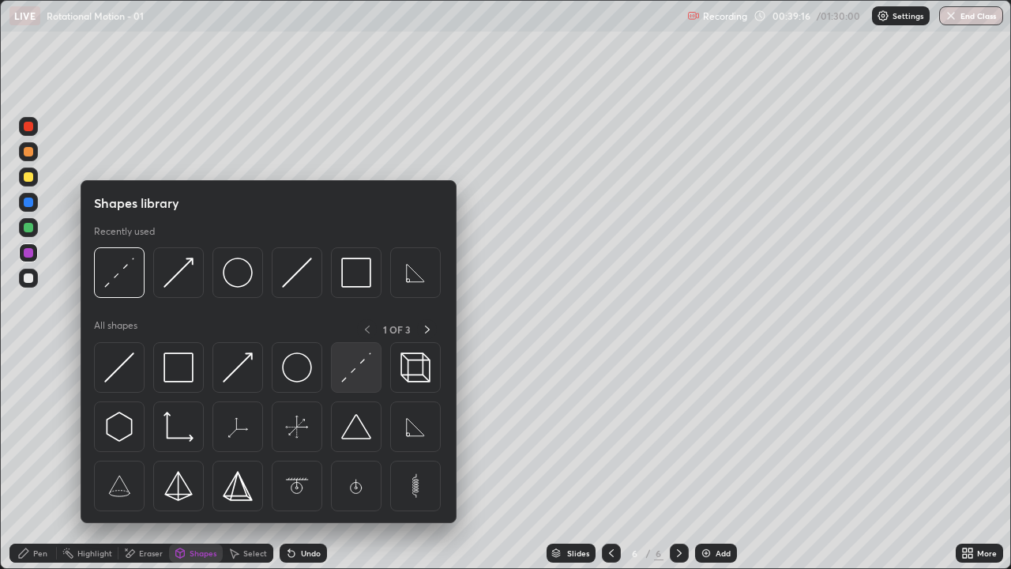
click at [355, 376] on img at bounding box center [356, 367] width 30 height 30
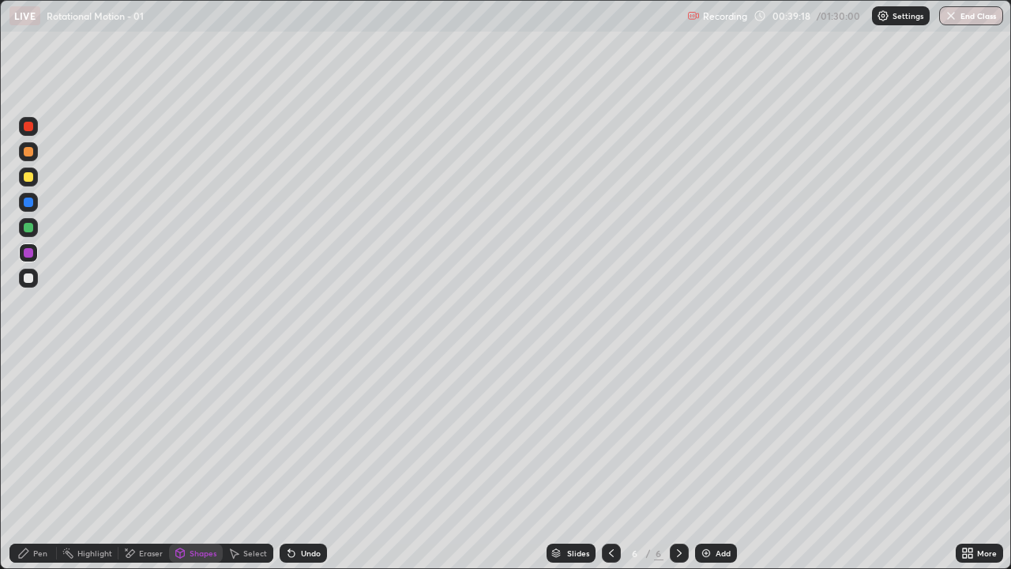
click at [21, 461] on div "Pen" at bounding box center [32, 552] width 47 height 19
click at [37, 461] on div "Pen" at bounding box center [40, 553] width 14 height 8
click at [24, 282] on div at bounding box center [28, 277] width 19 height 19
click at [142, 461] on div "Eraser" at bounding box center [151, 553] width 24 height 8
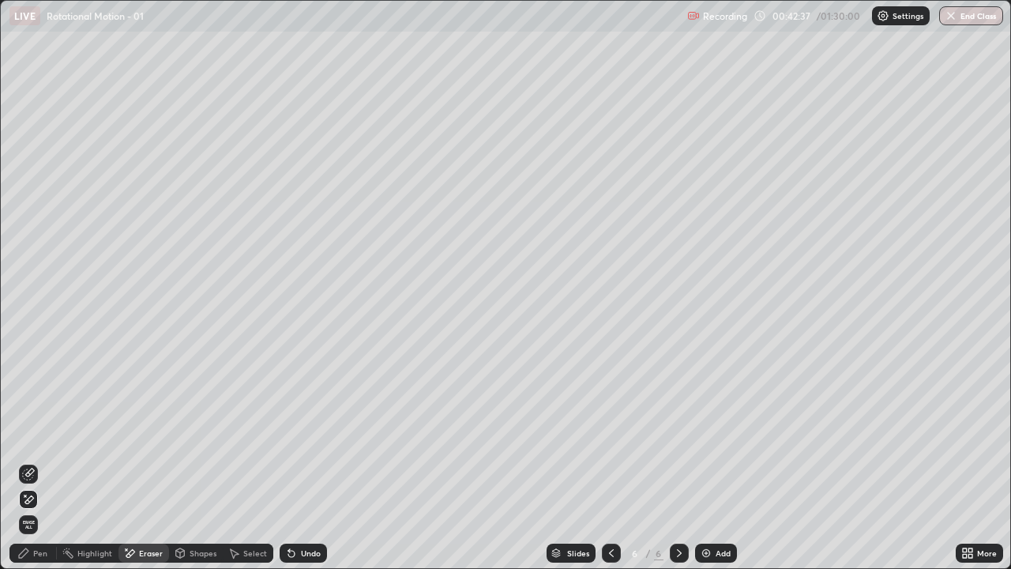
click at [37, 461] on div "Pen" at bounding box center [32, 552] width 47 height 19
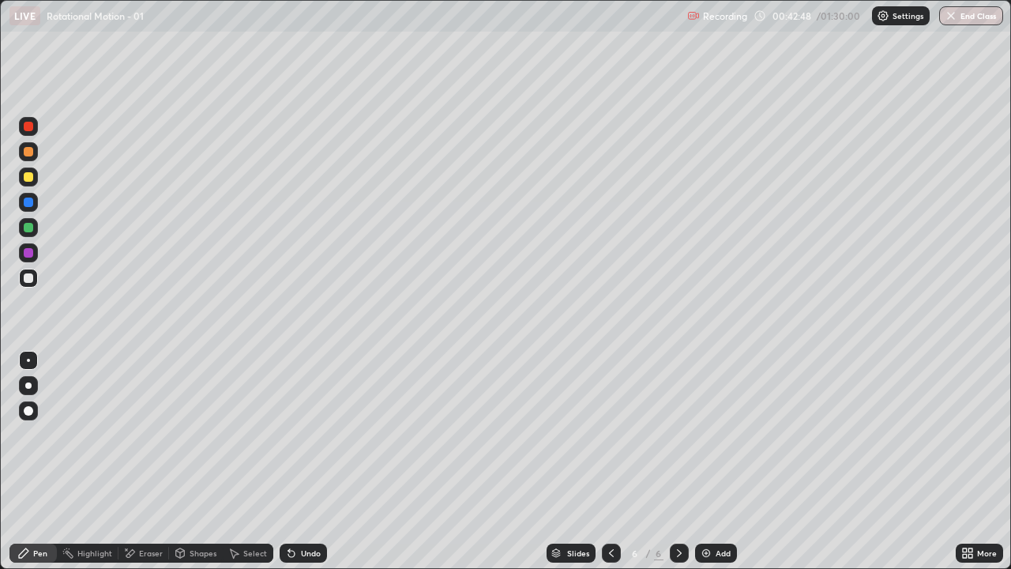
click at [206, 461] on div "Shapes" at bounding box center [203, 553] width 27 height 8
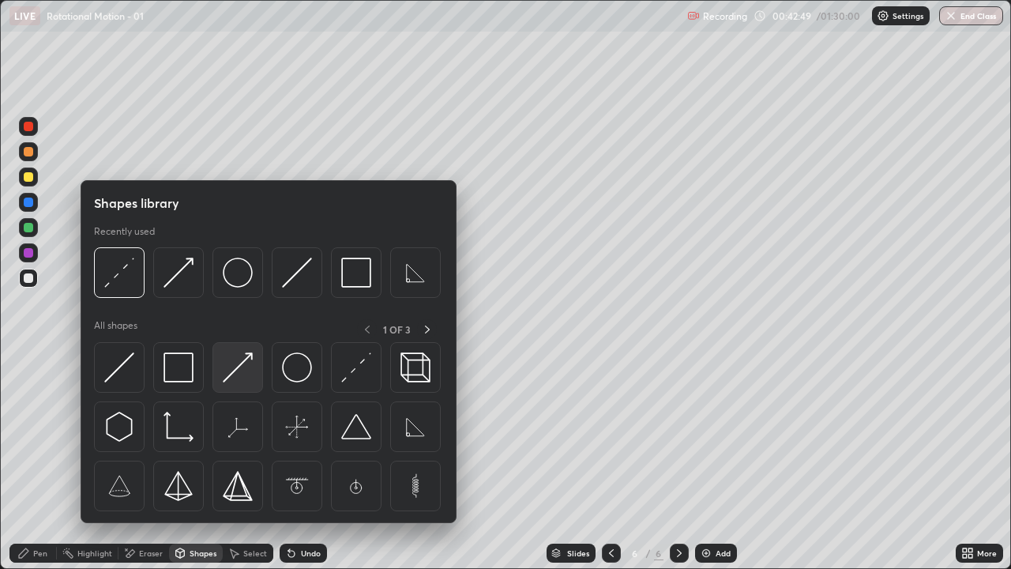
click at [248, 366] on img at bounding box center [238, 367] width 30 height 30
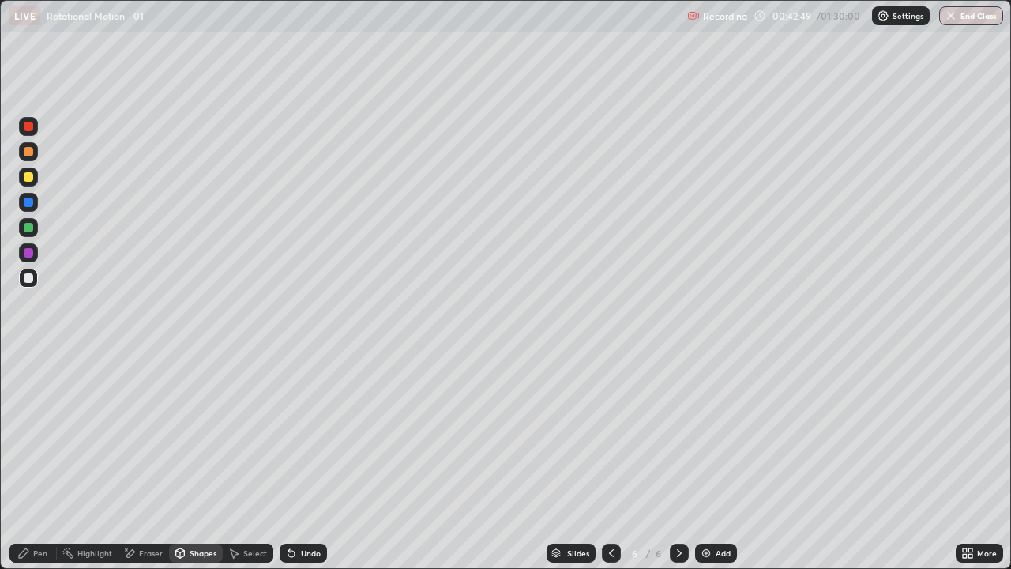
click at [28, 224] on div at bounding box center [28, 227] width 9 height 9
click at [33, 461] on div "Pen" at bounding box center [40, 553] width 14 height 8
click at [197, 461] on div "Shapes" at bounding box center [203, 553] width 27 height 8
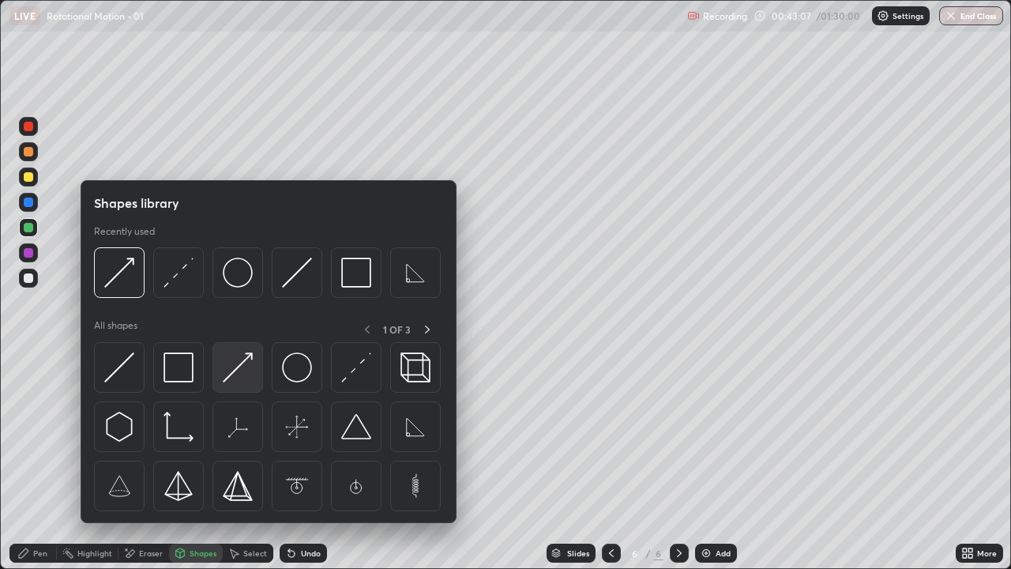
click at [229, 362] on img at bounding box center [238, 367] width 30 height 30
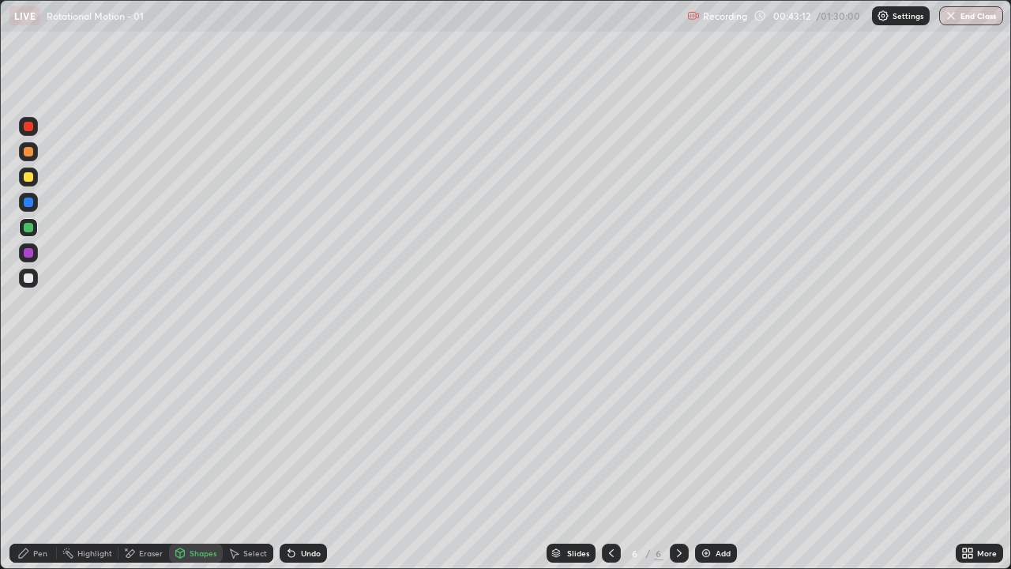
click at [17, 461] on icon at bounding box center [23, 552] width 13 height 13
click at [30, 461] on div "Pen" at bounding box center [32, 552] width 47 height 19
click at [32, 277] on div at bounding box center [28, 277] width 9 height 9
click at [136, 461] on div "Eraser" at bounding box center [143, 552] width 51 height 19
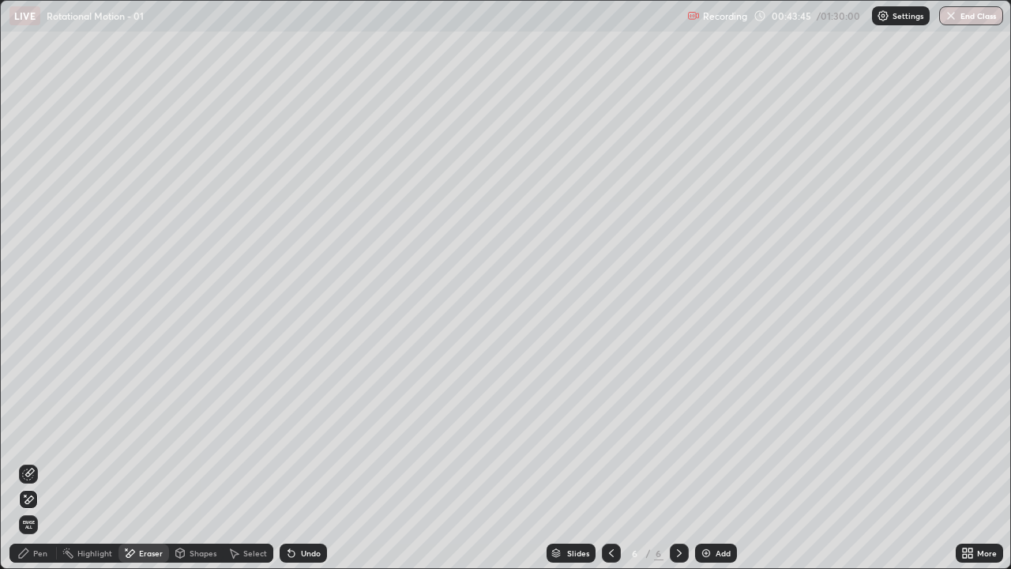
click at [30, 461] on div "Pen" at bounding box center [32, 552] width 47 height 19
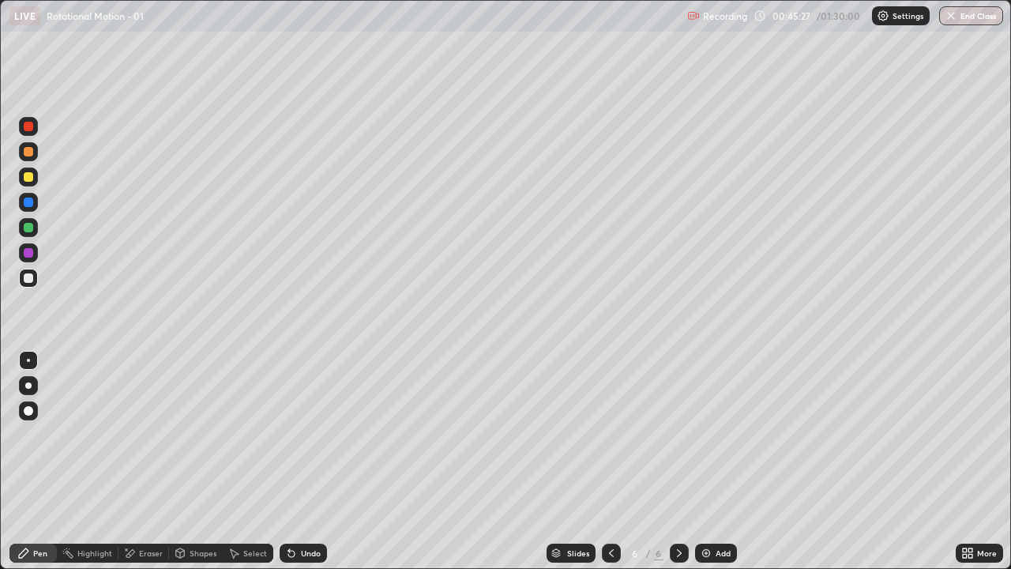
click at [144, 461] on div "Eraser" at bounding box center [143, 552] width 51 height 19
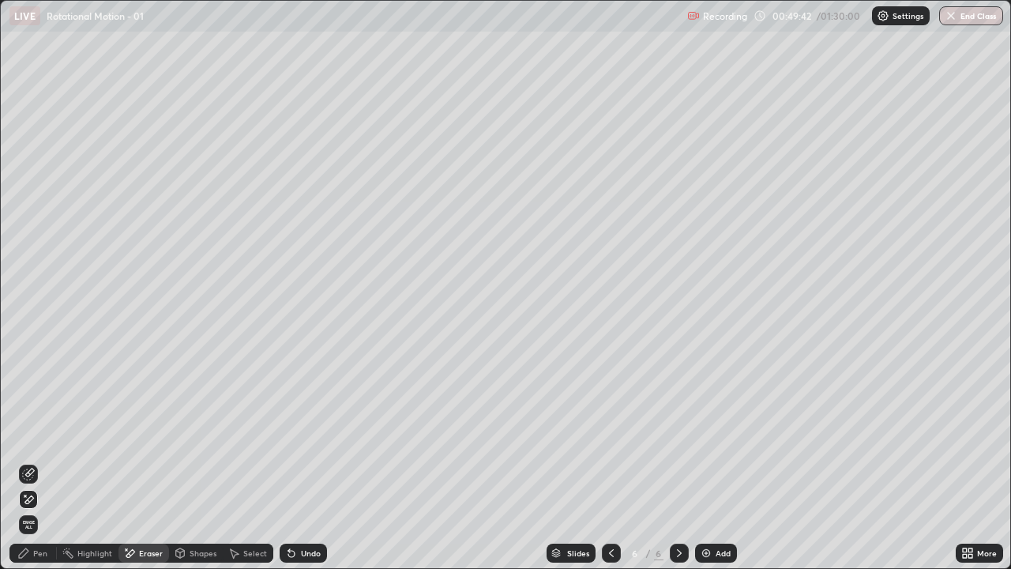
click at [724, 461] on div "Add" at bounding box center [722, 553] width 15 height 8
click at [39, 461] on div "Pen" at bounding box center [40, 553] width 14 height 8
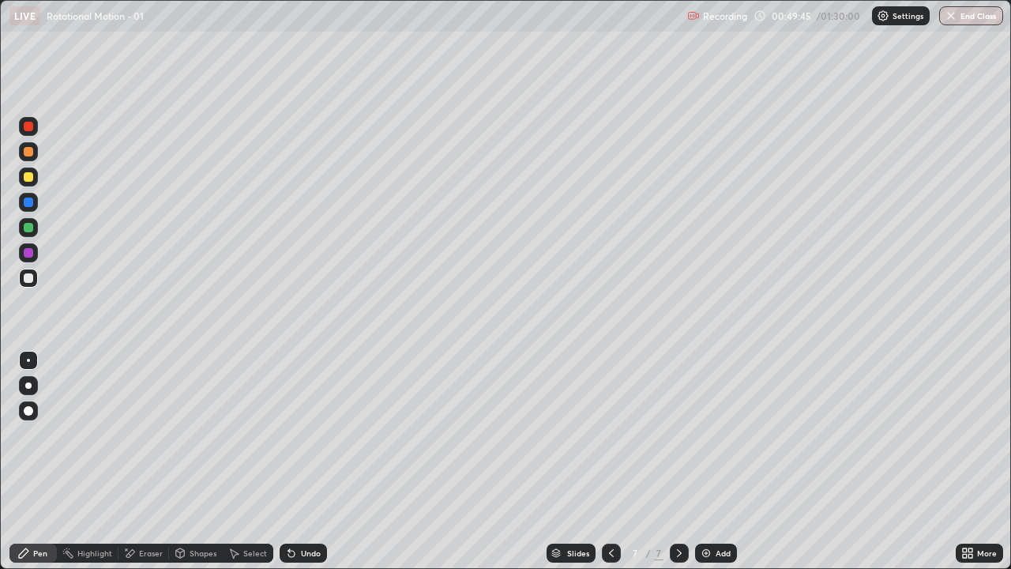
click at [29, 461] on div "Pen" at bounding box center [32, 552] width 47 height 19
click at [30, 271] on div at bounding box center [28, 277] width 19 height 19
click at [204, 461] on div "Shapes" at bounding box center [203, 553] width 27 height 8
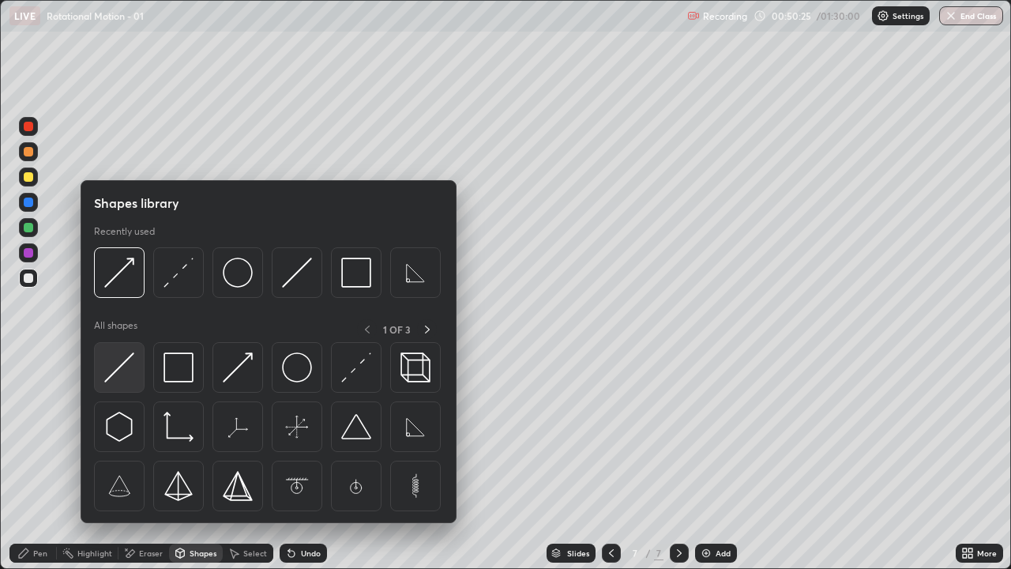
click at [126, 380] on img at bounding box center [119, 367] width 30 height 30
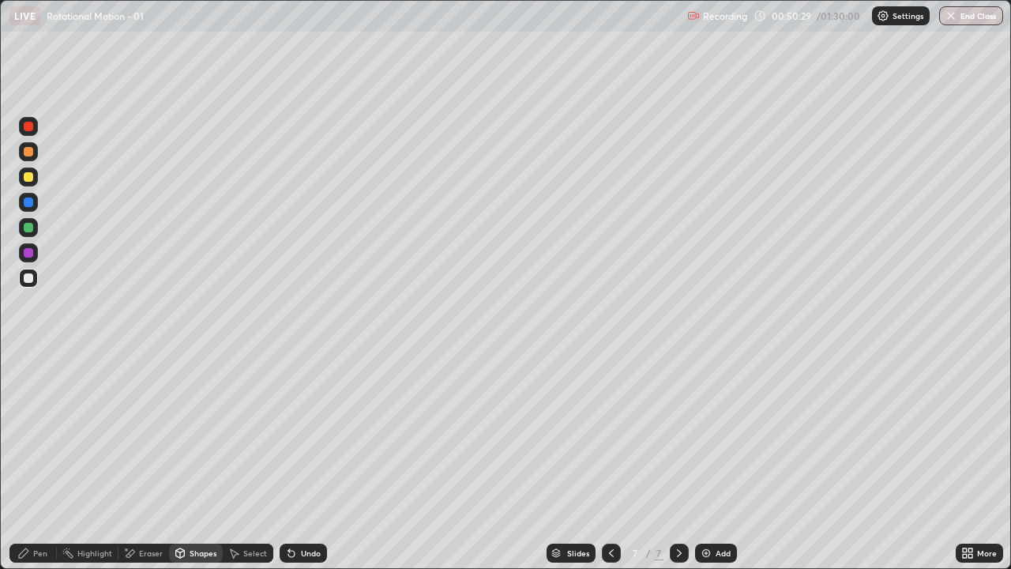
click at [199, 461] on div "Shapes" at bounding box center [196, 552] width 54 height 19
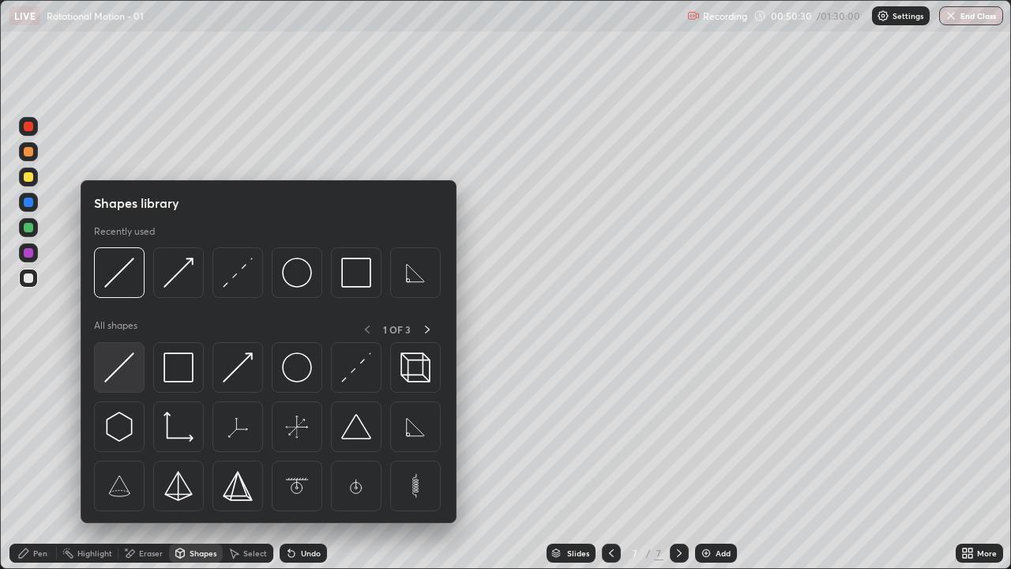
click at [118, 363] on img at bounding box center [119, 367] width 30 height 30
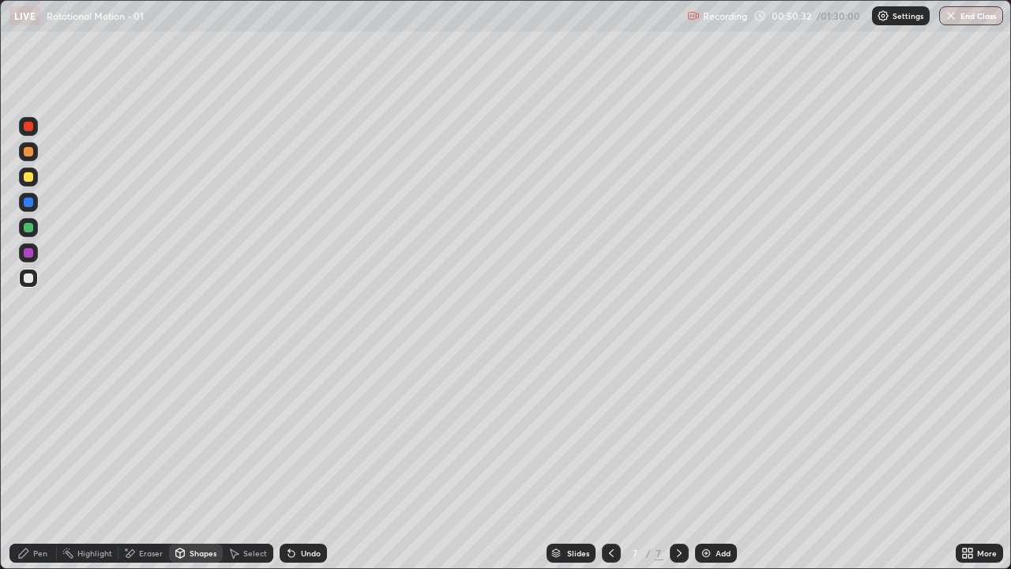
click at [190, 461] on div "Shapes" at bounding box center [196, 552] width 54 height 19
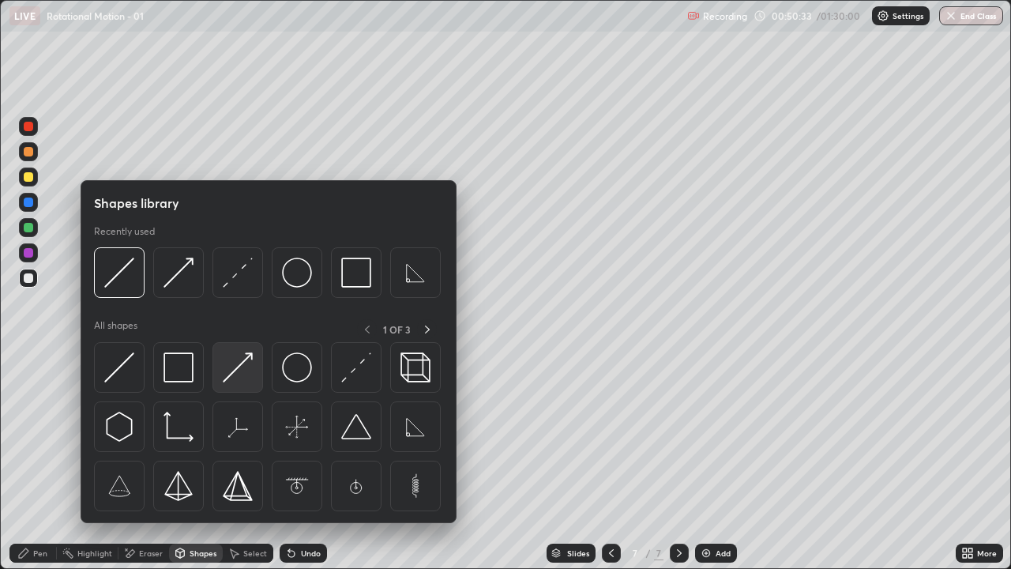
click at [237, 370] on img at bounding box center [238, 367] width 30 height 30
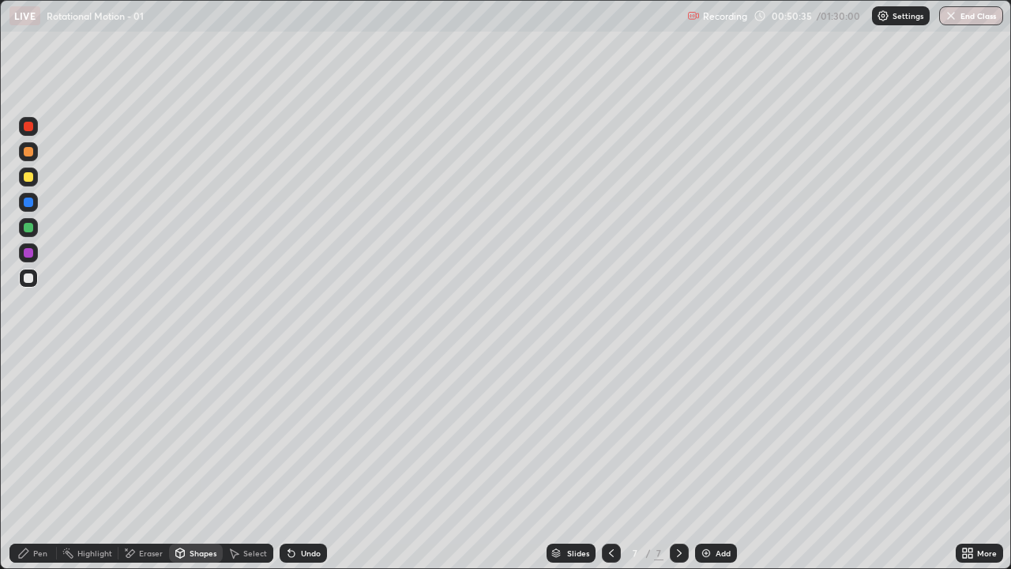
click at [22, 461] on icon at bounding box center [23, 552] width 13 height 13
click at [144, 461] on div "Eraser" at bounding box center [143, 552] width 51 height 19
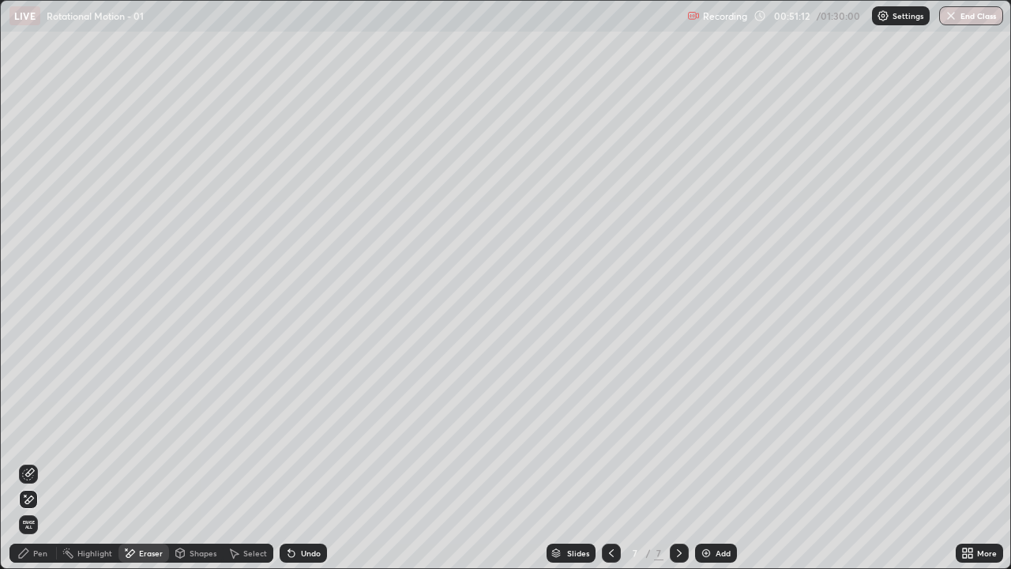
click at [137, 461] on div "Eraser" at bounding box center [143, 552] width 51 height 19
click at [32, 461] on icon at bounding box center [28, 473] width 13 height 13
click at [18, 461] on div "Pen" at bounding box center [32, 552] width 47 height 19
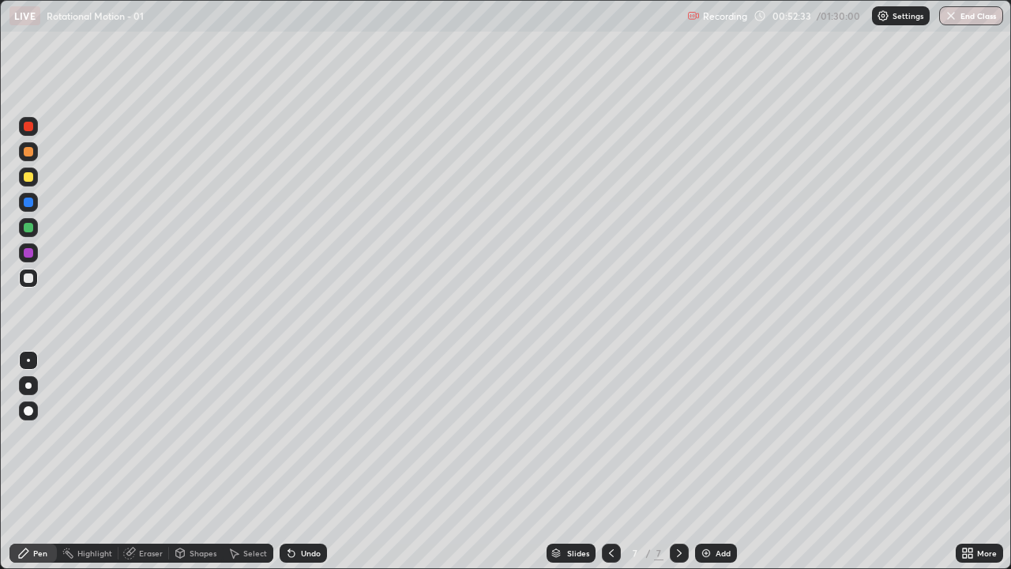
click at [35, 177] on div at bounding box center [28, 176] width 19 height 19
click at [35, 274] on div at bounding box center [28, 277] width 19 height 19
click at [26, 282] on div at bounding box center [28, 277] width 9 height 9
click at [31, 175] on div at bounding box center [28, 176] width 9 height 9
click at [30, 275] on div at bounding box center [28, 277] width 9 height 9
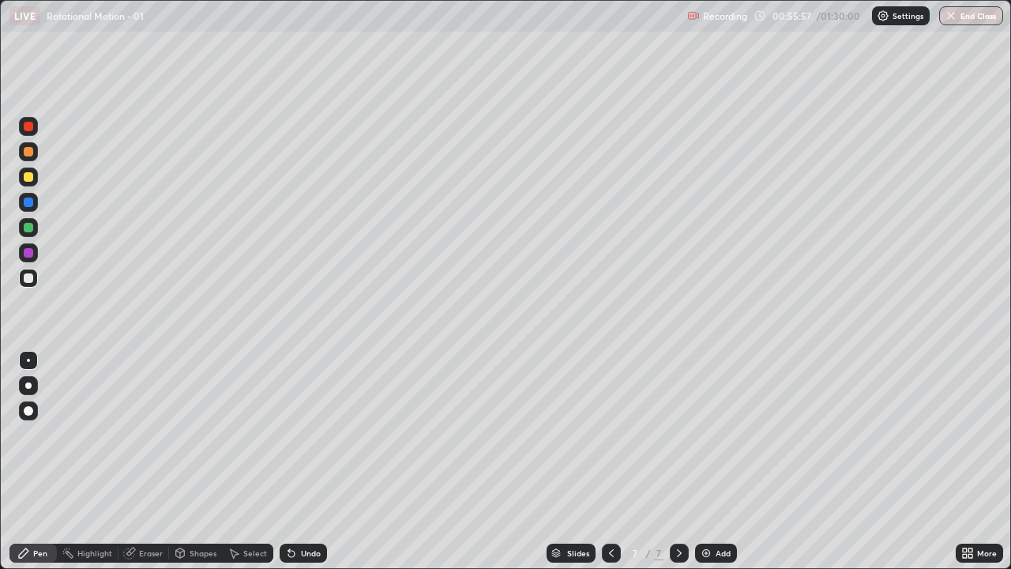
click at [28, 276] on div at bounding box center [28, 277] width 9 height 9
click at [723, 461] on div "Add" at bounding box center [722, 553] width 15 height 8
click at [36, 176] on div at bounding box center [28, 176] width 19 height 19
click at [201, 461] on div "Shapes" at bounding box center [203, 553] width 27 height 8
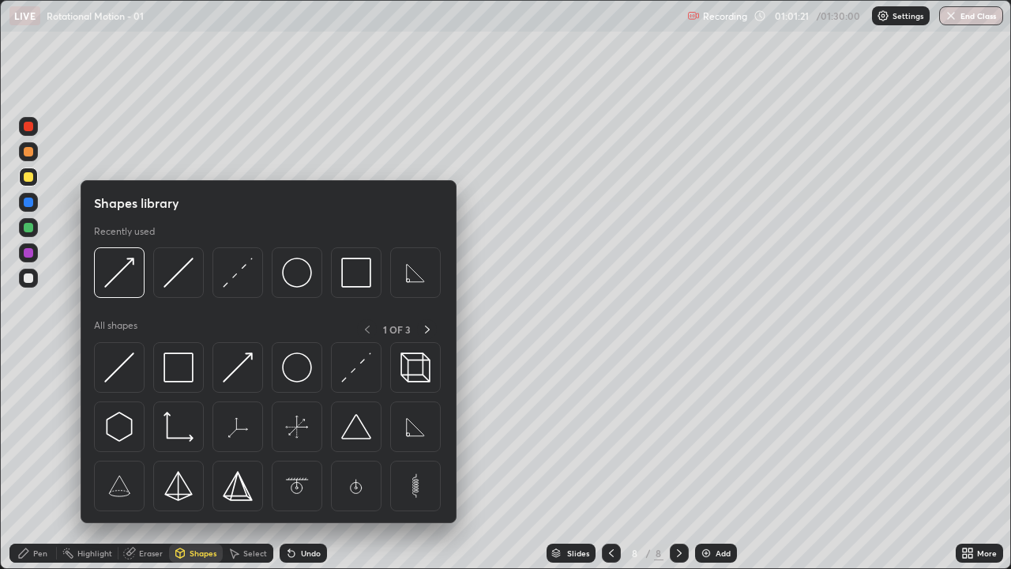
click at [29, 460] on div at bounding box center [28, 325] width 25 height 423
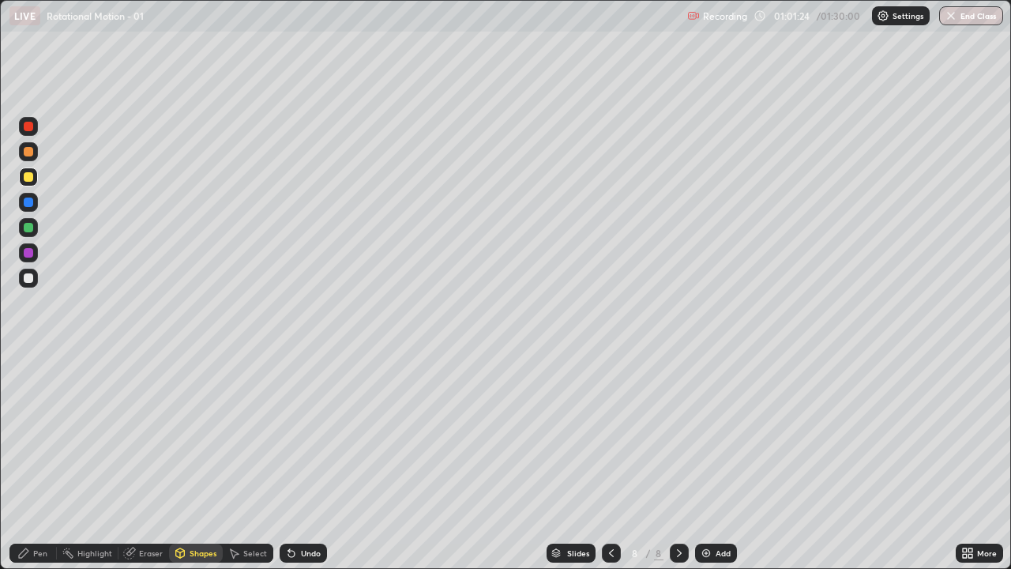
click at [310, 461] on div "Undo" at bounding box center [303, 552] width 47 height 19
click at [27, 461] on icon at bounding box center [23, 552] width 13 height 13
click at [305, 461] on div "Undo" at bounding box center [303, 552] width 47 height 19
click at [302, 461] on div "Undo" at bounding box center [311, 553] width 20 height 8
click at [38, 461] on div "Pen" at bounding box center [40, 553] width 14 height 8
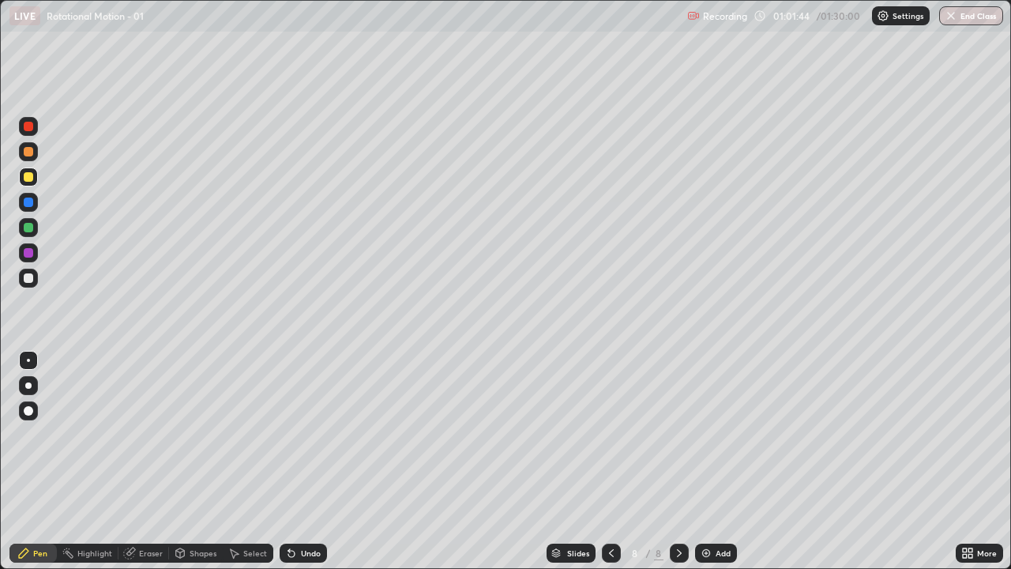
click at [29, 278] on div at bounding box center [28, 277] width 9 height 9
click at [34, 278] on div at bounding box center [28, 277] width 19 height 19
click at [26, 461] on div "Pen" at bounding box center [32, 552] width 47 height 19
click at [24, 287] on div at bounding box center [28, 277] width 19 height 19
click at [153, 461] on div "Eraser" at bounding box center [143, 552] width 51 height 19
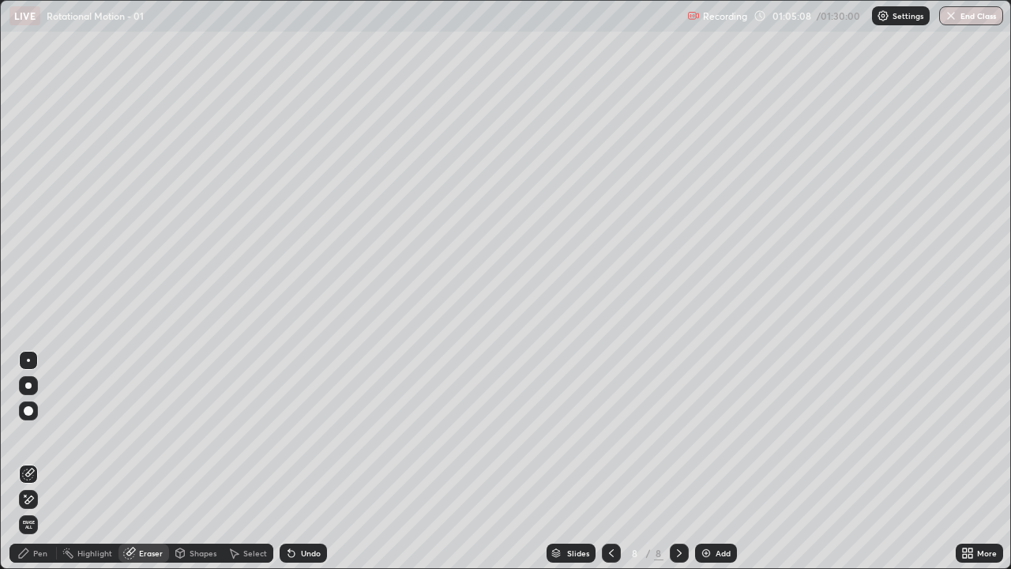
click at [27, 461] on icon at bounding box center [28, 499] width 13 height 13
click at [24, 461] on div "Pen" at bounding box center [32, 552] width 47 height 19
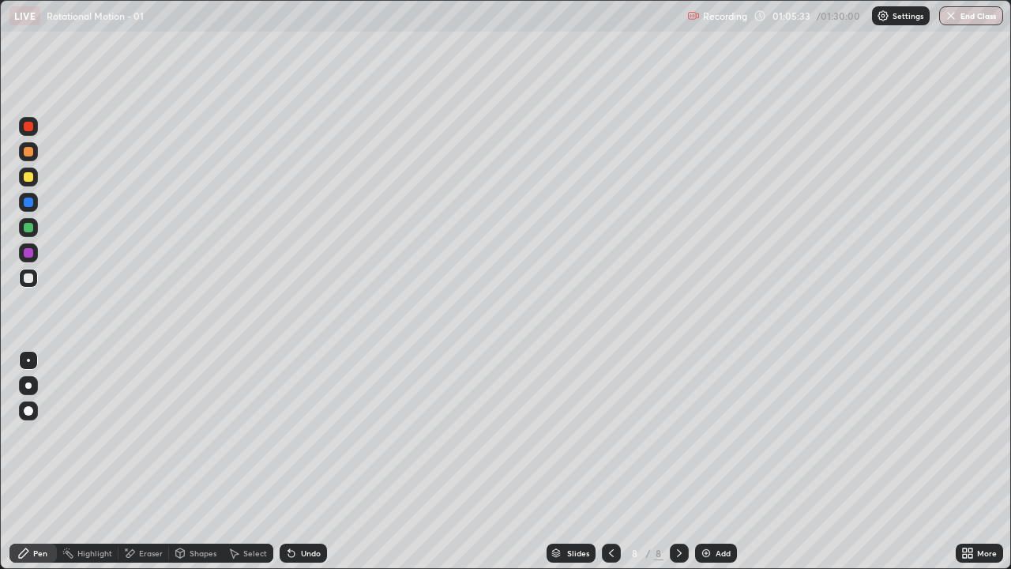
click at [147, 461] on div "Eraser" at bounding box center [143, 552] width 51 height 19
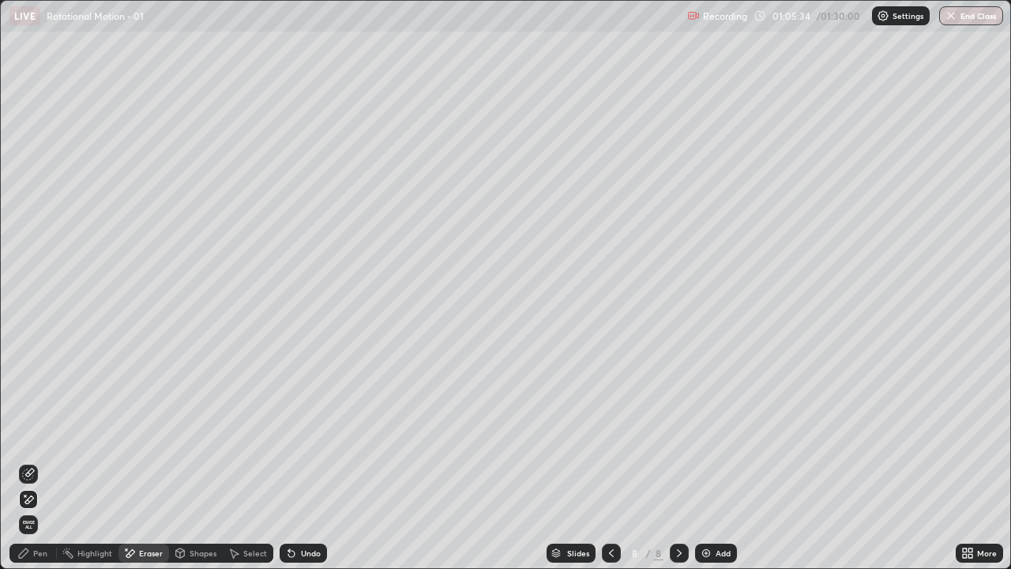
click at [32, 461] on div "Pen" at bounding box center [32, 552] width 47 height 19
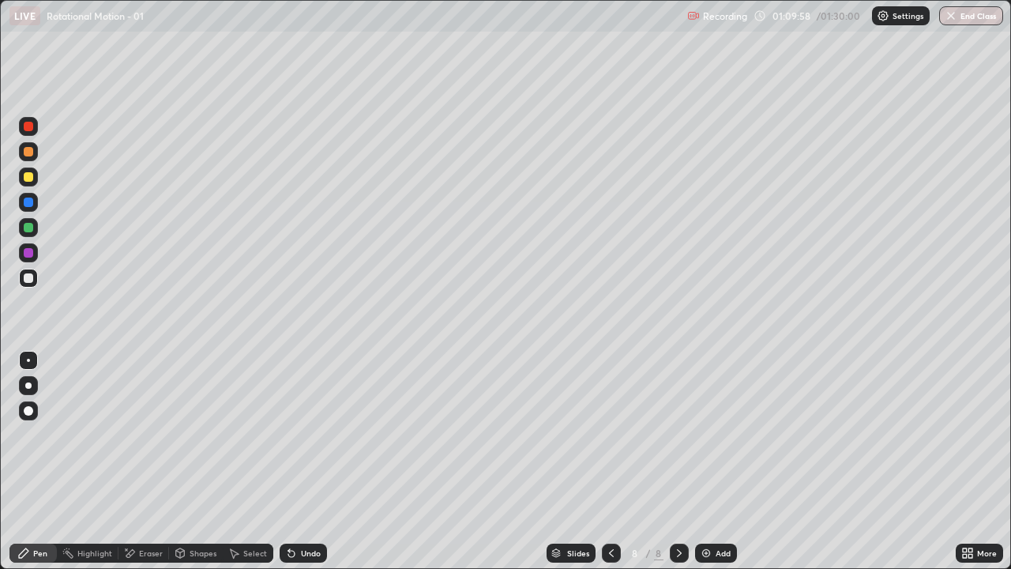
click at [725, 461] on div "Add" at bounding box center [722, 553] width 15 height 8
click at [36, 175] on div at bounding box center [28, 176] width 19 height 19
click at [192, 461] on div "Shapes" at bounding box center [196, 552] width 54 height 19
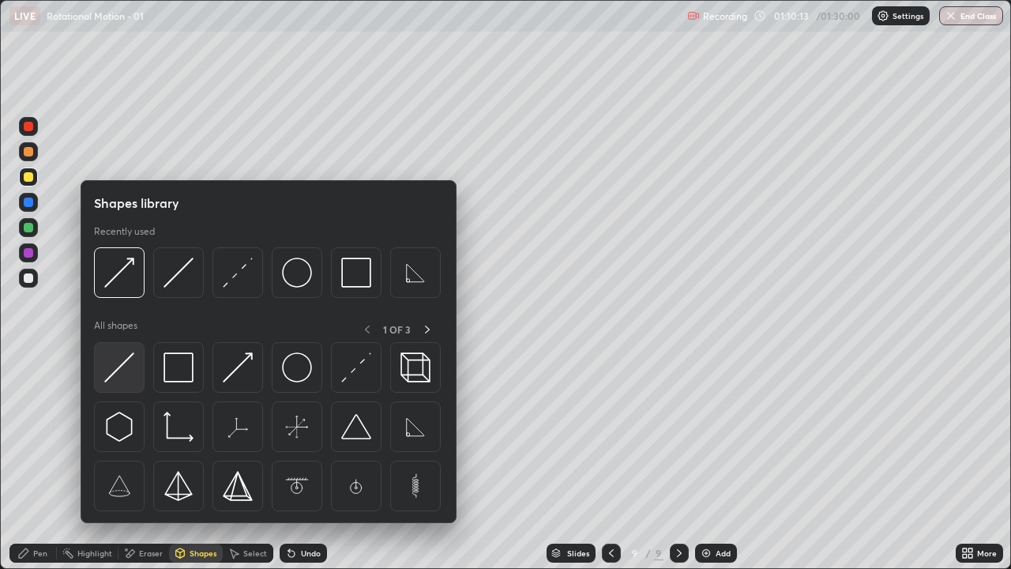
click at [122, 359] on img at bounding box center [119, 367] width 30 height 30
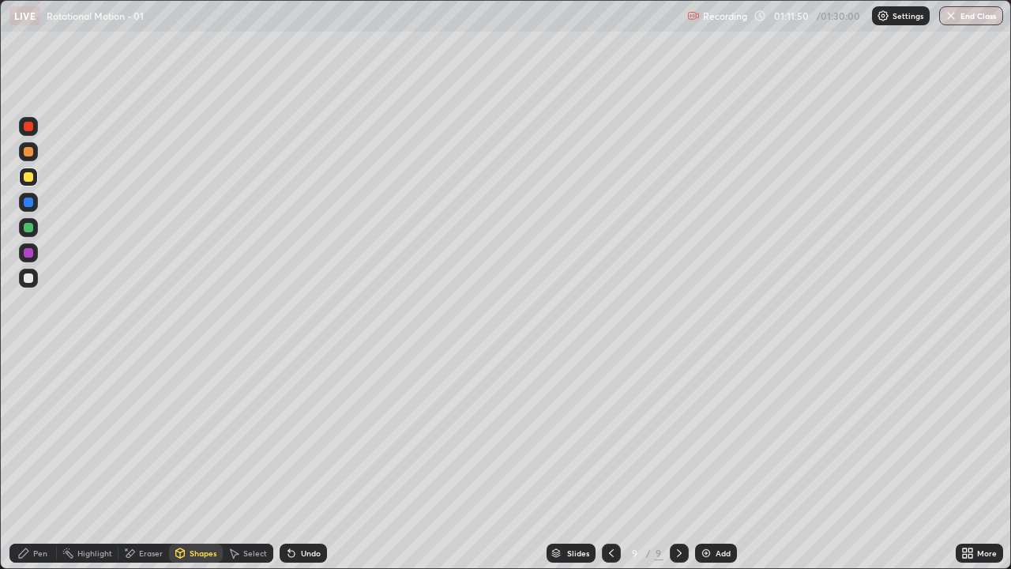
click at [43, 461] on div "Pen" at bounding box center [40, 553] width 14 height 8
click at [32, 276] on div at bounding box center [28, 277] width 9 height 9
click at [198, 461] on div "Shapes" at bounding box center [196, 552] width 54 height 19
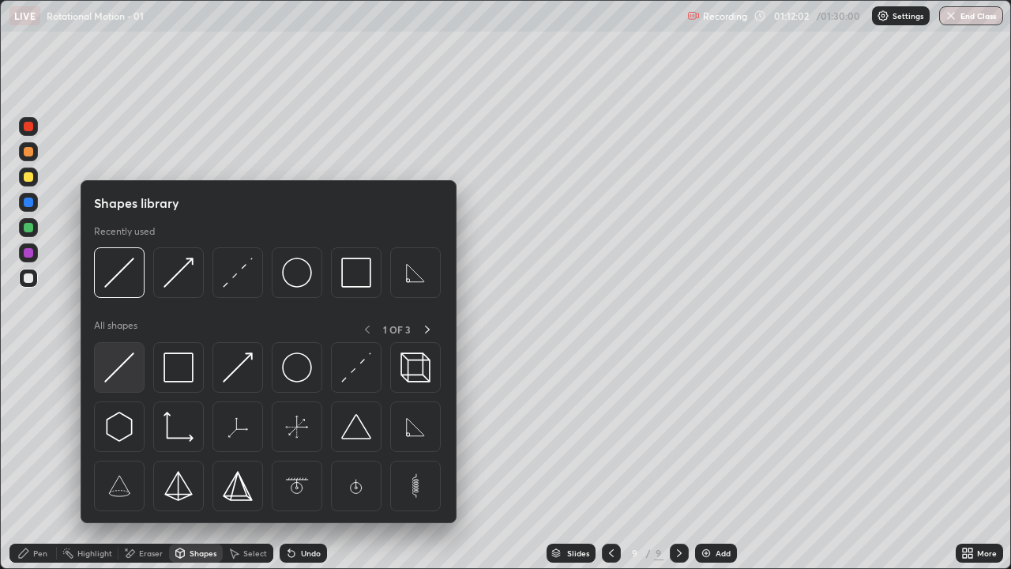
click at [125, 365] on img at bounding box center [119, 367] width 30 height 30
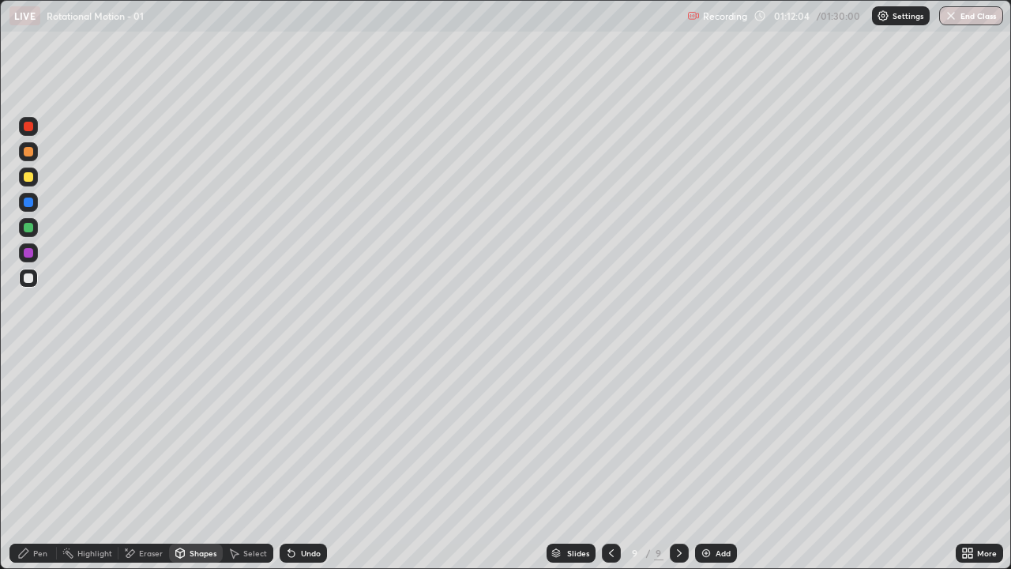
click at [40, 461] on div "Pen" at bounding box center [32, 552] width 47 height 19
click at [205, 461] on div "Shapes" at bounding box center [196, 552] width 54 height 19
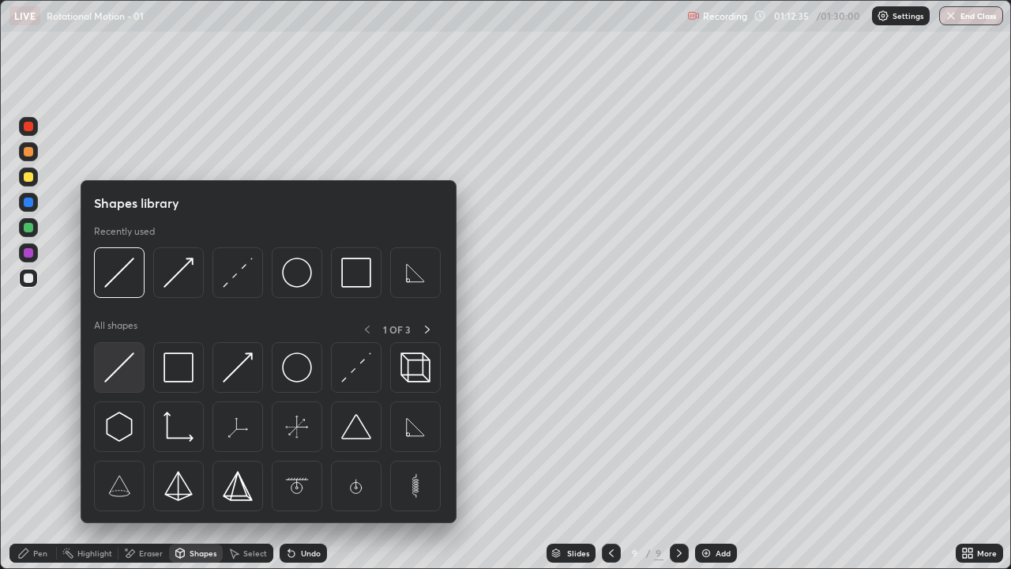
click at [122, 373] on img at bounding box center [119, 367] width 30 height 30
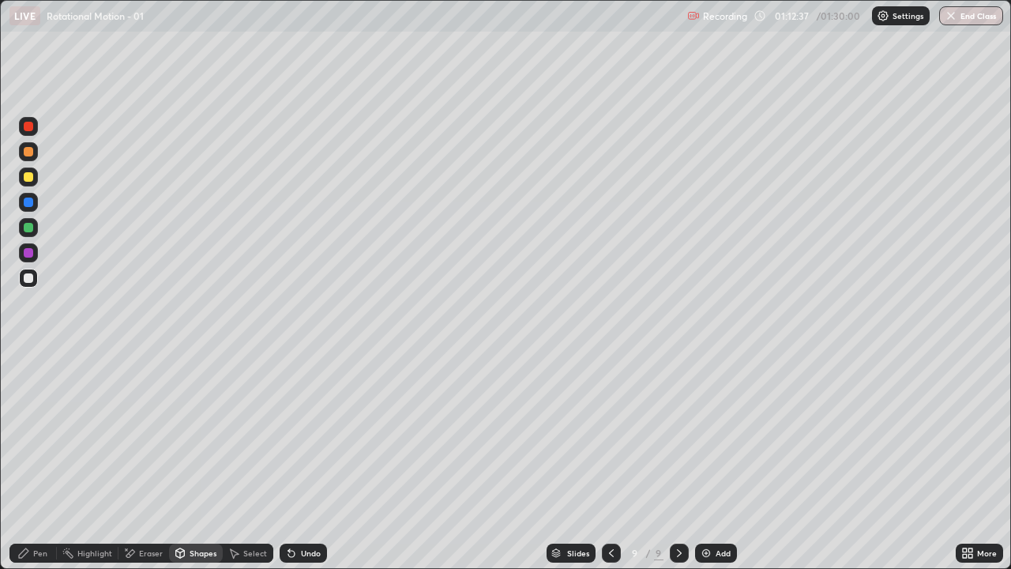
click at [45, 461] on div "Pen" at bounding box center [40, 553] width 14 height 8
click at [147, 461] on div "Eraser" at bounding box center [143, 552] width 51 height 19
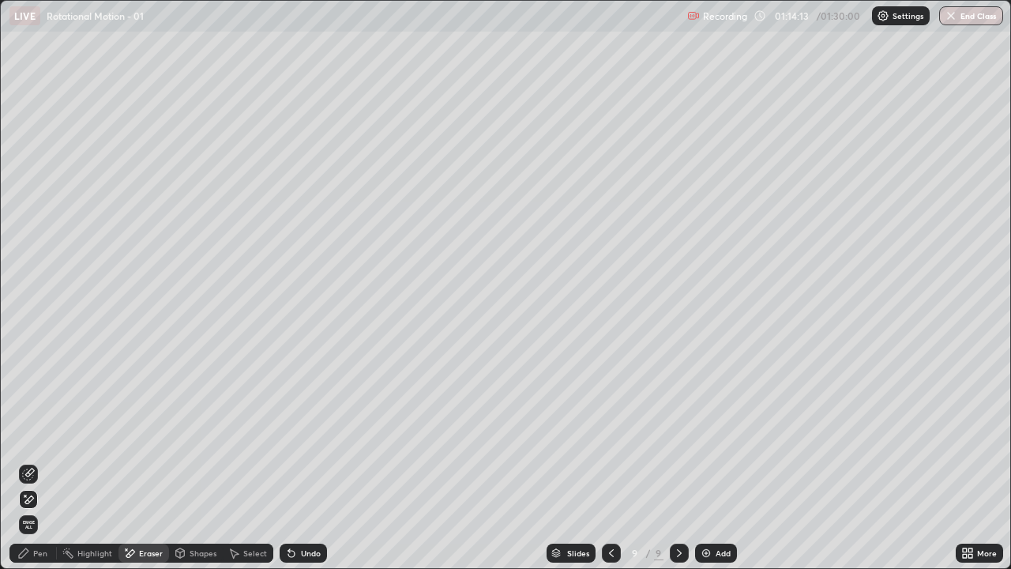
click at [29, 461] on div "Pen" at bounding box center [32, 552] width 47 height 19
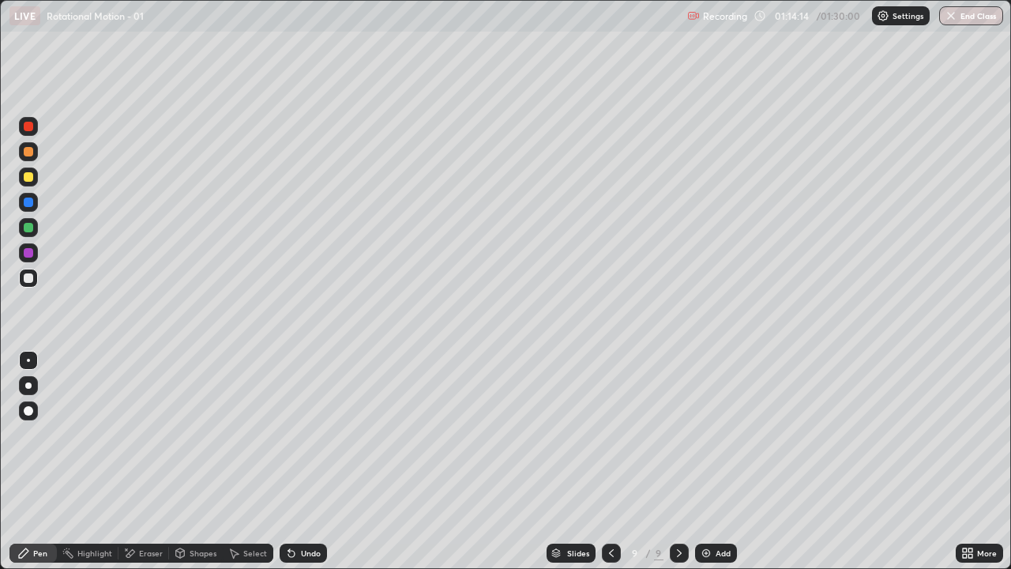
click at [25, 273] on div at bounding box center [28, 277] width 9 height 9
click at [148, 461] on div "Eraser" at bounding box center [151, 553] width 24 height 8
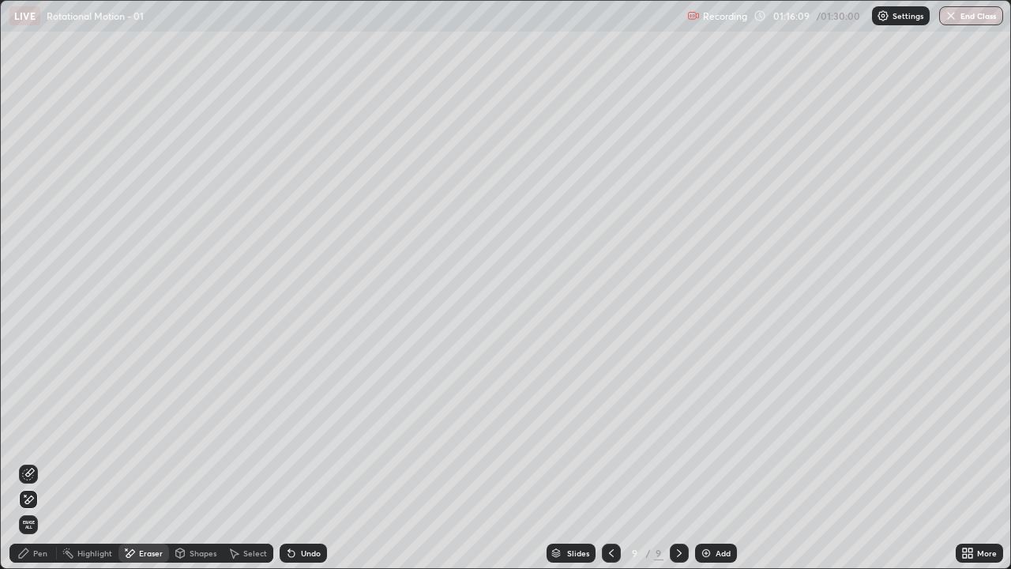
click at [718, 461] on div "Add" at bounding box center [722, 553] width 15 height 8
click at [207, 461] on div "Shapes" at bounding box center [203, 553] width 27 height 8
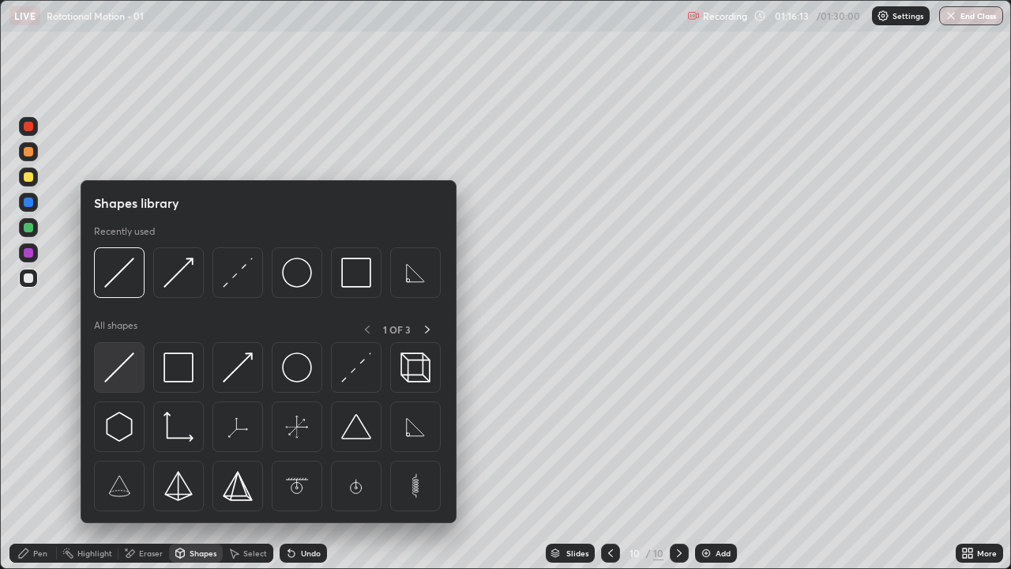
click at [117, 365] on img at bounding box center [119, 367] width 30 height 30
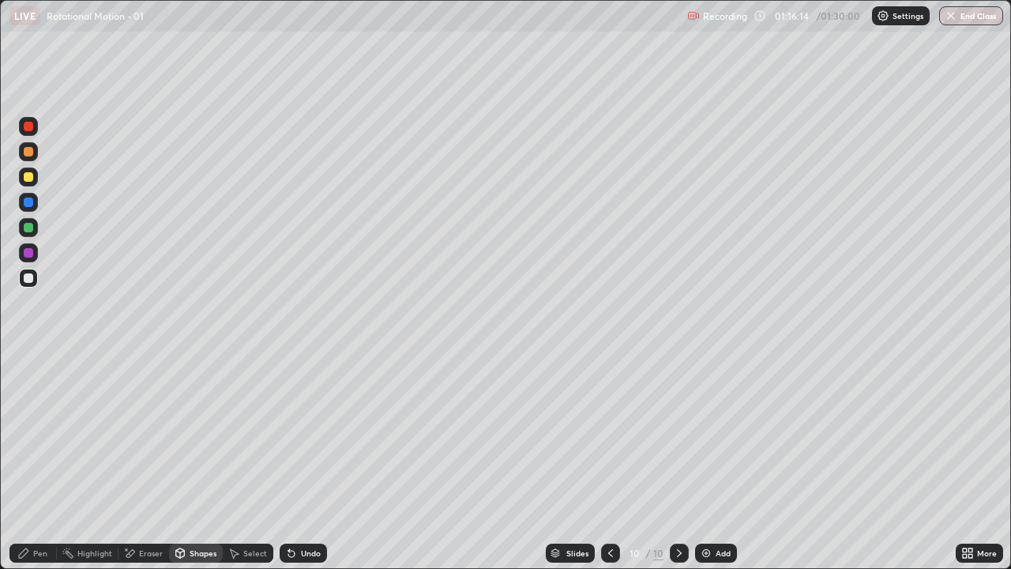
click at [26, 172] on div at bounding box center [28, 176] width 9 height 9
click at [195, 461] on div "Shapes" at bounding box center [196, 552] width 54 height 19
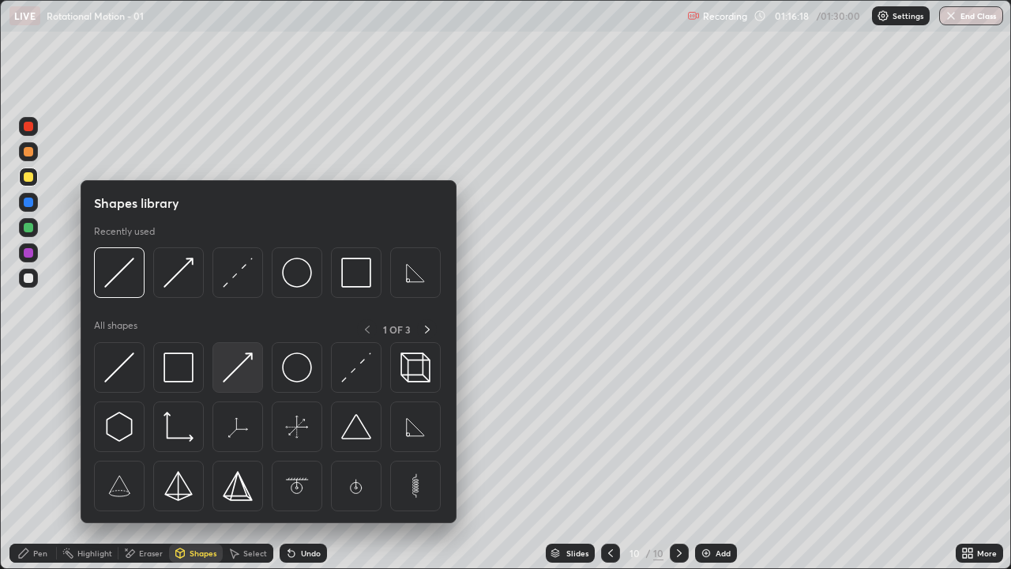
click at [236, 369] on img at bounding box center [238, 367] width 30 height 30
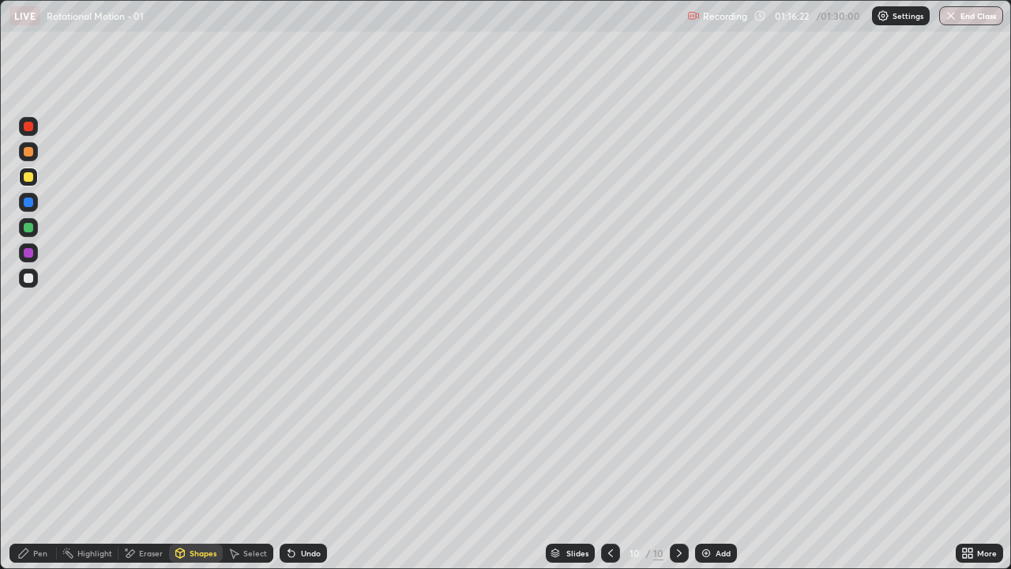
click at [39, 461] on div "Pen" at bounding box center [32, 552] width 47 height 19
click at [192, 461] on div "Shapes" at bounding box center [196, 552] width 54 height 19
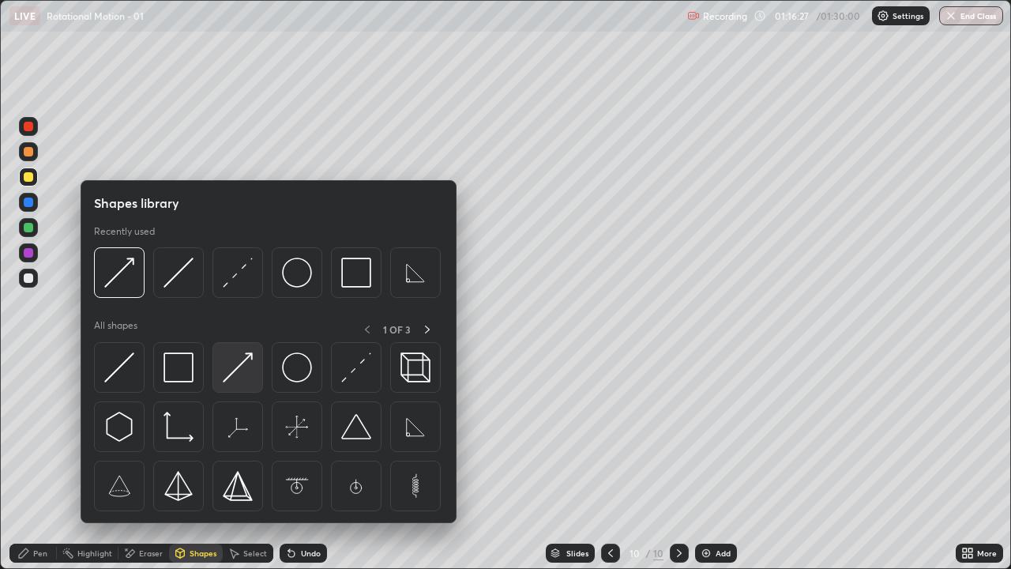
click at [241, 365] on img at bounding box center [238, 367] width 30 height 30
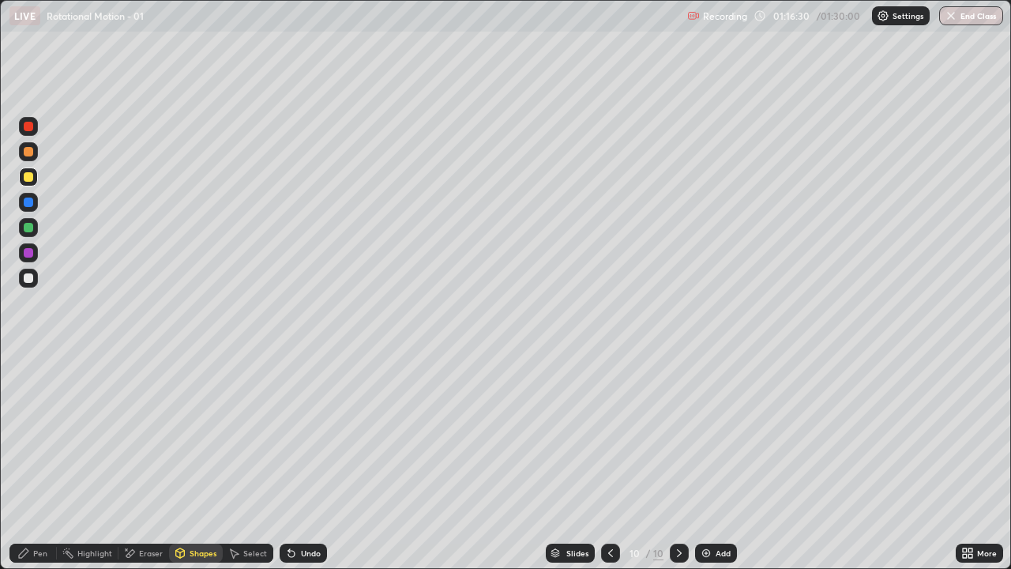
click at [30, 461] on icon at bounding box center [23, 552] width 13 height 13
click at [30, 226] on div at bounding box center [28, 227] width 9 height 9
click at [34, 461] on div "Pen" at bounding box center [32, 552] width 47 height 19
click at [28, 276] on div at bounding box center [28, 277] width 9 height 9
click at [31, 461] on div "Pen" at bounding box center [32, 552] width 47 height 19
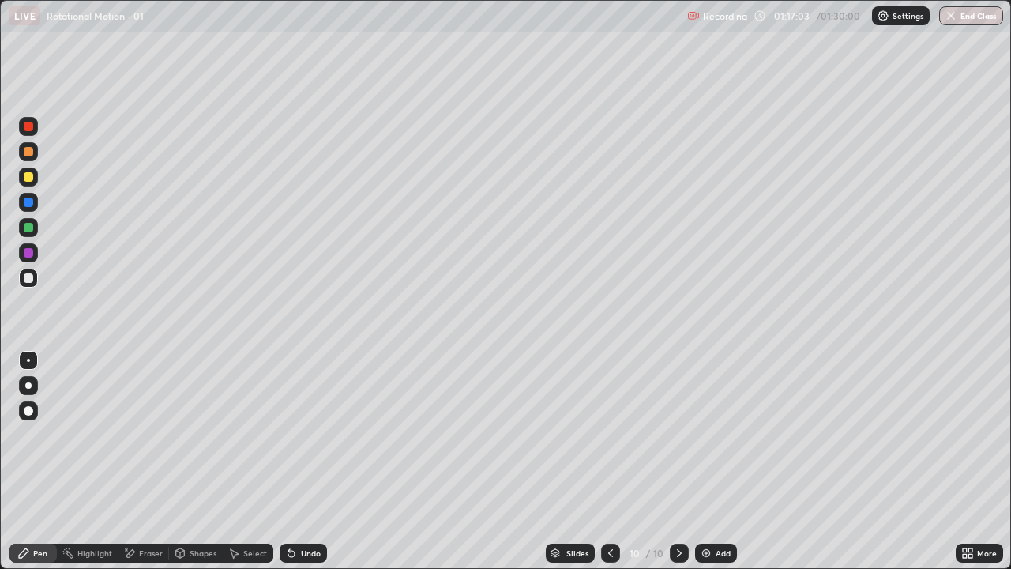
click at [31, 280] on div at bounding box center [28, 277] width 9 height 9
click at [304, 461] on div "Undo" at bounding box center [303, 552] width 47 height 19
click at [27, 461] on div "Pen" at bounding box center [32, 552] width 47 height 19
click at [32, 274] on div at bounding box center [28, 277] width 9 height 9
click at [147, 461] on div "Eraser" at bounding box center [151, 553] width 24 height 8
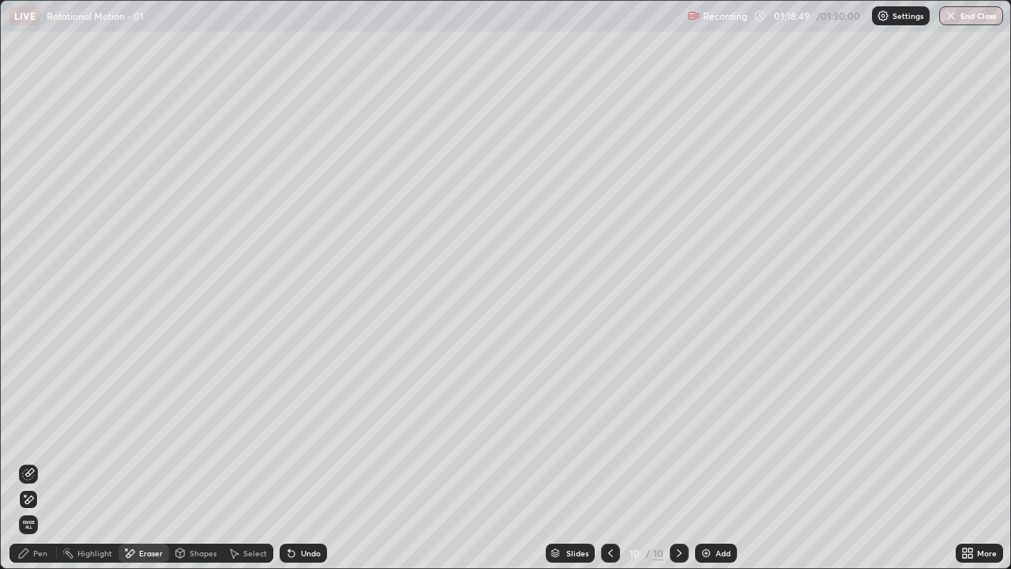
click at [39, 461] on div "Pen" at bounding box center [40, 553] width 14 height 8
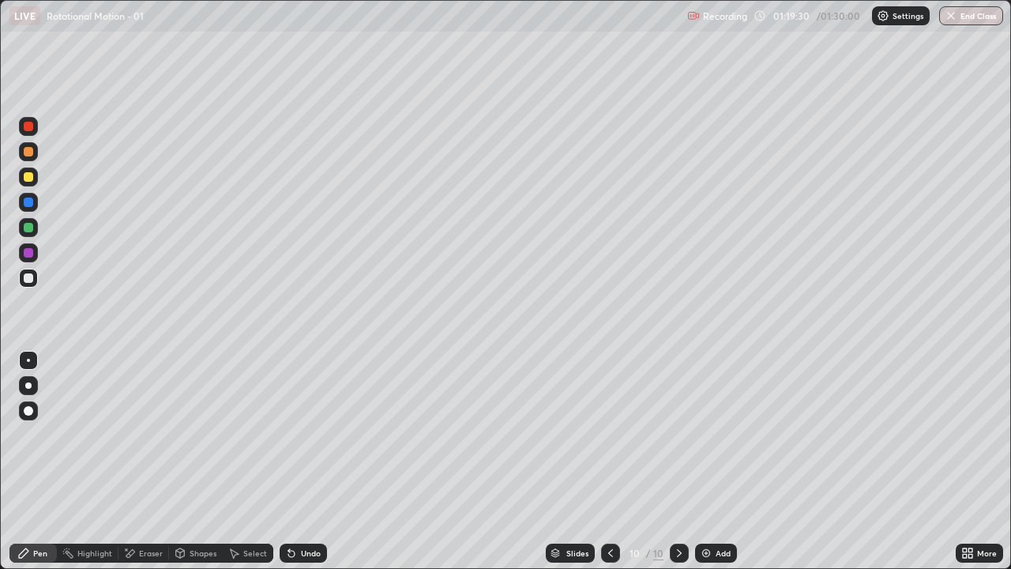
click at [34, 252] on div at bounding box center [28, 252] width 19 height 19
click at [152, 461] on div "Eraser" at bounding box center [151, 553] width 24 height 8
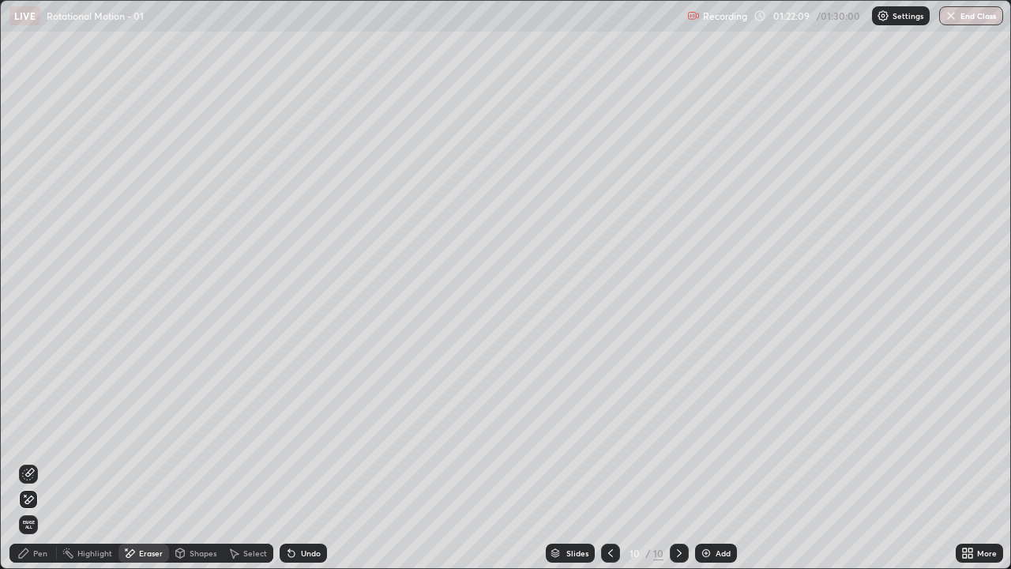
click at [194, 461] on div "Shapes" at bounding box center [196, 552] width 54 height 19
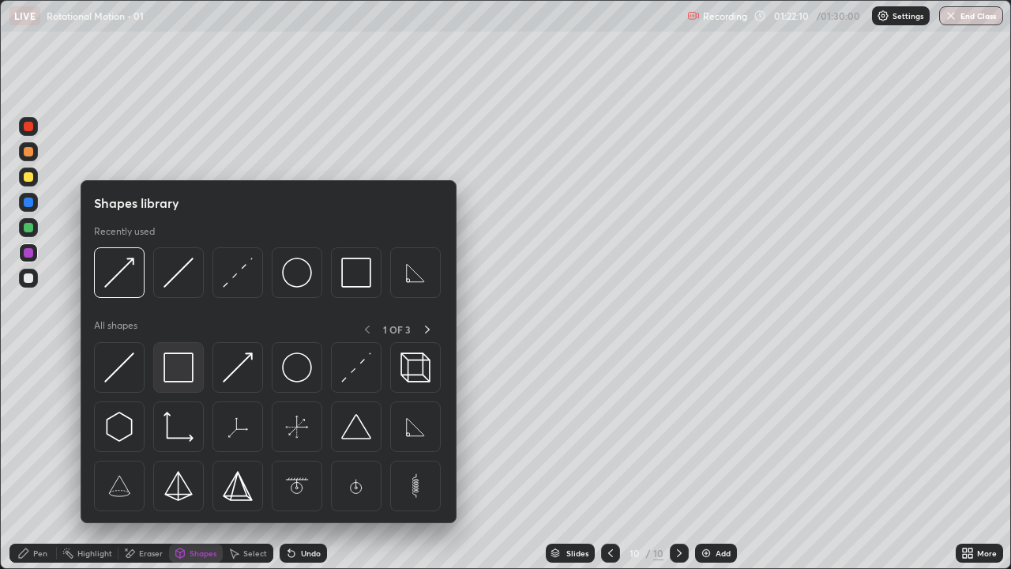
click at [195, 367] on div at bounding box center [178, 367] width 51 height 51
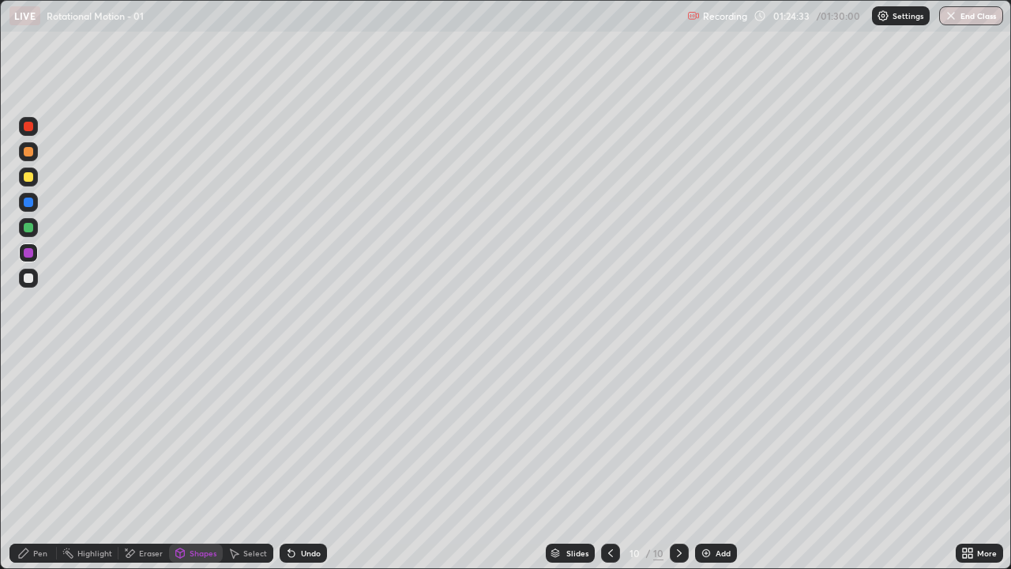
click at [726, 461] on div "Add" at bounding box center [722, 553] width 15 height 8
click at [617, 461] on div at bounding box center [611, 552] width 19 height 19
click at [677, 461] on icon at bounding box center [679, 552] width 13 height 13
click at [30, 461] on div "Pen" at bounding box center [32, 552] width 47 height 19
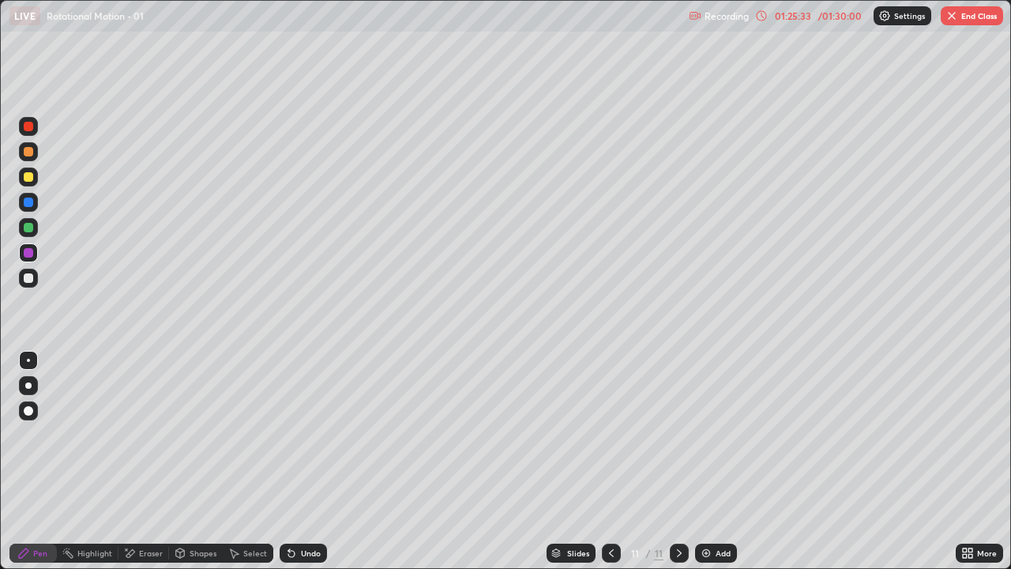
click at [25, 461] on div "Pen" at bounding box center [32, 552] width 47 height 19
click at [193, 461] on div "Shapes" at bounding box center [196, 552] width 54 height 19
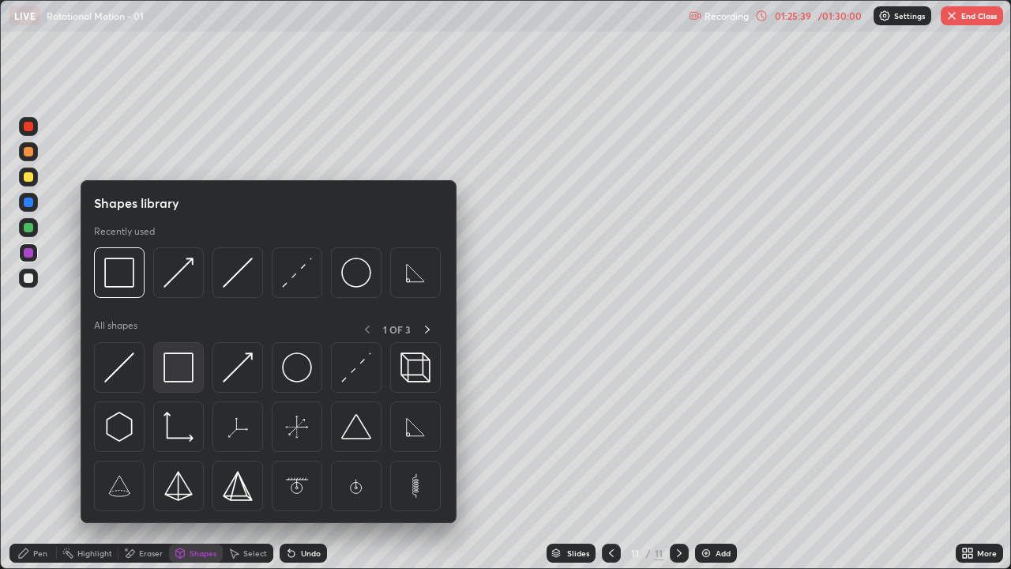
click at [177, 364] on img at bounding box center [178, 367] width 30 height 30
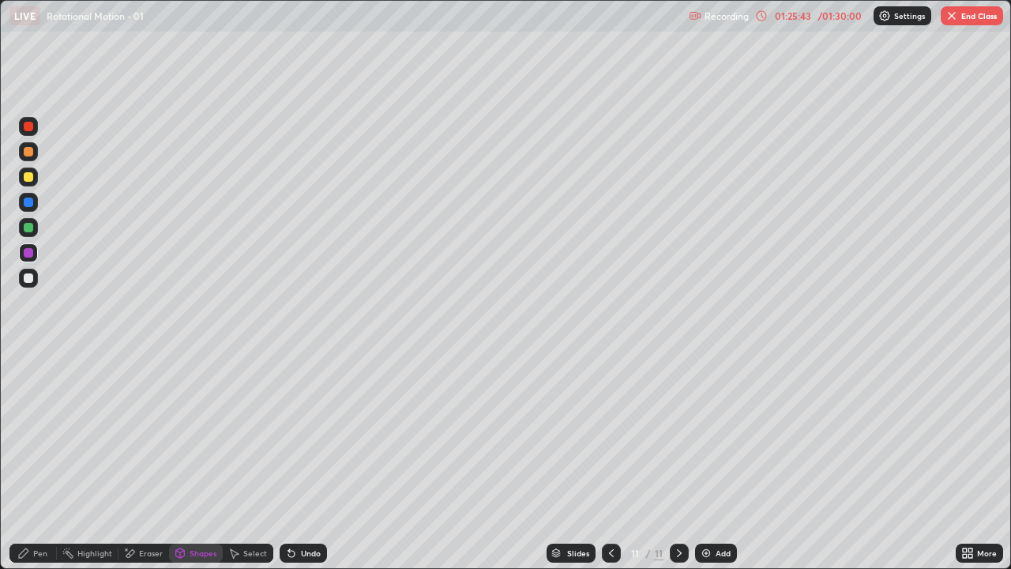
click at [35, 461] on div "Pen" at bounding box center [40, 553] width 14 height 8
click at [193, 461] on div "Shapes" at bounding box center [196, 552] width 54 height 19
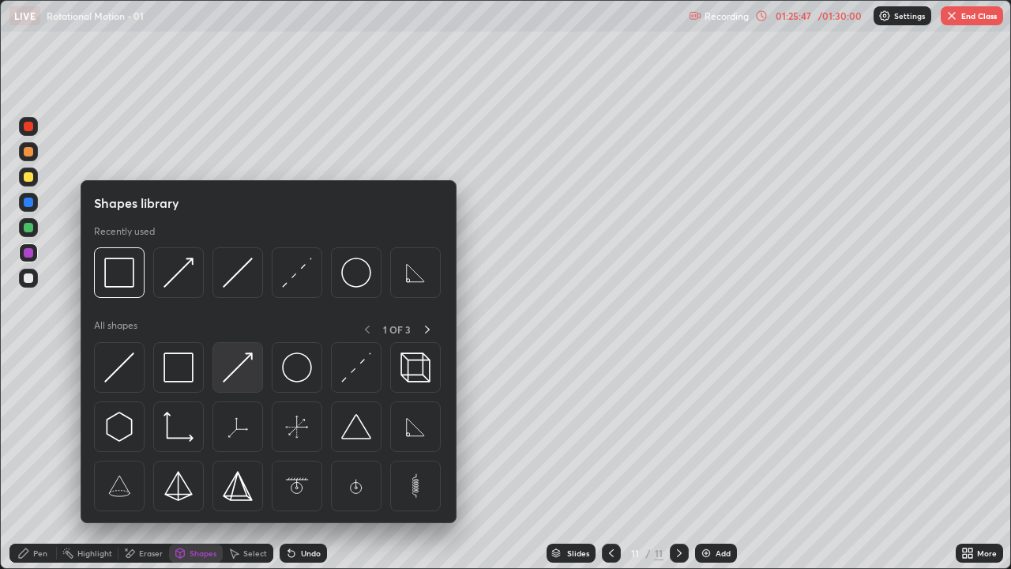
click at [242, 361] on img at bounding box center [238, 367] width 30 height 30
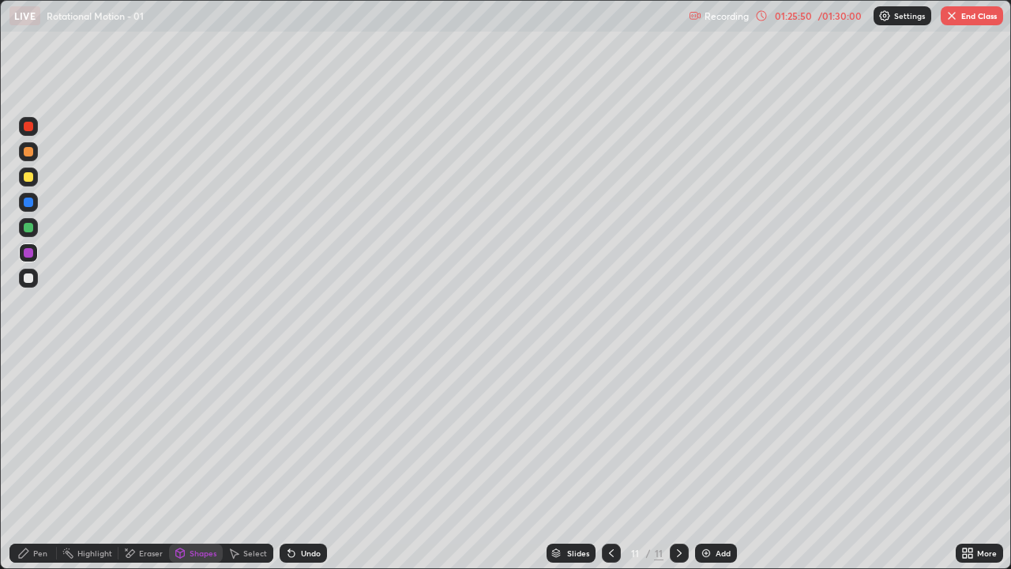
click at [30, 461] on div "Pen" at bounding box center [32, 552] width 47 height 19
click at [193, 461] on div "Shapes" at bounding box center [196, 552] width 54 height 19
click at [191, 461] on div "Shapes" at bounding box center [196, 552] width 54 height 19
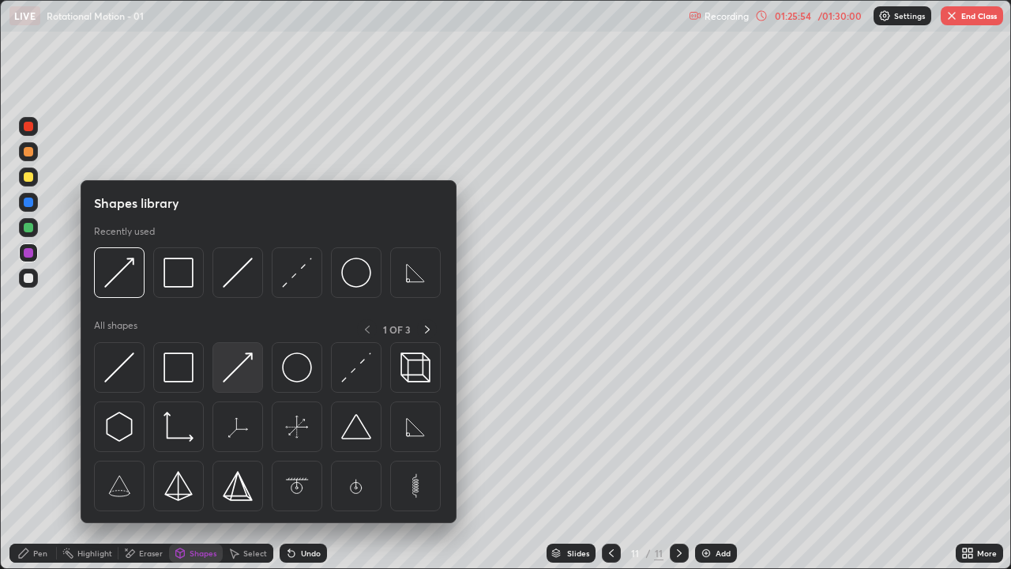
click at [246, 366] on img at bounding box center [238, 367] width 30 height 30
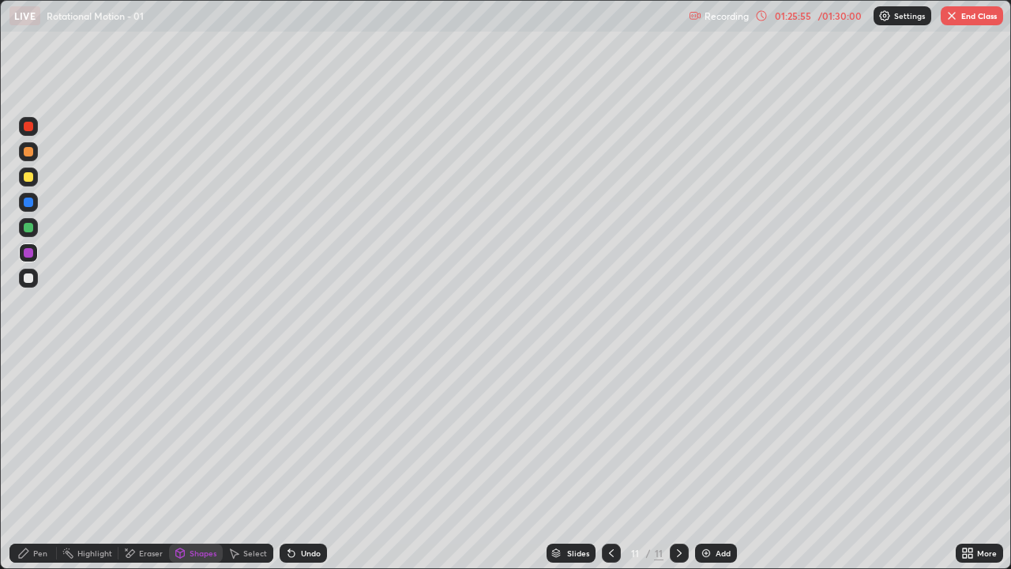
click at [28, 174] on div at bounding box center [28, 176] width 9 height 9
click at [36, 461] on div "Pen" at bounding box center [32, 552] width 47 height 19
click at [207, 461] on div "Shapes" at bounding box center [196, 552] width 54 height 19
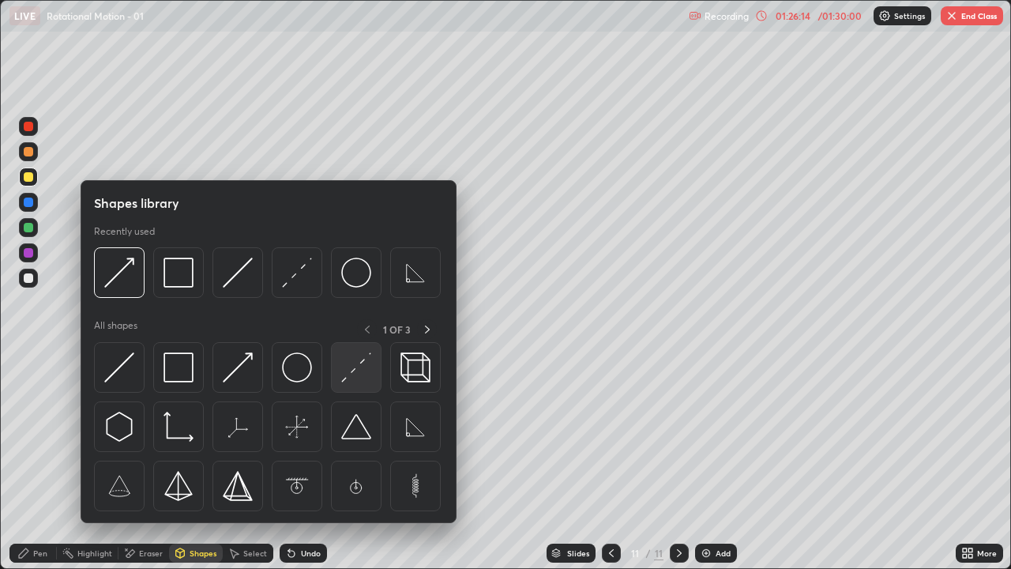
click at [351, 372] on img at bounding box center [356, 367] width 30 height 30
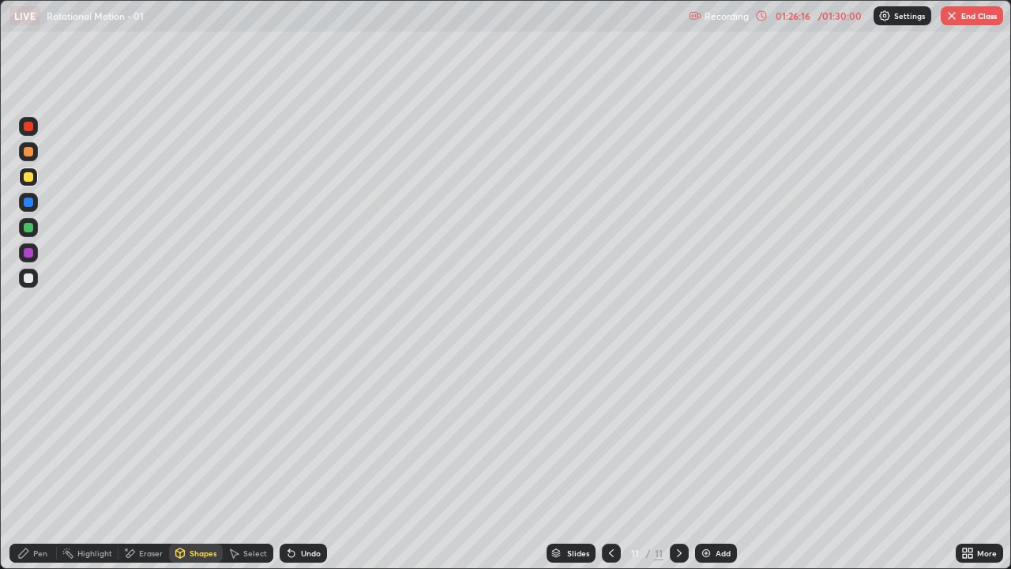
click at [45, 461] on div "Pen" at bounding box center [40, 553] width 14 height 8
click at [959, 17] on button "End Class" at bounding box center [971, 15] width 62 height 19
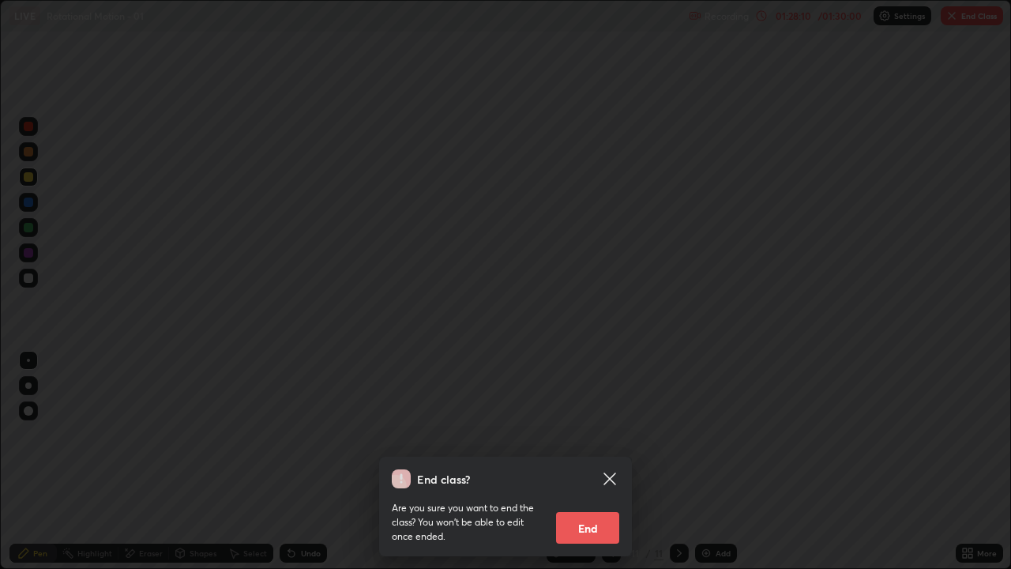
click at [599, 461] on button "End" at bounding box center [587, 528] width 63 height 32
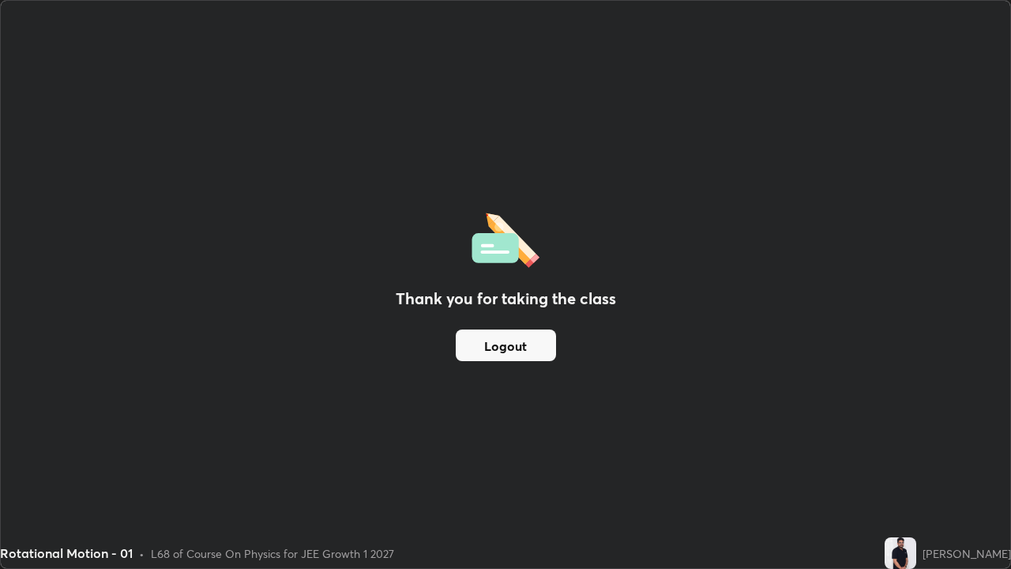
click at [467, 332] on button "Logout" at bounding box center [506, 345] width 100 height 32
